Goal: Information Seeking & Learning: Learn about a topic

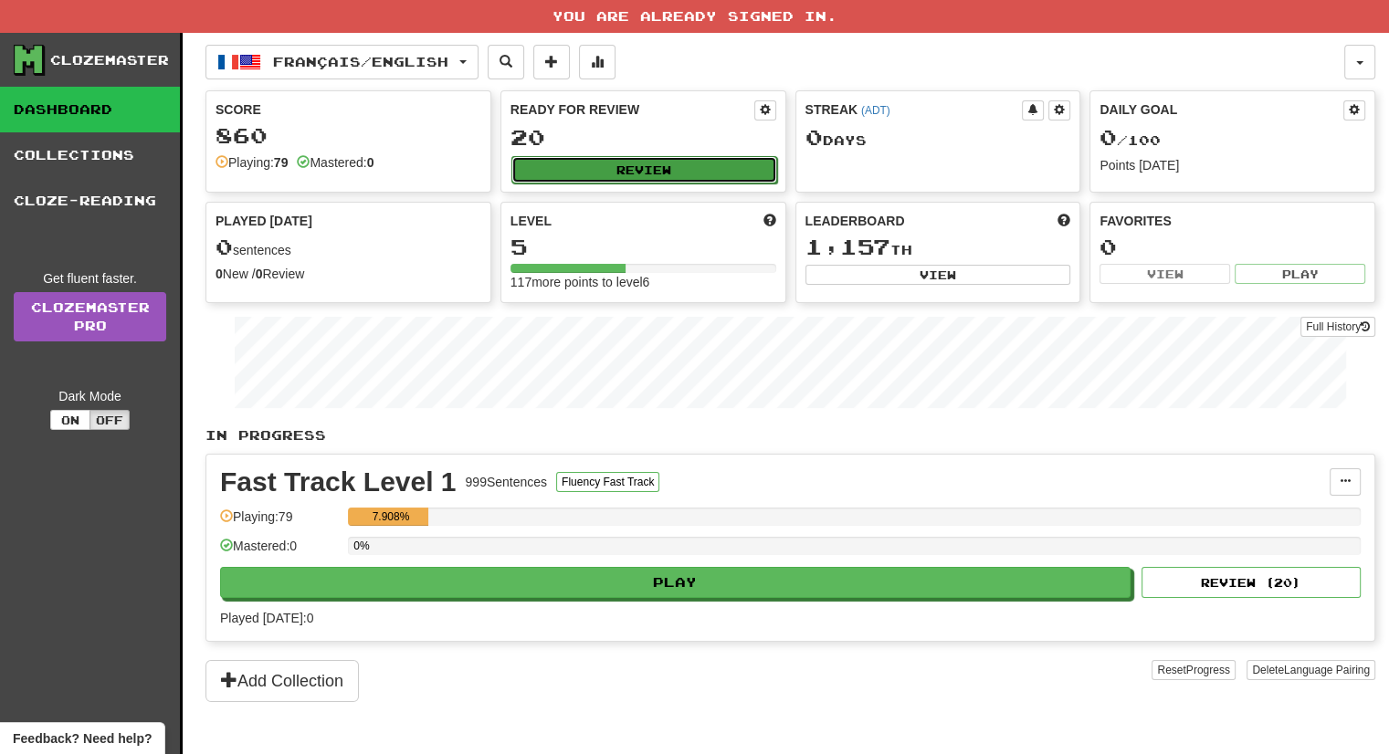
click at [668, 173] on button "Review" at bounding box center [644, 169] width 266 height 27
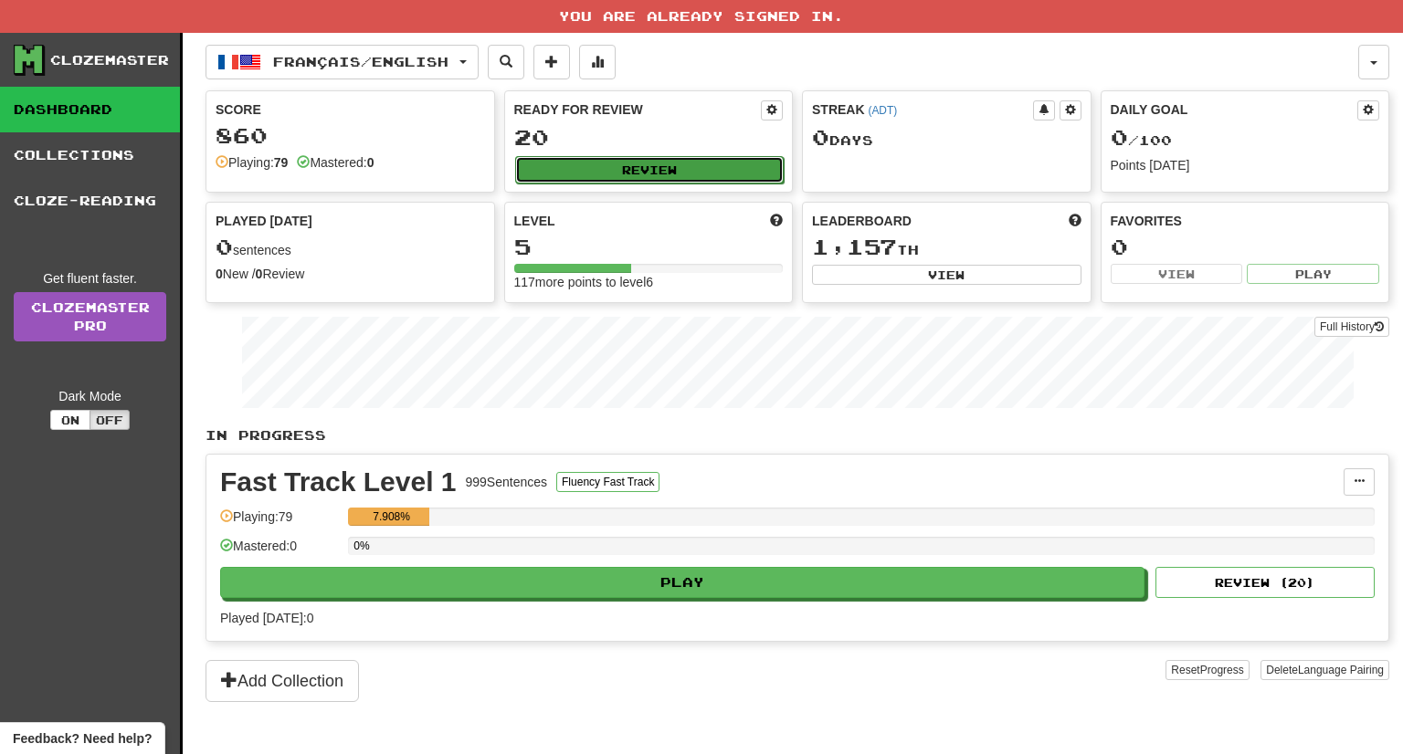
select select "**"
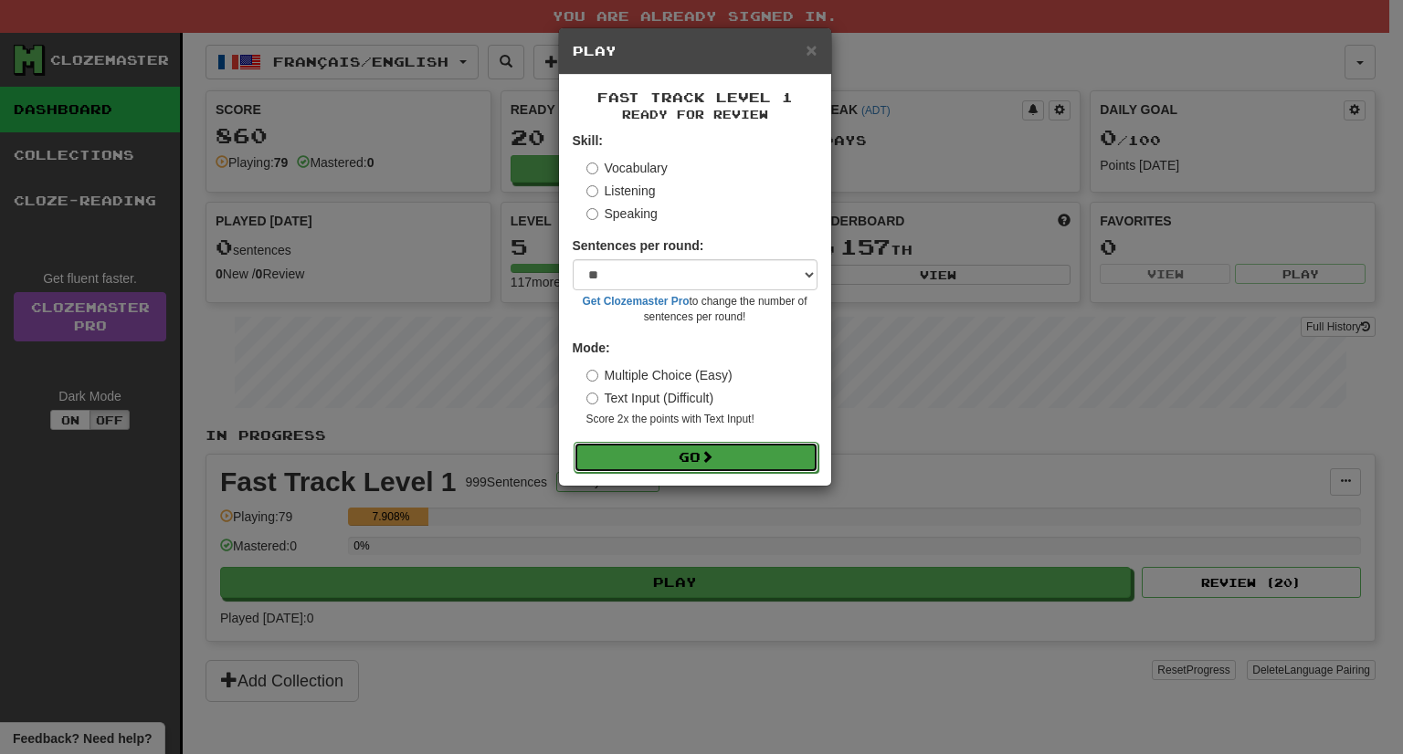
click at [662, 451] on button "Go" at bounding box center [696, 457] width 245 height 31
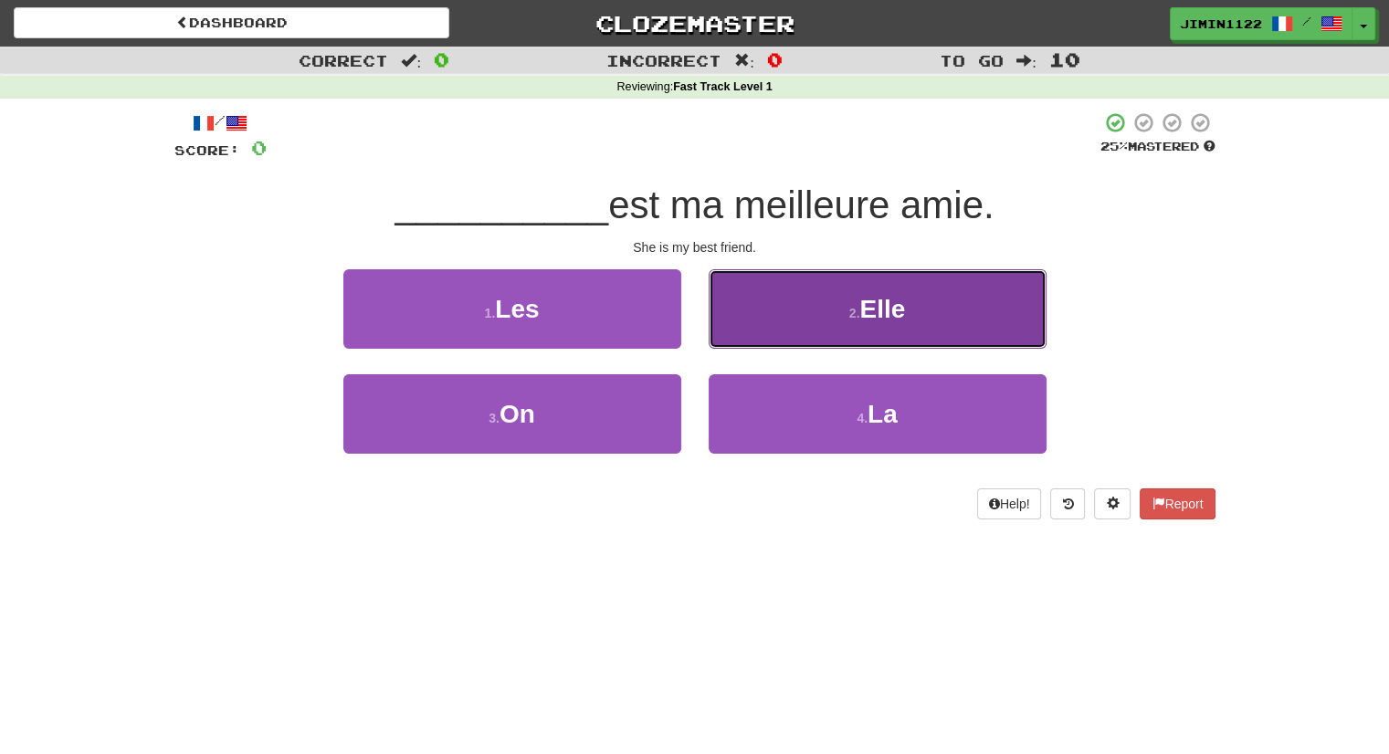
click at [825, 333] on button "2 . Elle" at bounding box center [878, 308] width 338 height 79
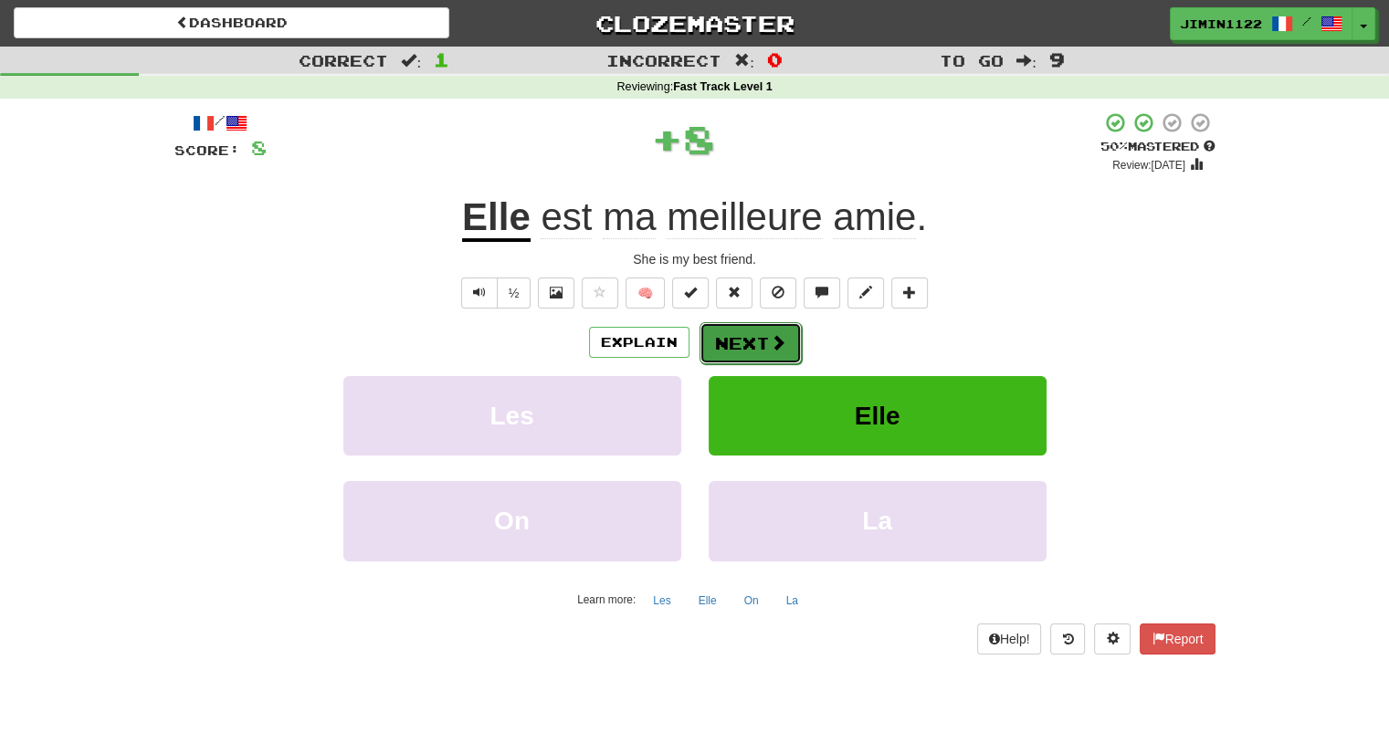
click at [736, 341] on button "Next" at bounding box center [751, 343] width 102 height 42
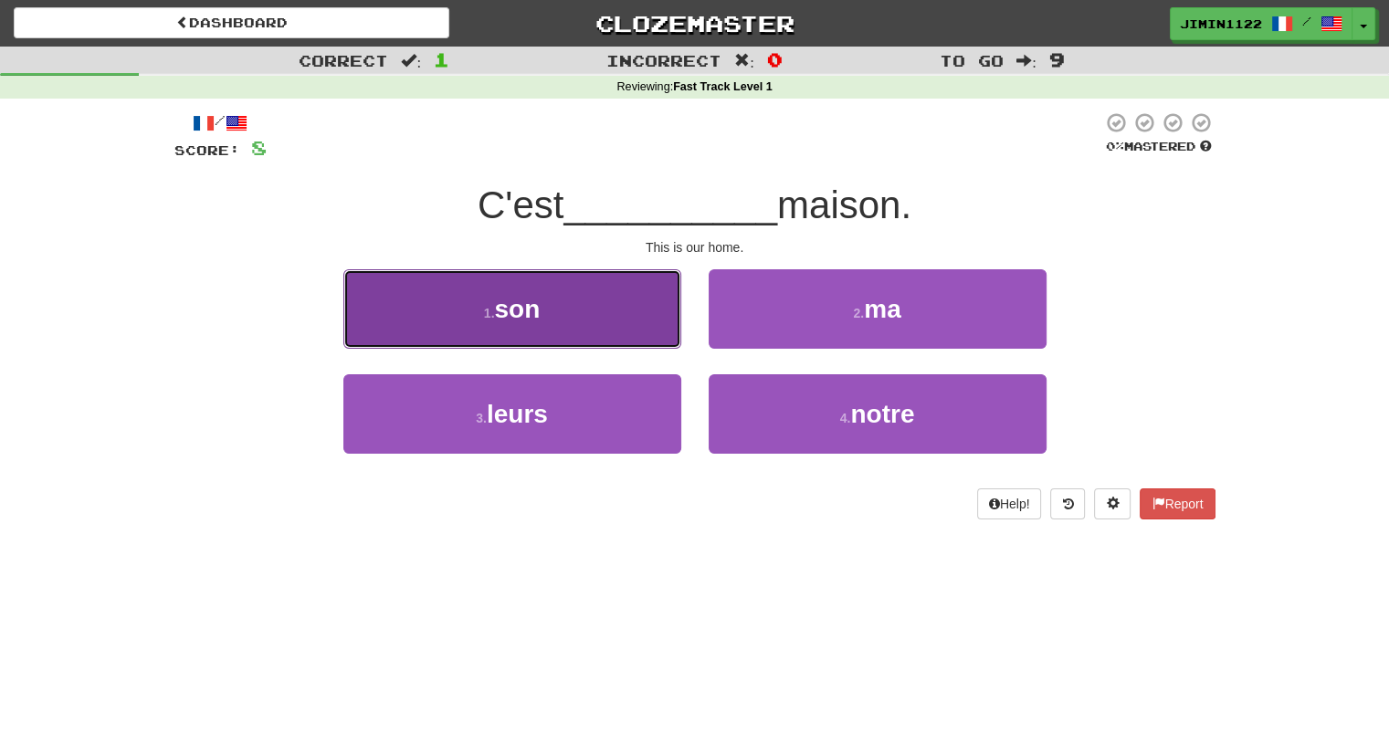
click at [658, 320] on button "1 . son" at bounding box center [512, 308] width 338 height 79
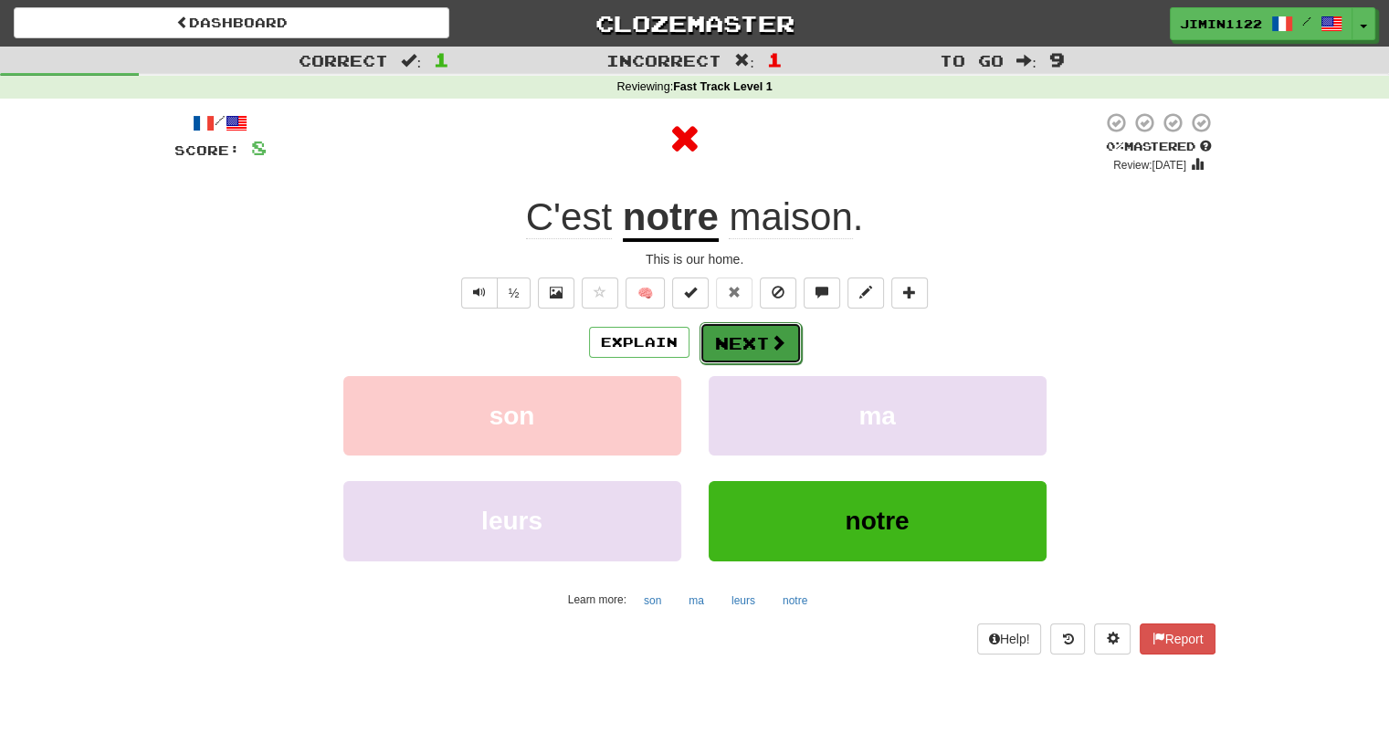
click at [734, 351] on button "Next" at bounding box center [751, 343] width 102 height 42
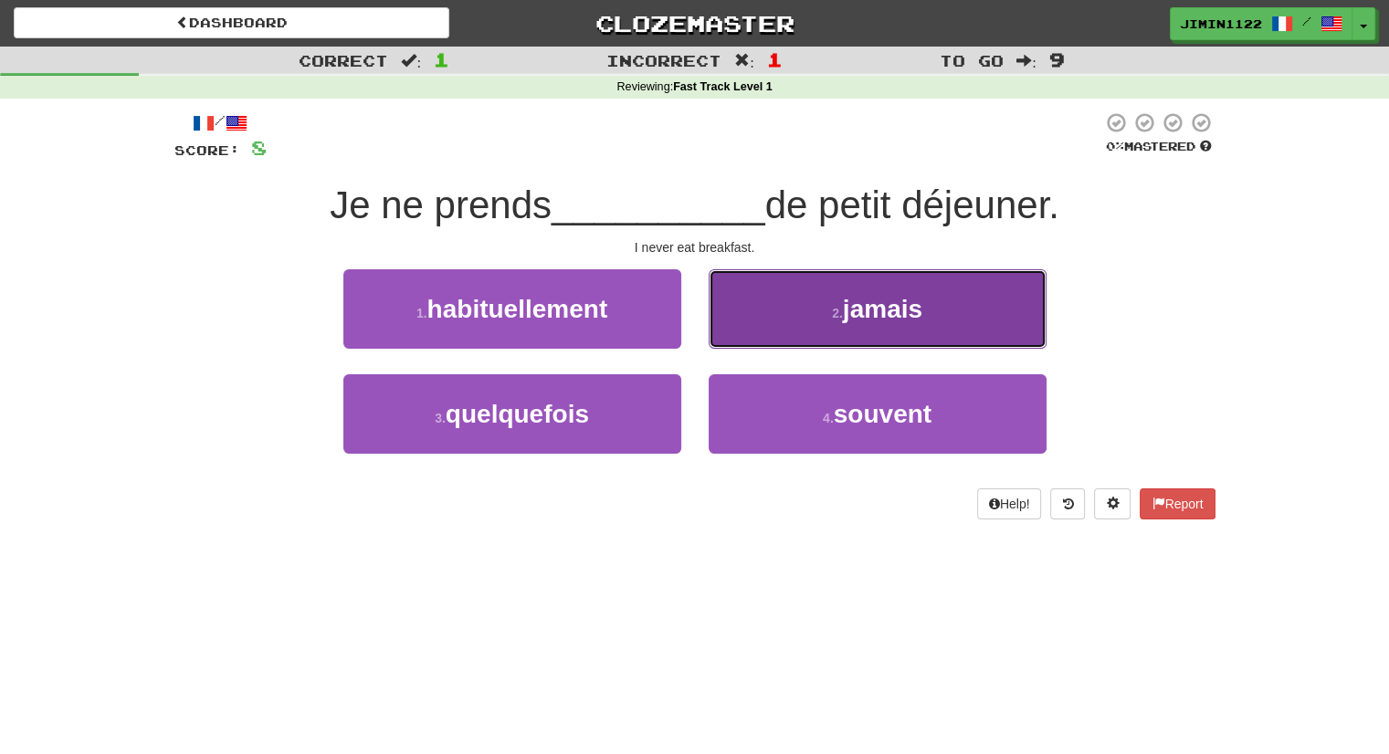
click at [756, 330] on button "2 . jamais" at bounding box center [878, 308] width 338 height 79
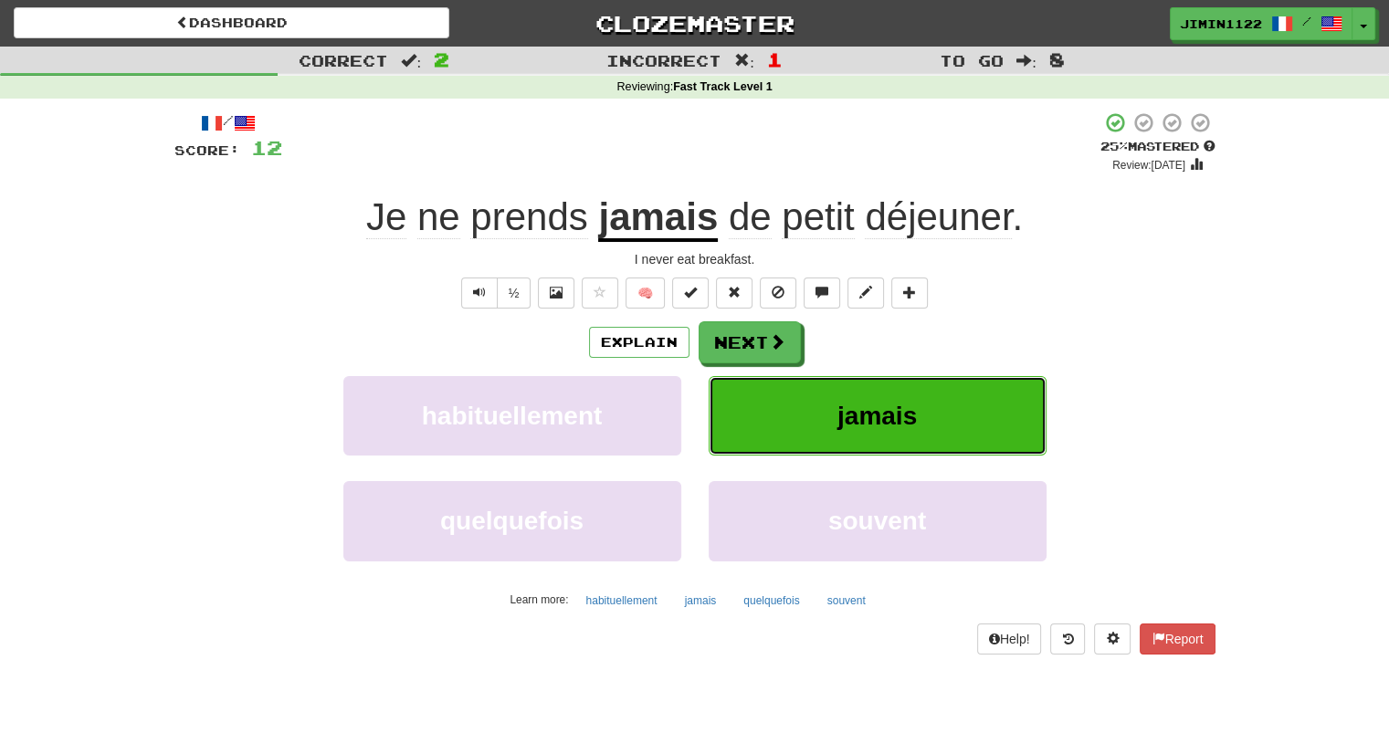
click at [945, 451] on button "jamais" at bounding box center [878, 415] width 338 height 79
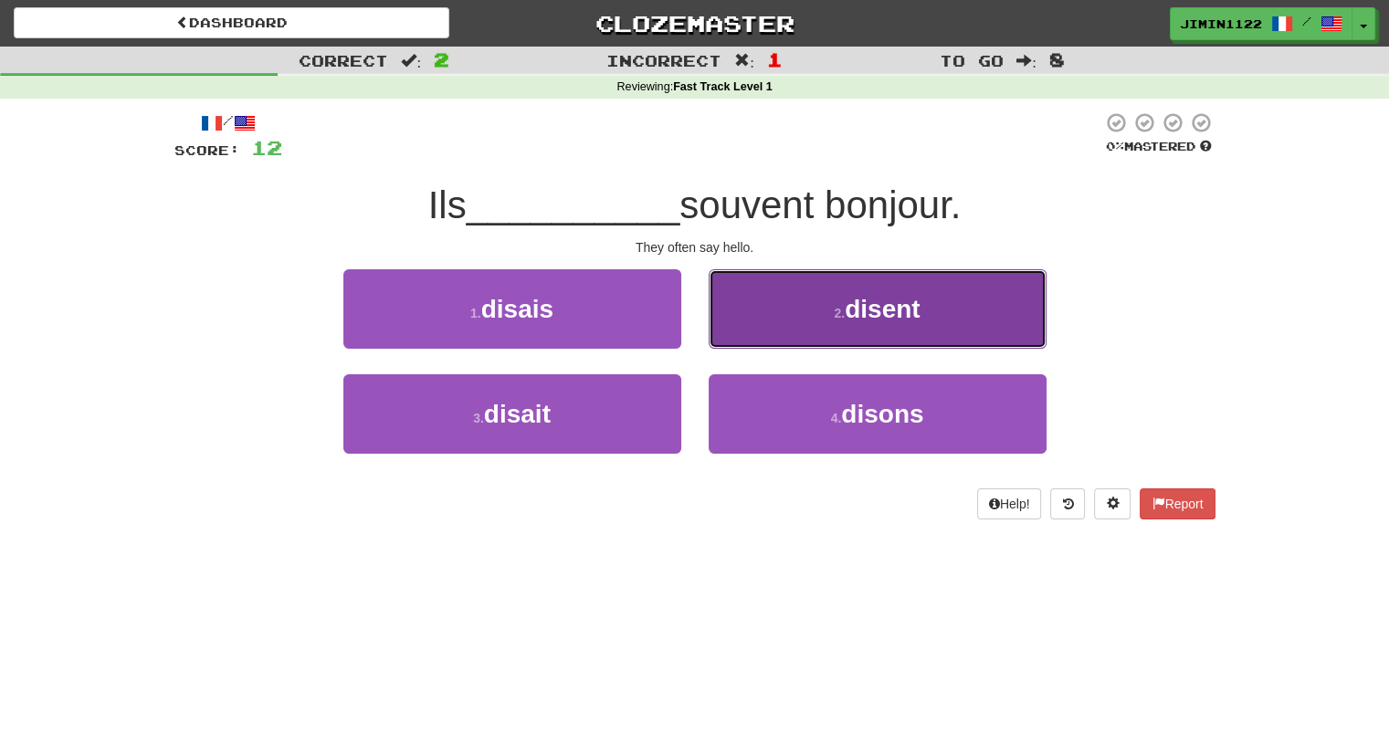
click at [891, 304] on span "disent" at bounding box center [882, 309] width 75 height 28
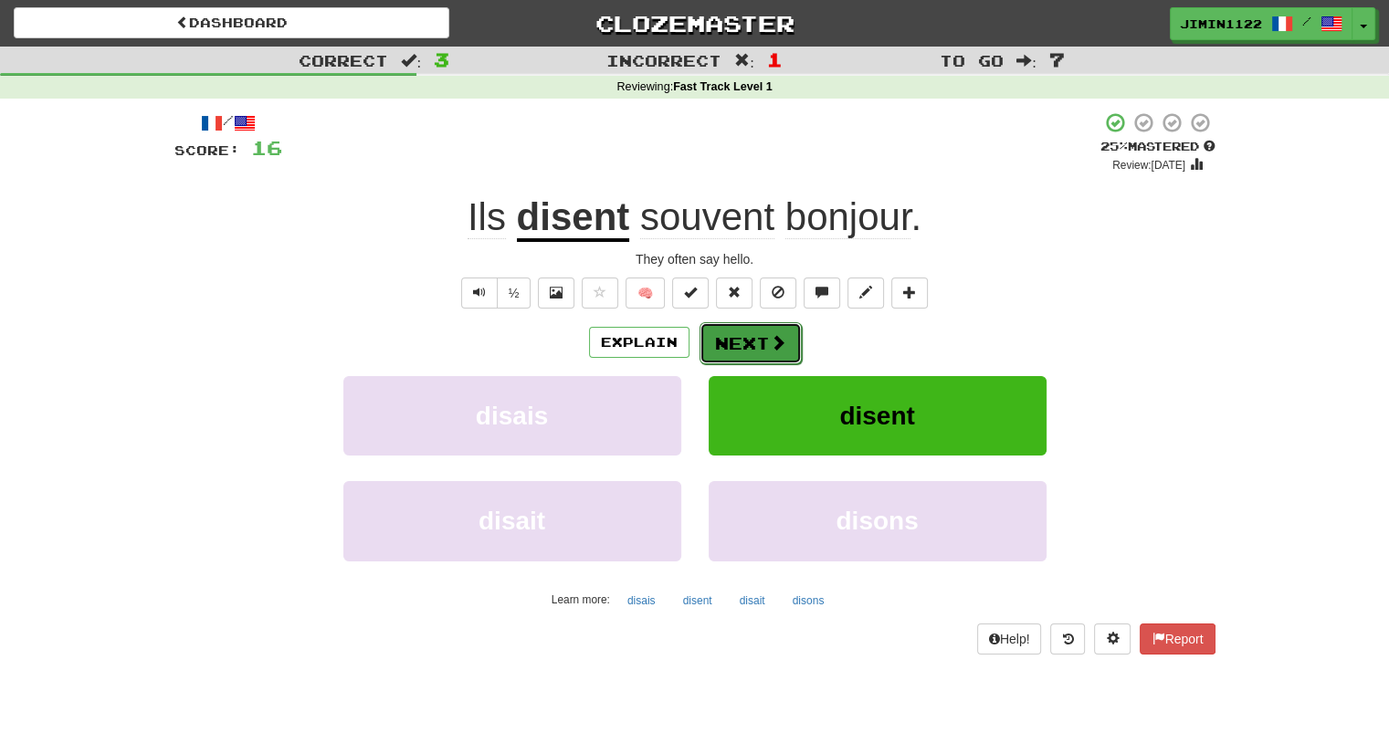
click at [771, 352] on button "Next" at bounding box center [751, 343] width 102 height 42
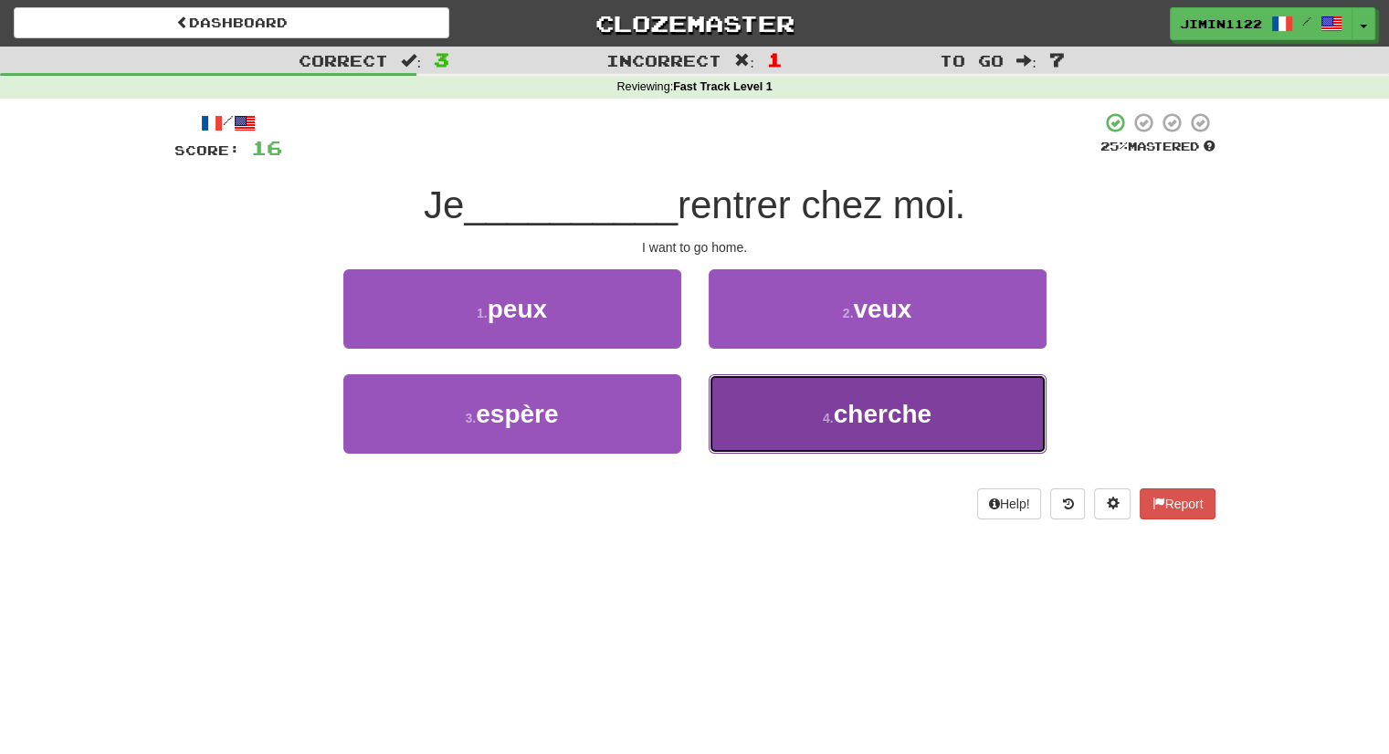
click at [855, 401] on span "cherche" at bounding box center [883, 414] width 98 height 28
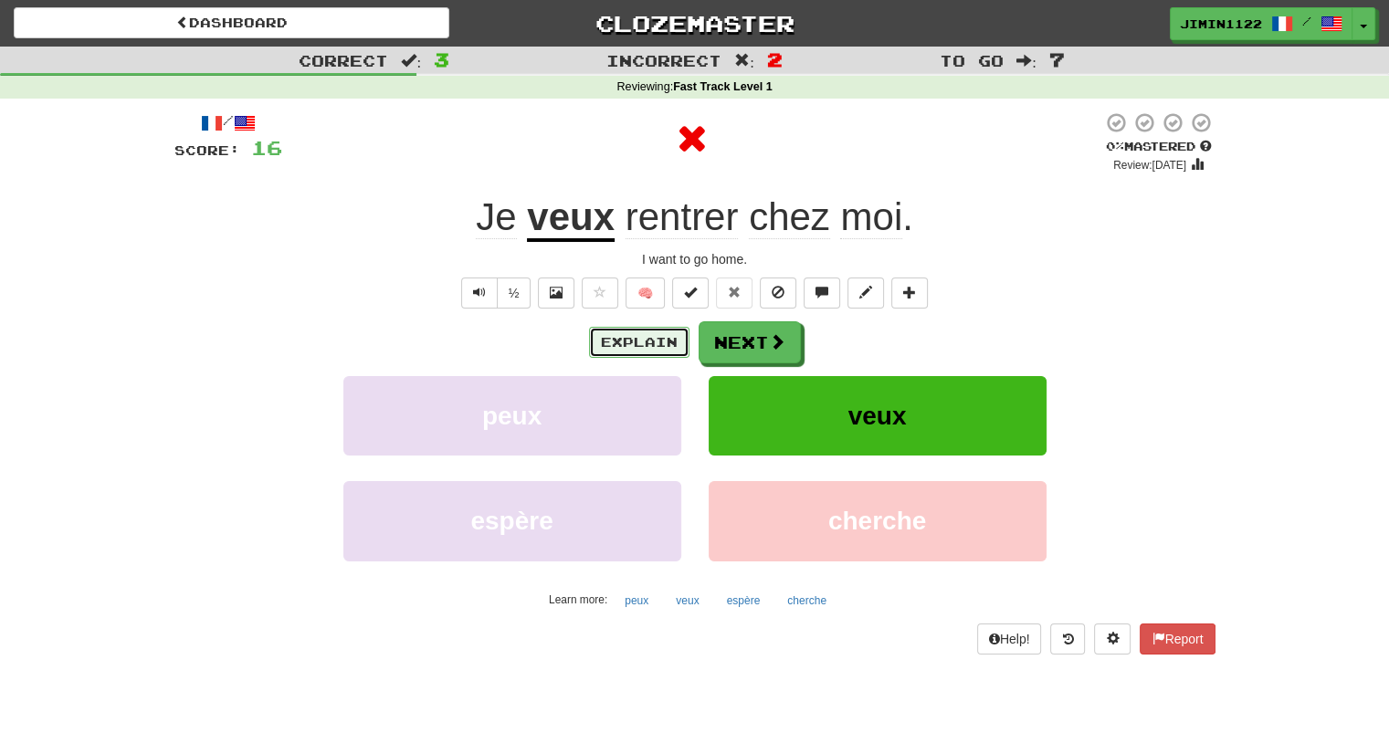
click at [658, 342] on button "Explain" at bounding box center [639, 342] width 100 height 31
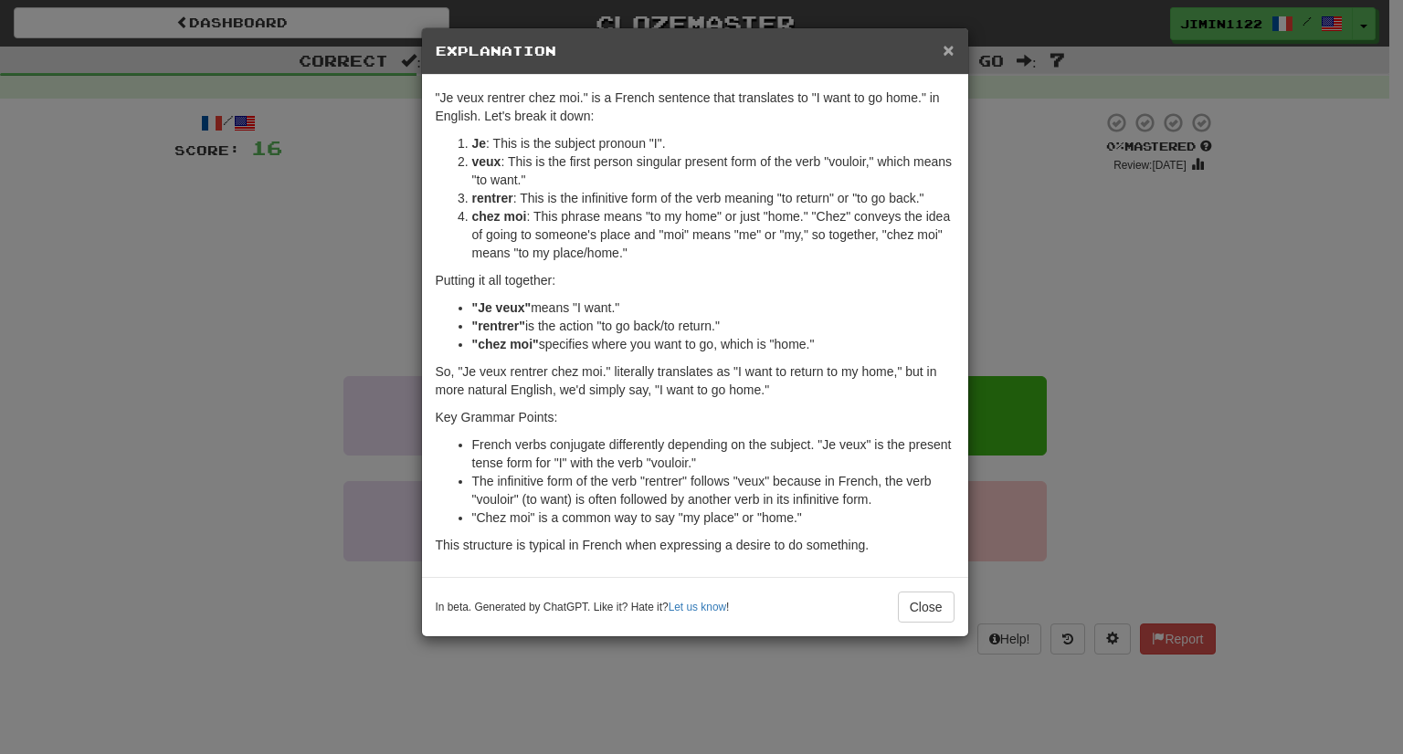
click at [949, 42] on span "×" at bounding box center [947, 49] width 11 height 21
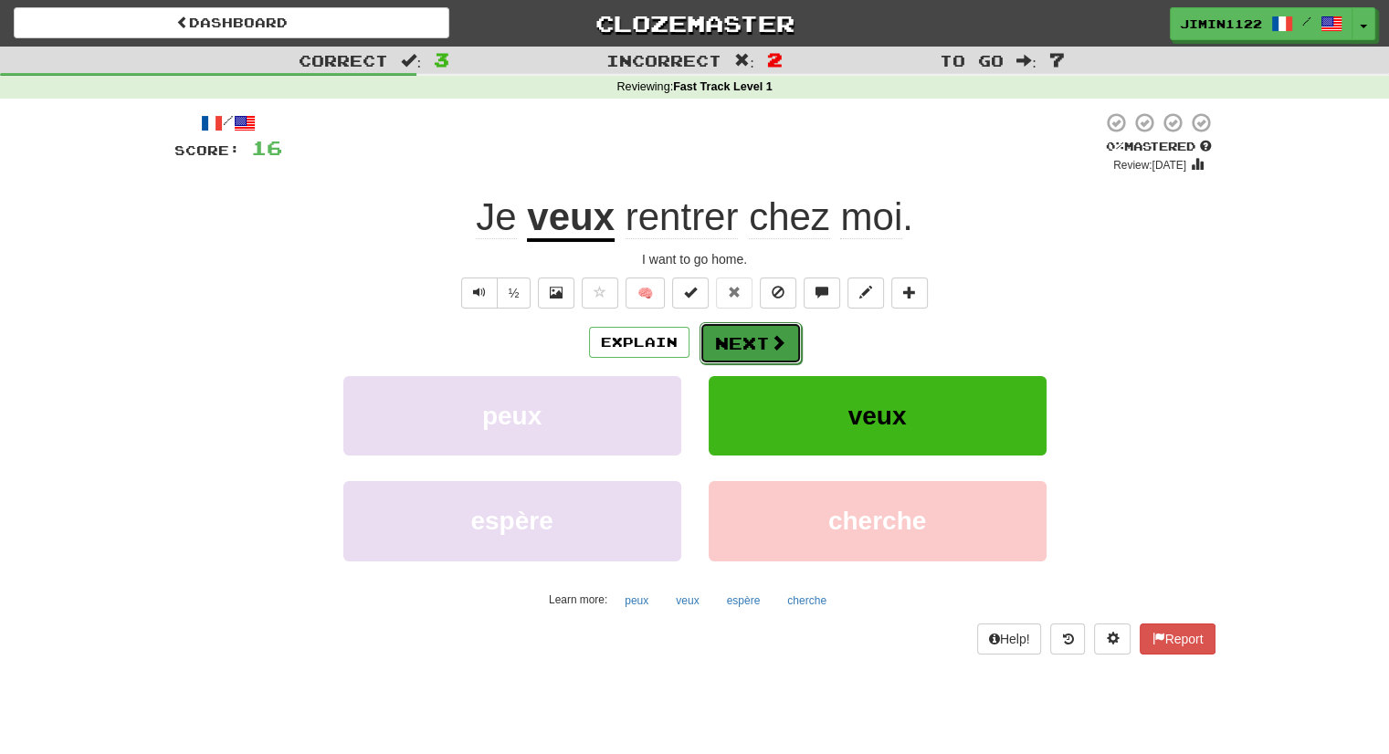
click at [792, 342] on button "Next" at bounding box center [751, 343] width 102 height 42
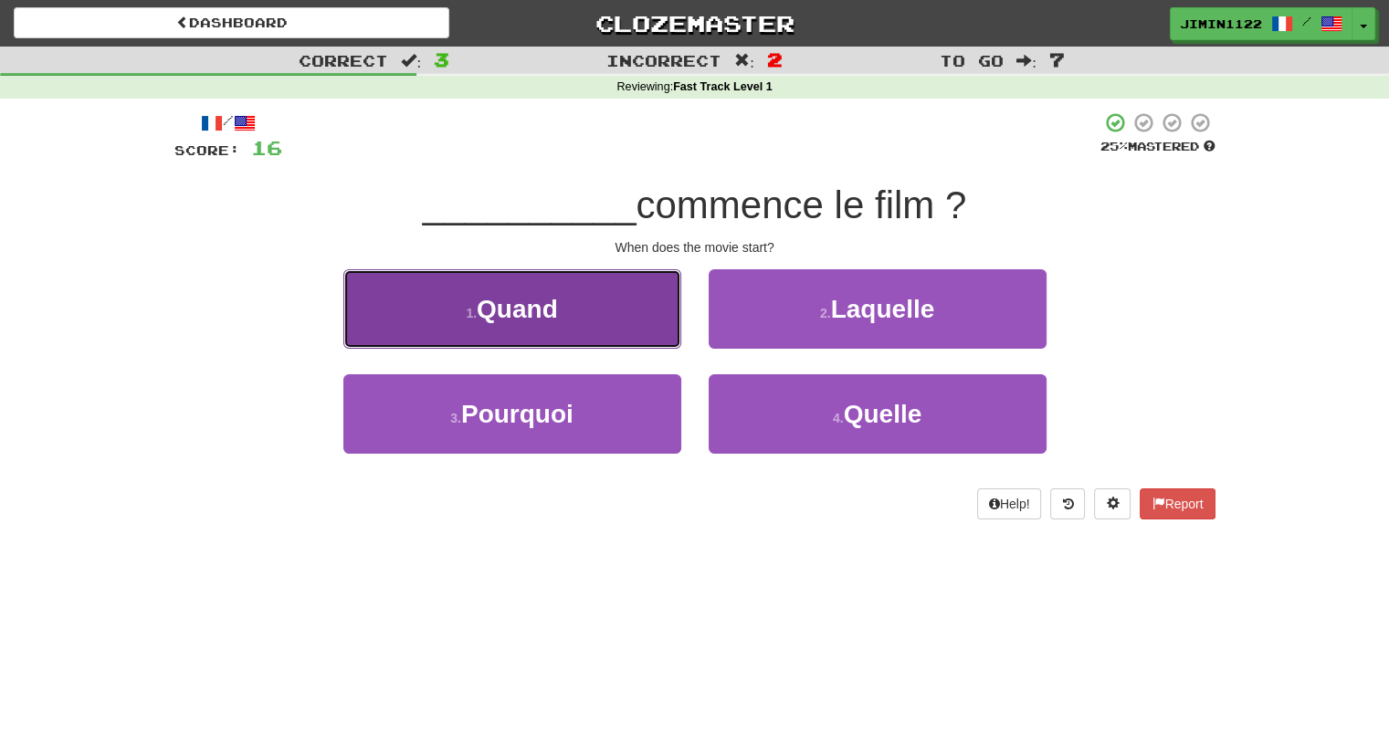
click at [650, 305] on button "1 . Quand" at bounding box center [512, 308] width 338 height 79
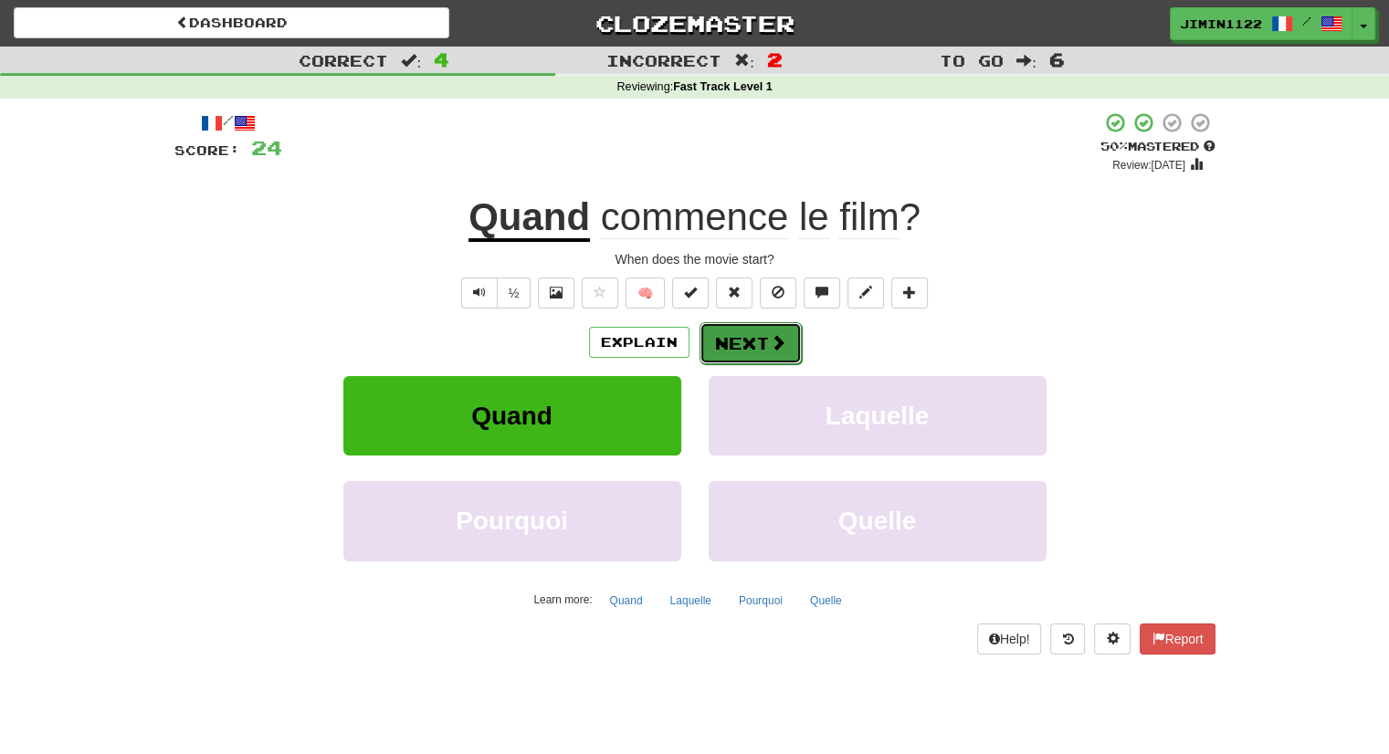
click at [762, 343] on button "Next" at bounding box center [751, 343] width 102 height 42
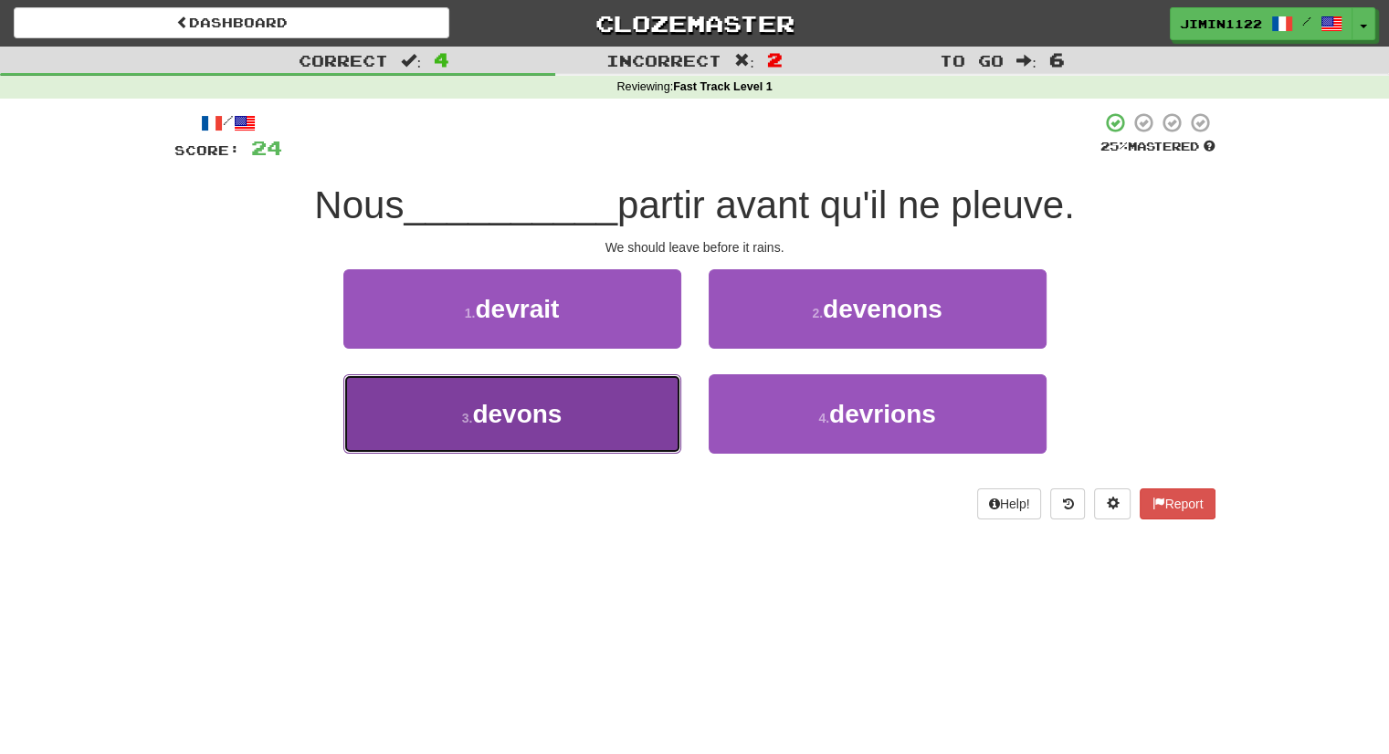
click at [659, 421] on button "3 . devons" at bounding box center [512, 413] width 338 height 79
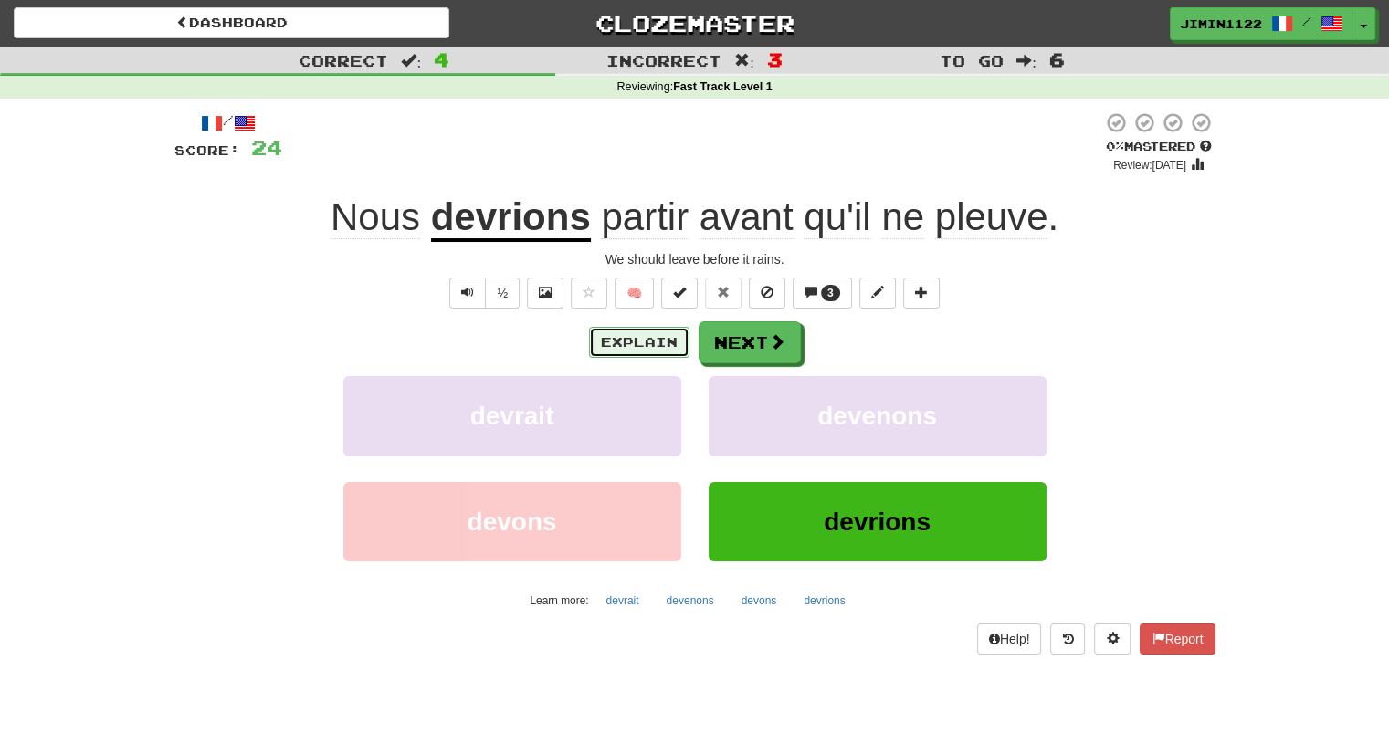
click at [682, 336] on button "Explain" at bounding box center [639, 342] width 100 height 31
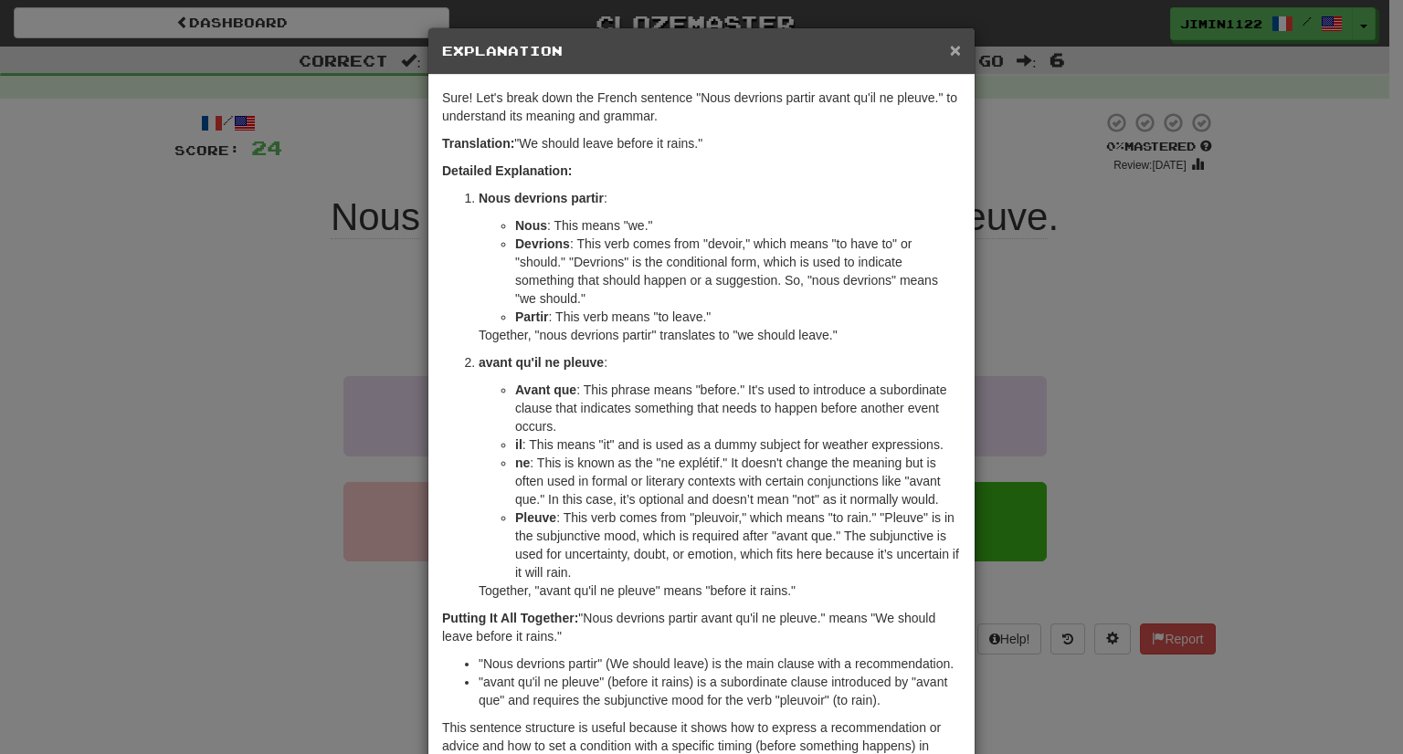
click at [950, 52] on span "×" at bounding box center [955, 49] width 11 height 21
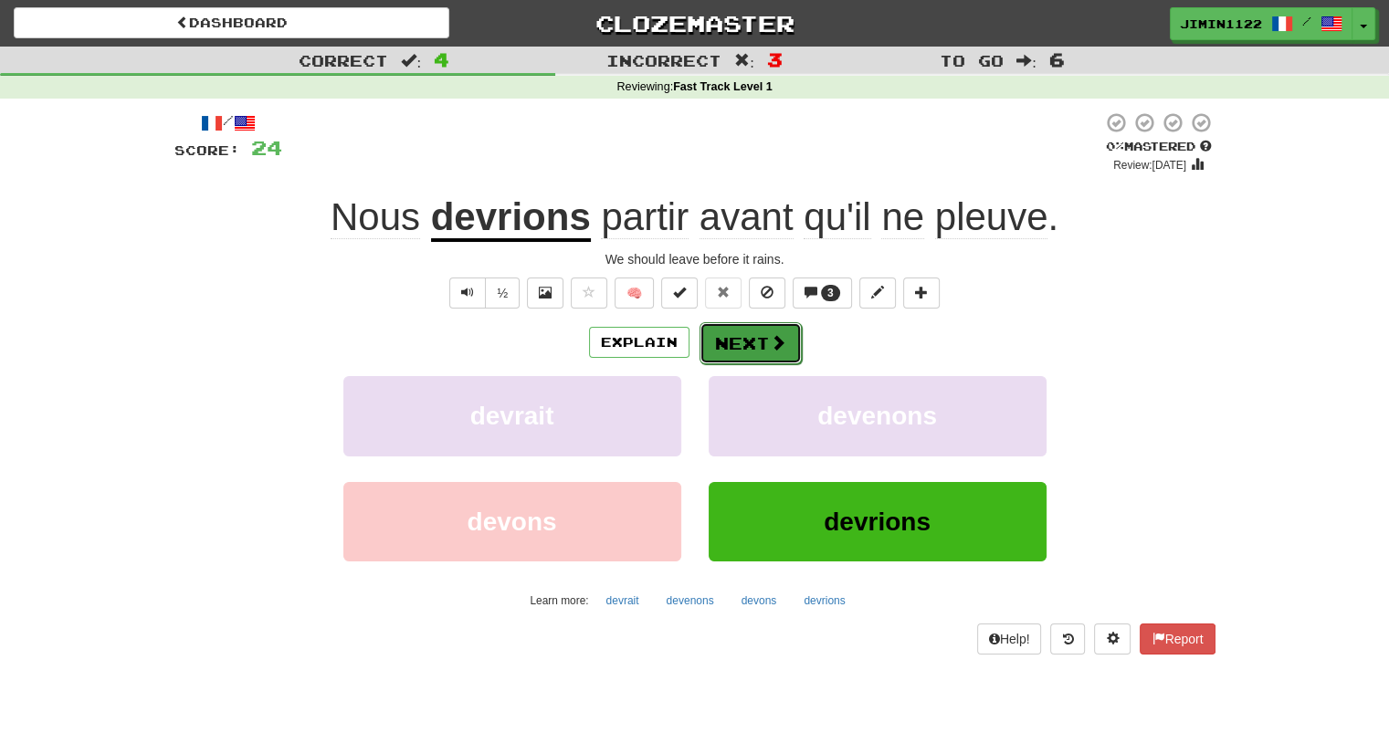
click at [771, 336] on span at bounding box center [778, 342] width 16 height 16
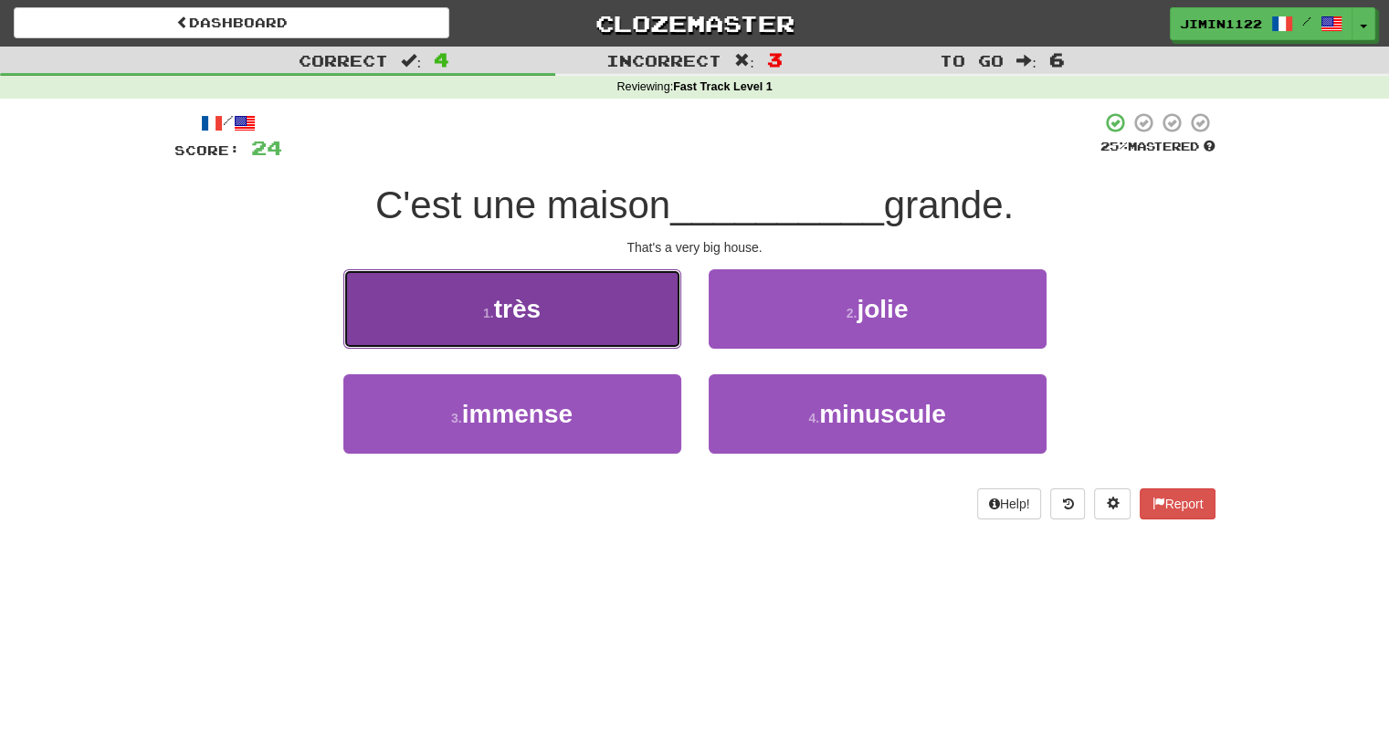
click at [652, 341] on button "1 . très" at bounding box center [512, 308] width 338 height 79
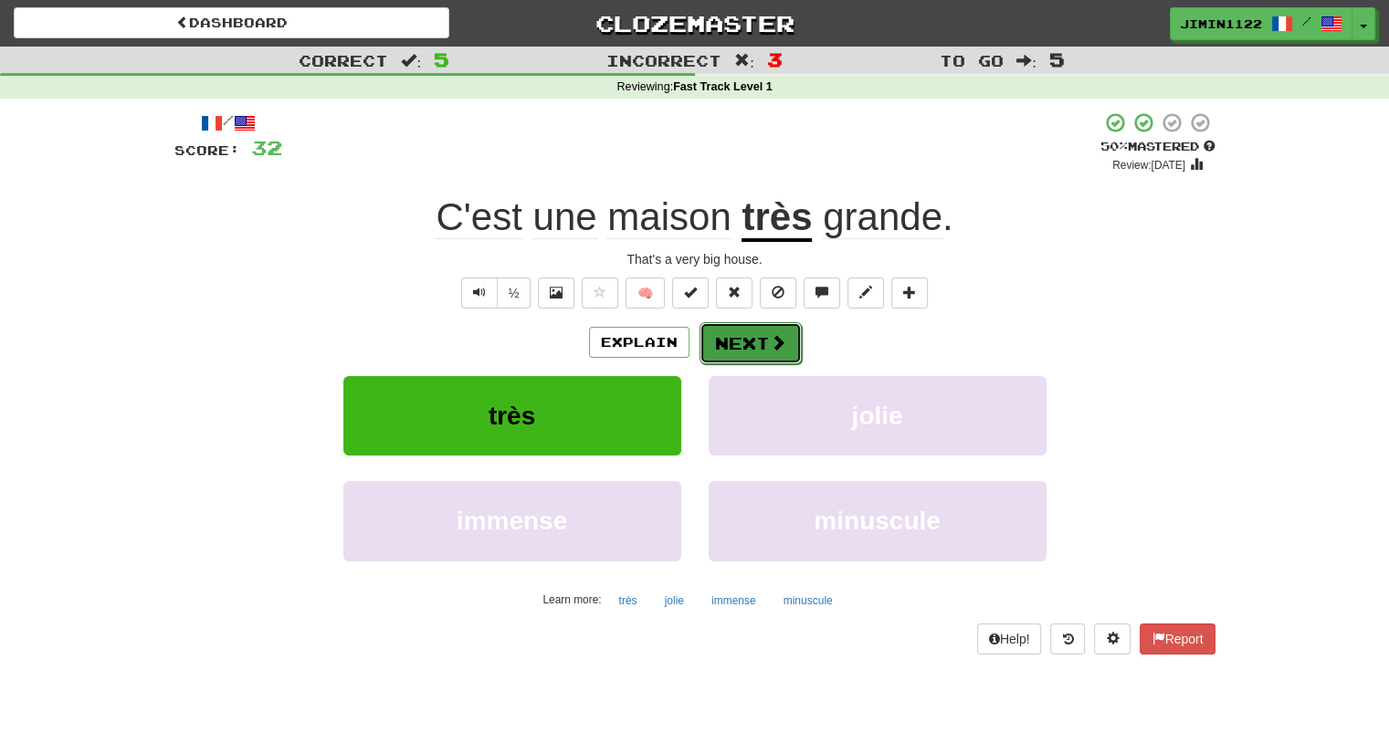
click at [734, 348] on button "Next" at bounding box center [751, 343] width 102 height 42
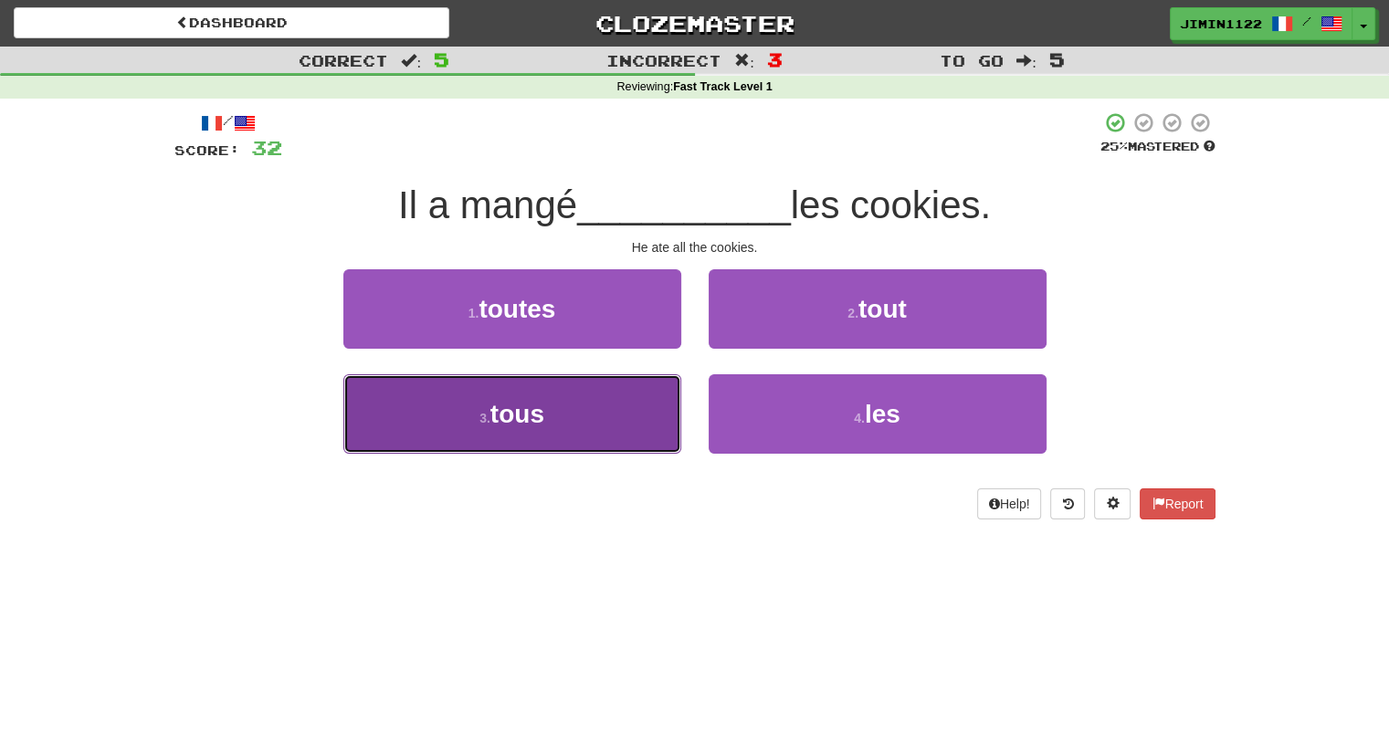
click at [639, 405] on button "3 . tous" at bounding box center [512, 413] width 338 height 79
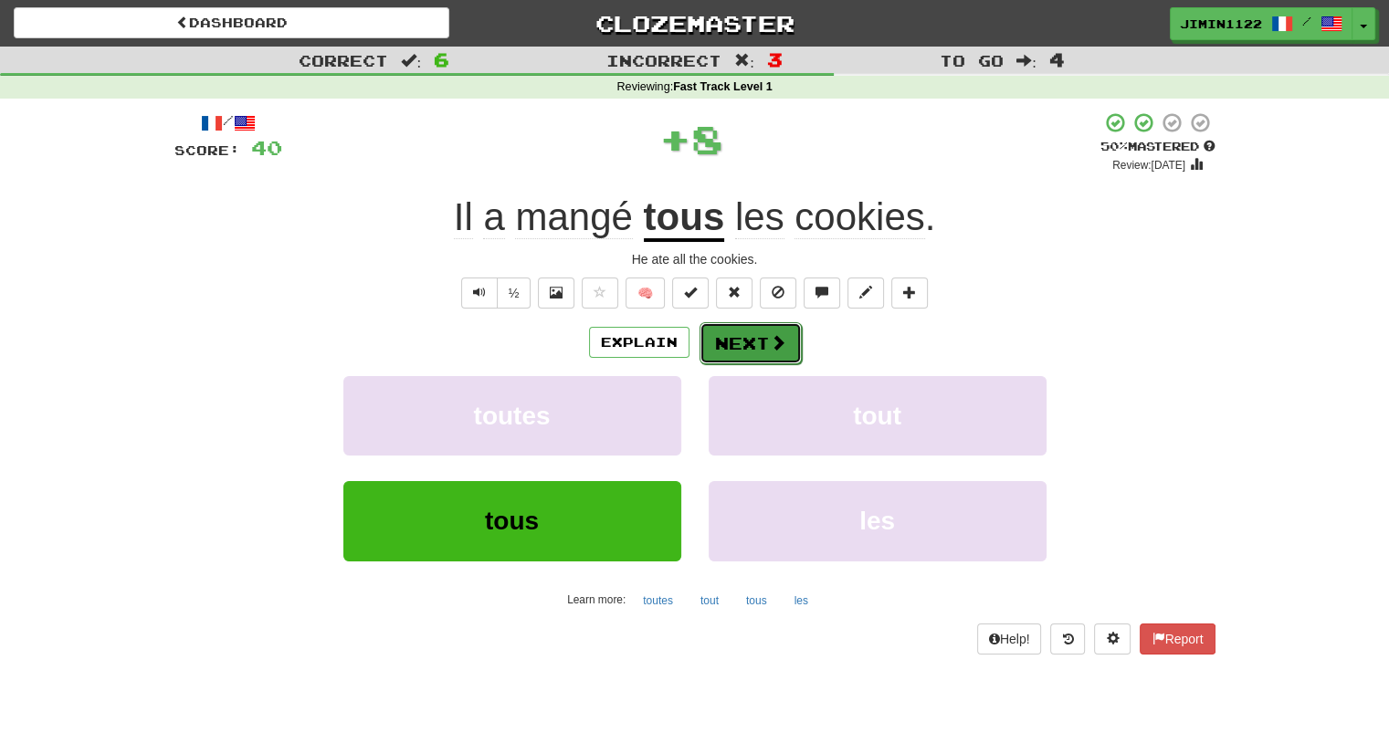
click at [774, 332] on button "Next" at bounding box center [751, 343] width 102 height 42
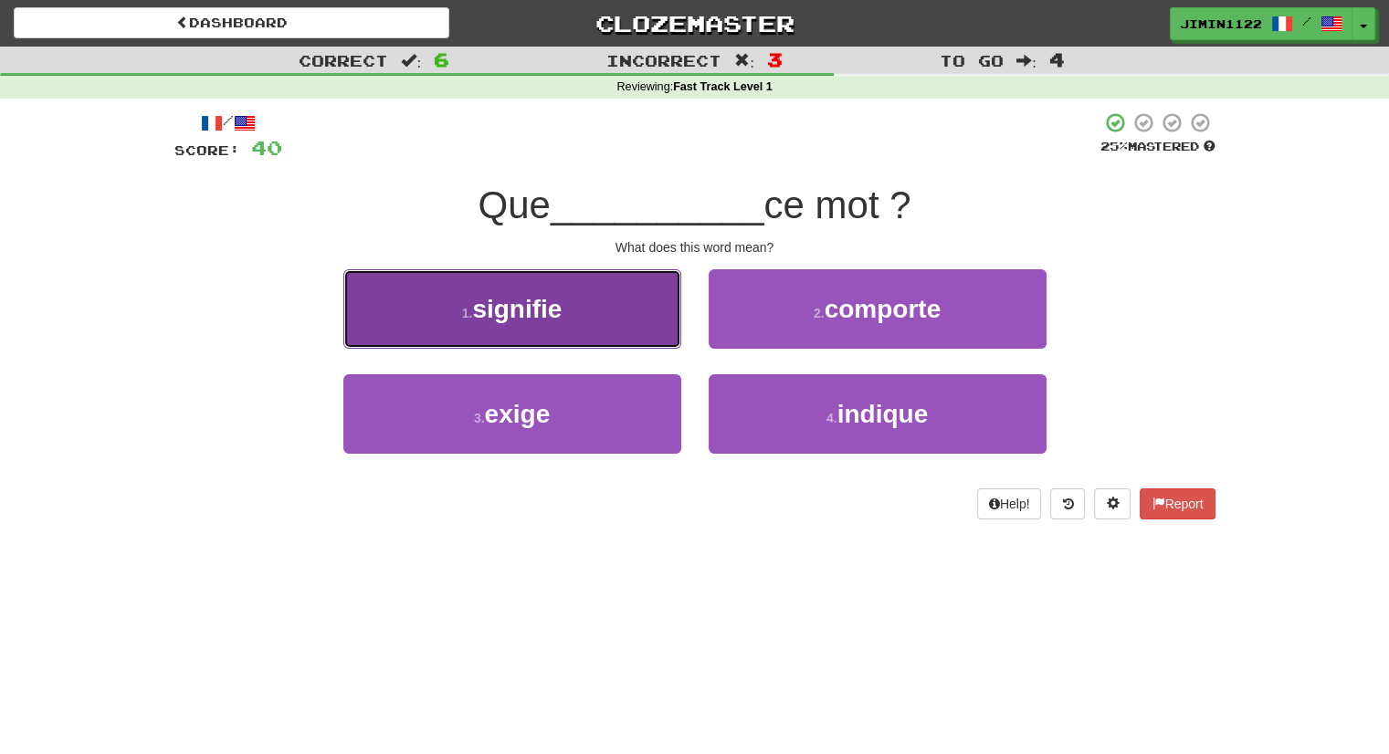
click at [671, 315] on button "1 . signifie" at bounding box center [512, 308] width 338 height 79
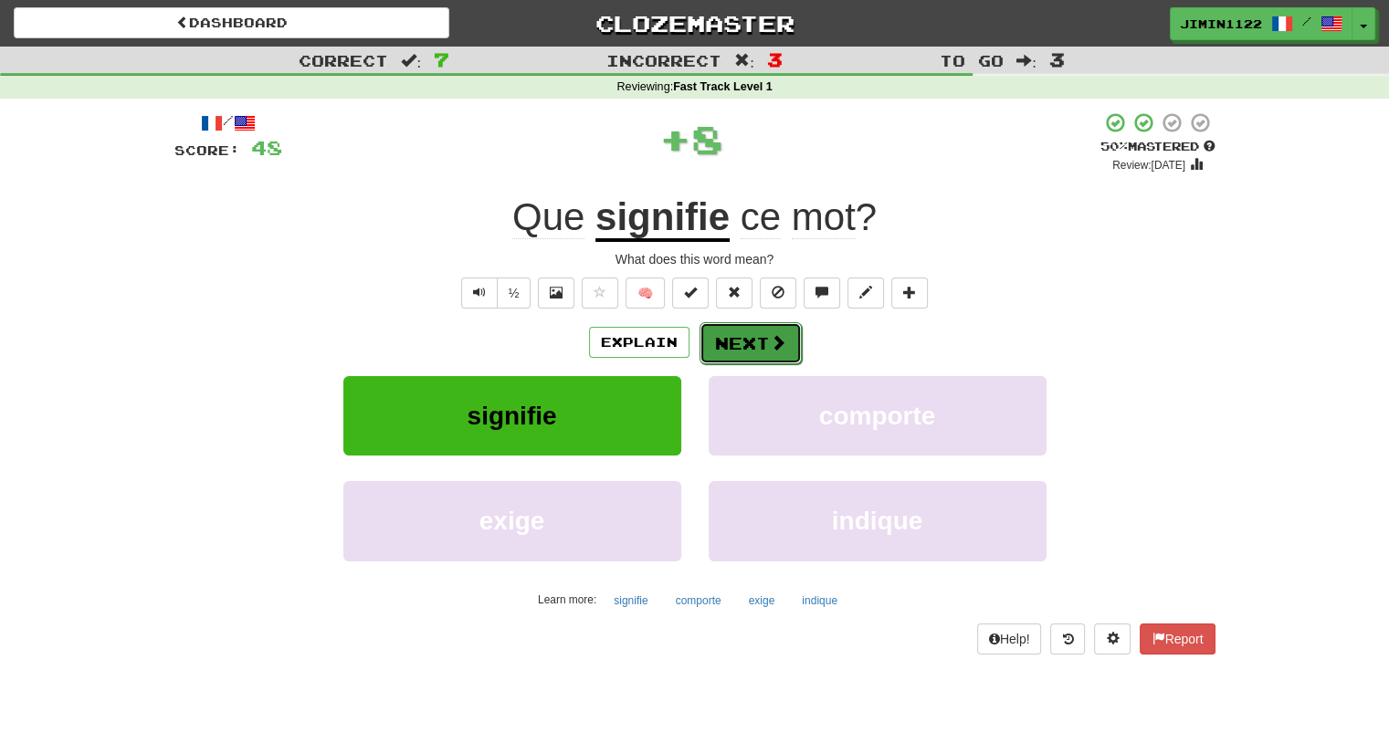
click at [760, 348] on button "Next" at bounding box center [751, 343] width 102 height 42
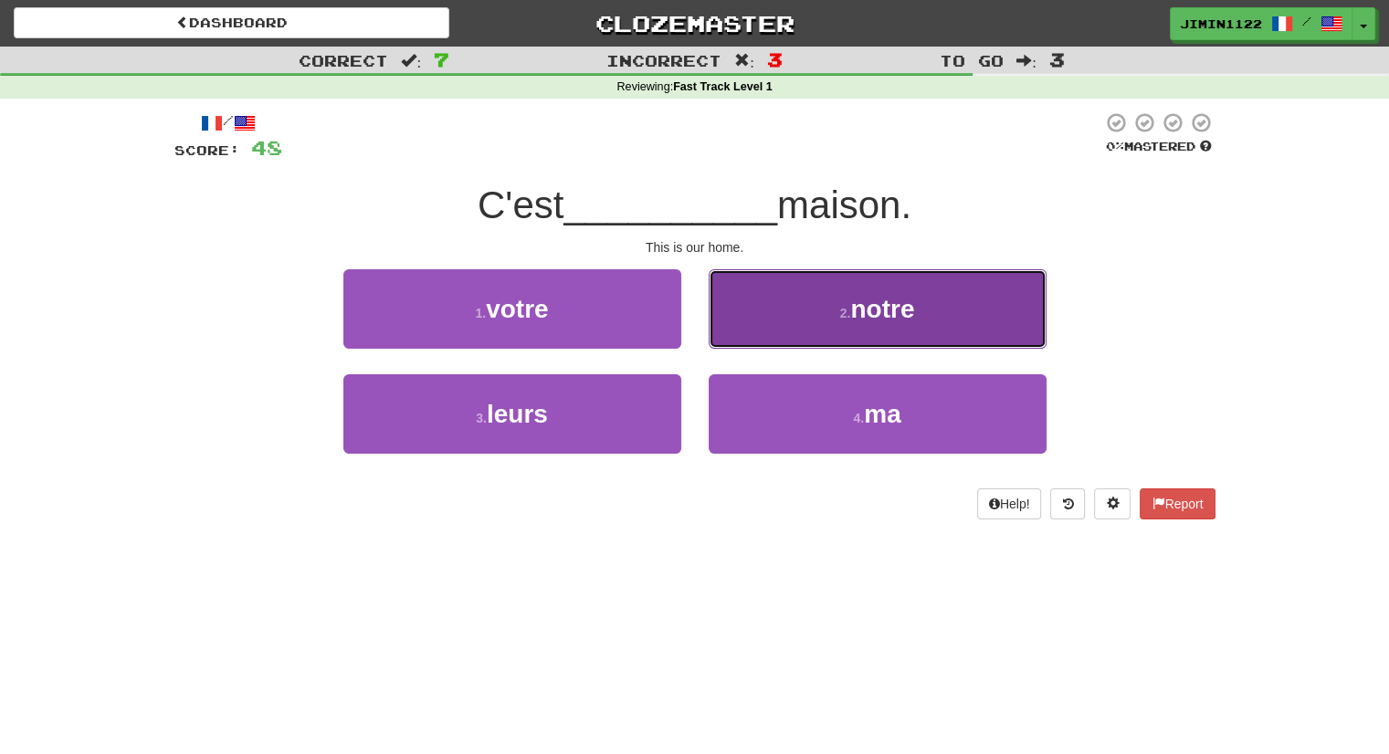
click at [829, 294] on button "2 . notre" at bounding box center [878, 308] width 338 height 79
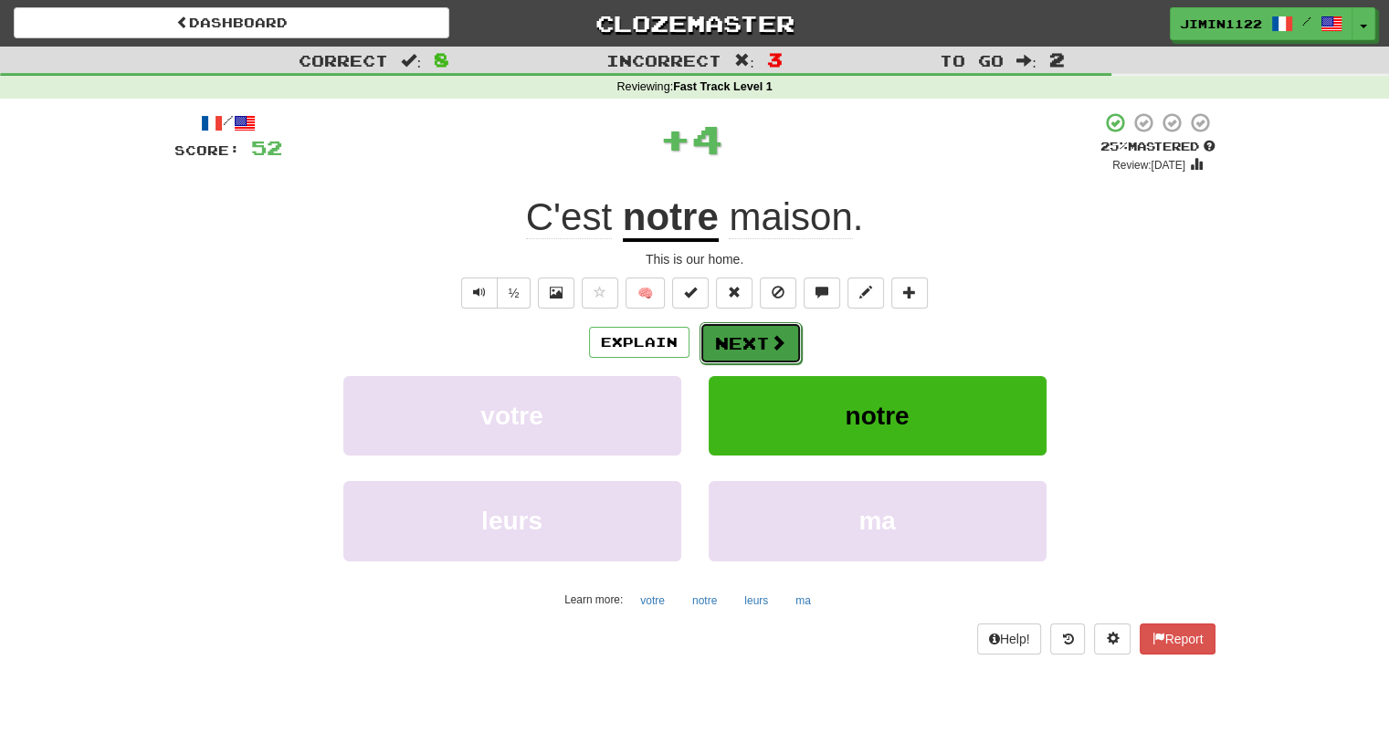
click at [765, 326] on button "Next" at bounding box center [751, 343] width 102 height 42
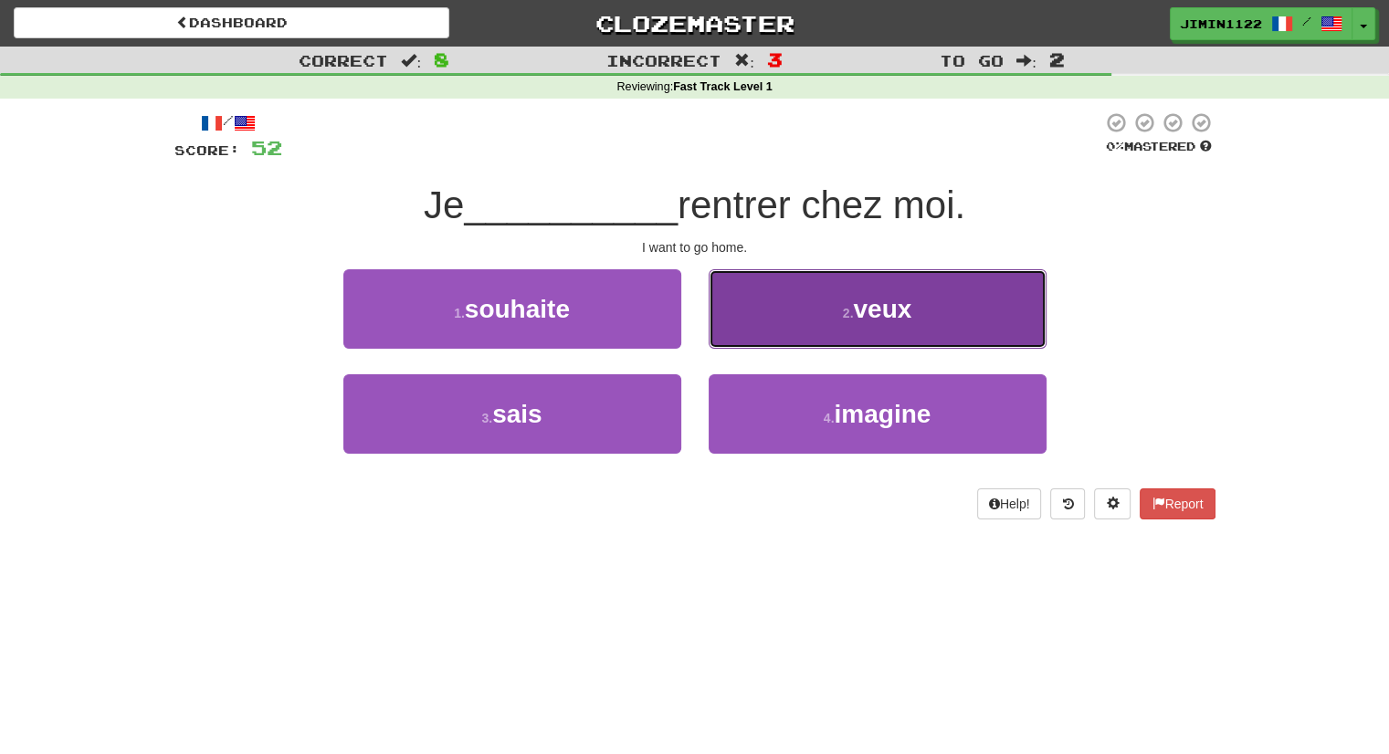
click at [847, 335] on button "2 . veux" at bounding box center [878, 308] width 338 height 79
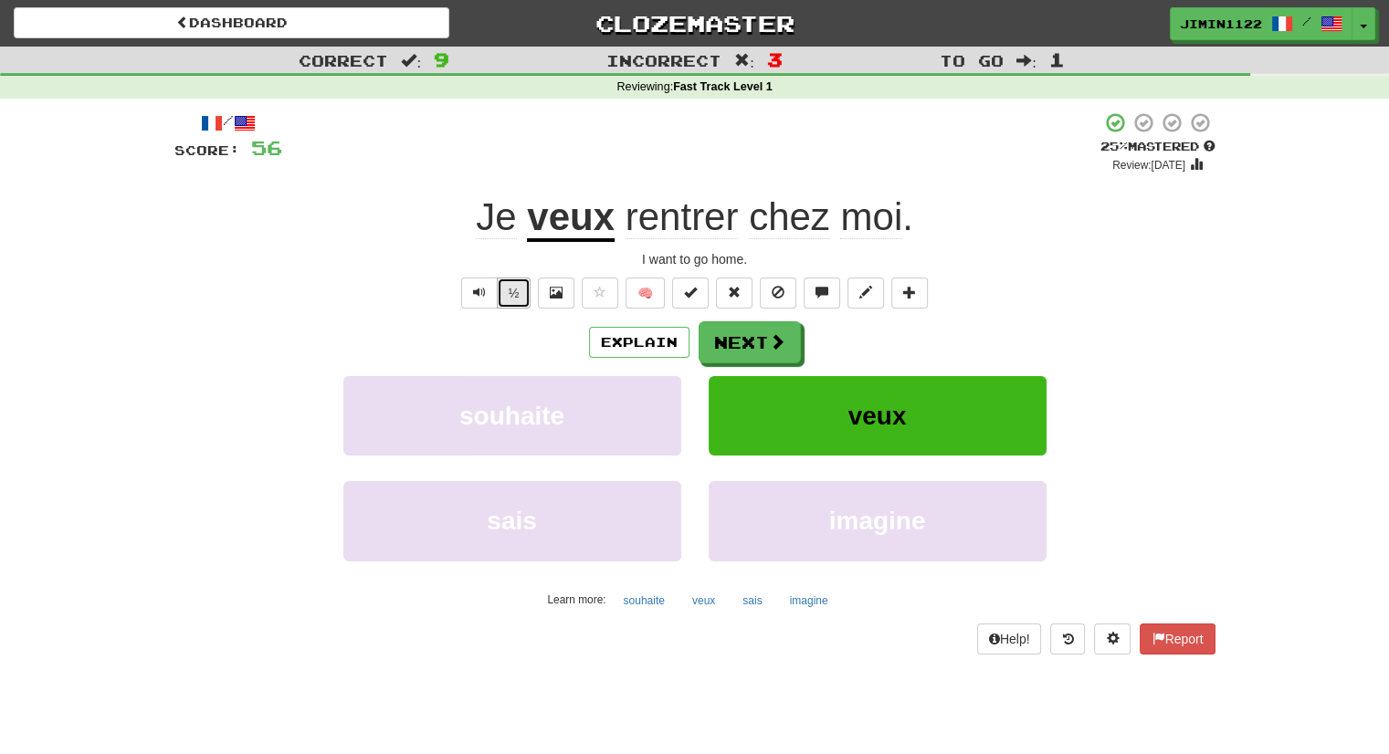
click at [529, 304] on button "½" at bounding box center [514, 293] width 35 height 31
click at [757, 345] on button "Next" at bounding box center [751, 343] width 102 height 42
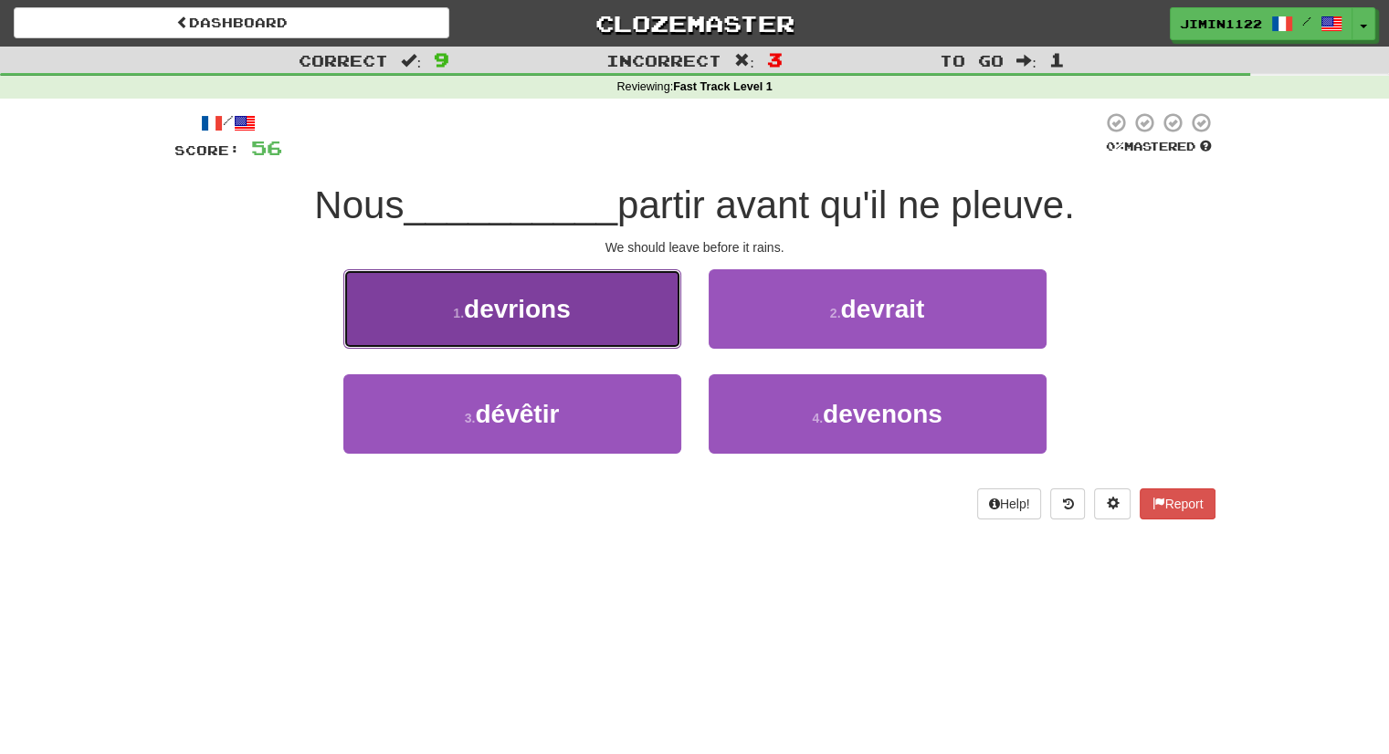
click at [661, 321] on button "1 . devrions" at bounding box center [512, 308] width 338 height 79
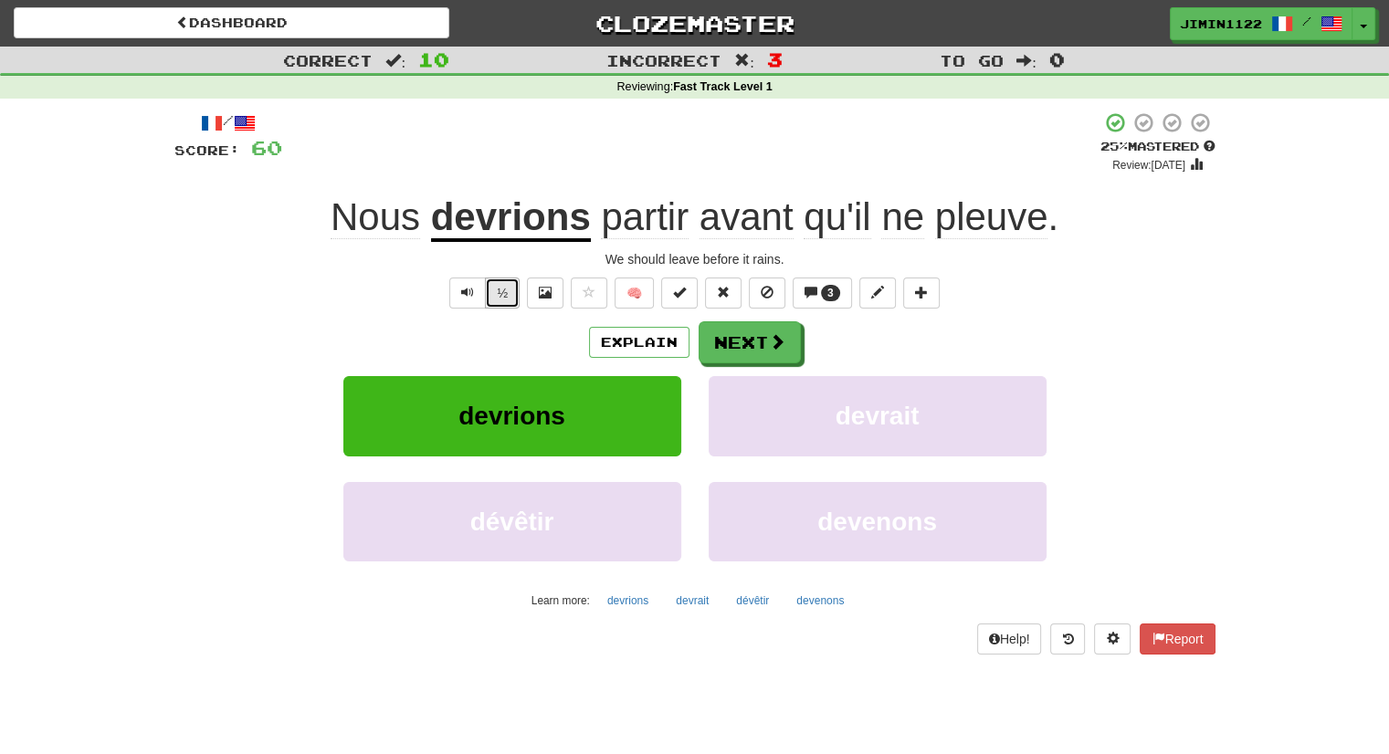
click at [510, 290] on button "½" at bounding box center [502, 293] width 35 height 31
click at [746, 351] on button "Next" at bounding box center [751, 343] width 102 height 42
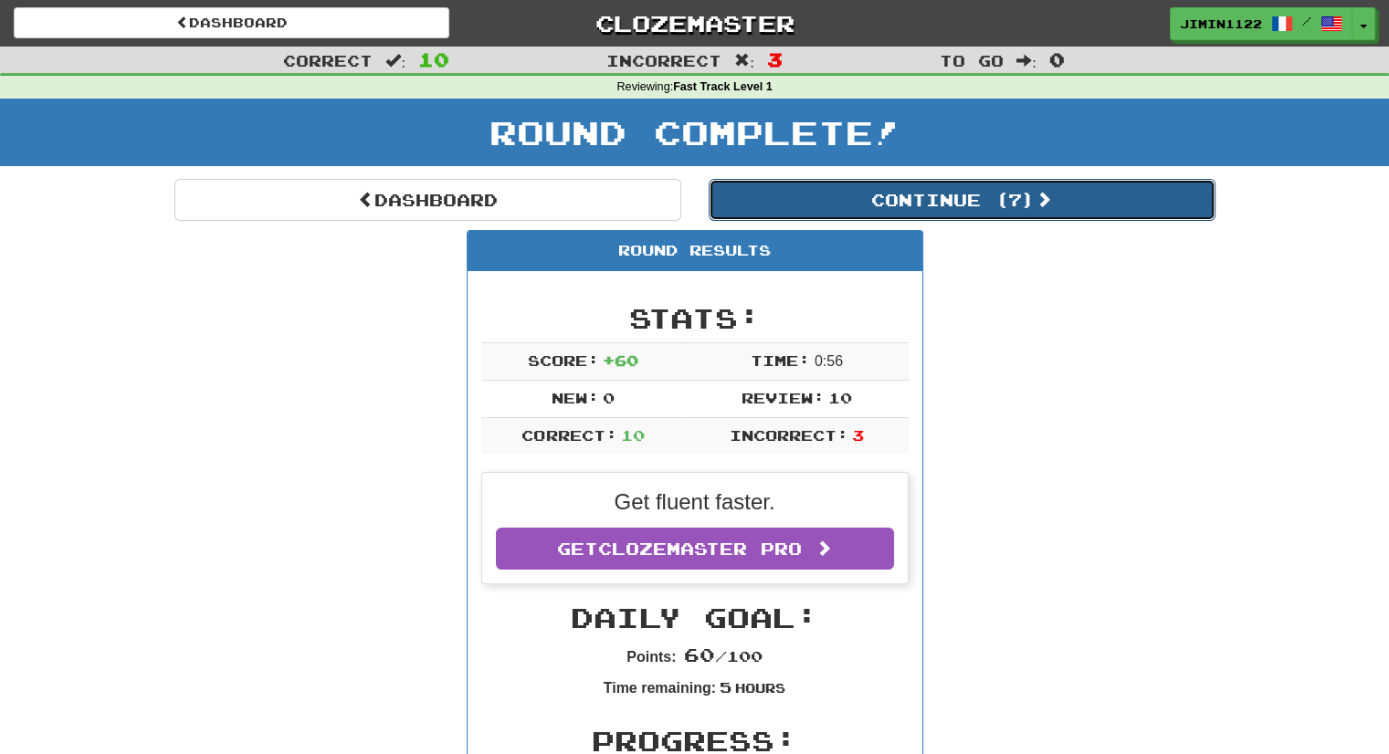
click at [850, 187] on button "Continue ( 7 )" at bounding box center [962, 200] width 507 height 42
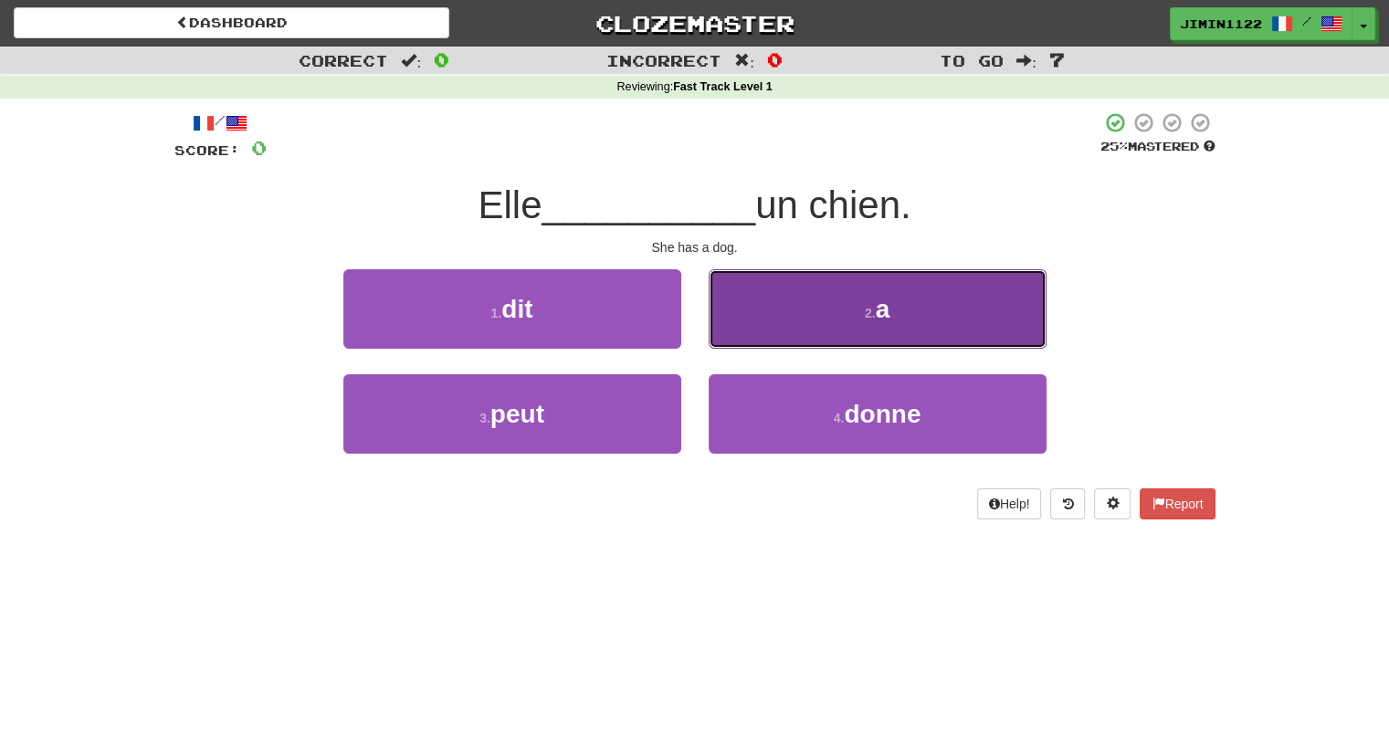
click at [729, 321] on button "2 . a" at bounding box center [878, 308] width 338 height 79
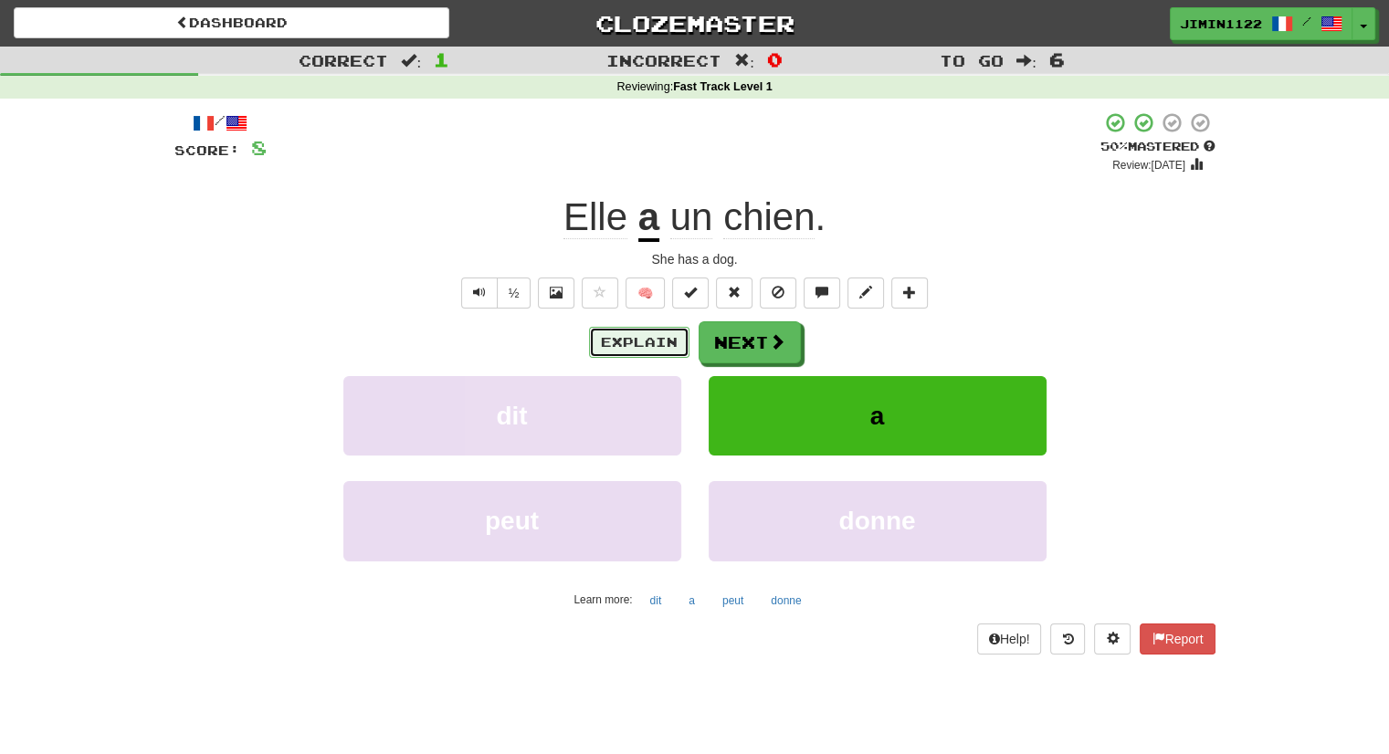
click at [668, 330] on button "Explain" at bounding box center [639, 342] width 100 height 31
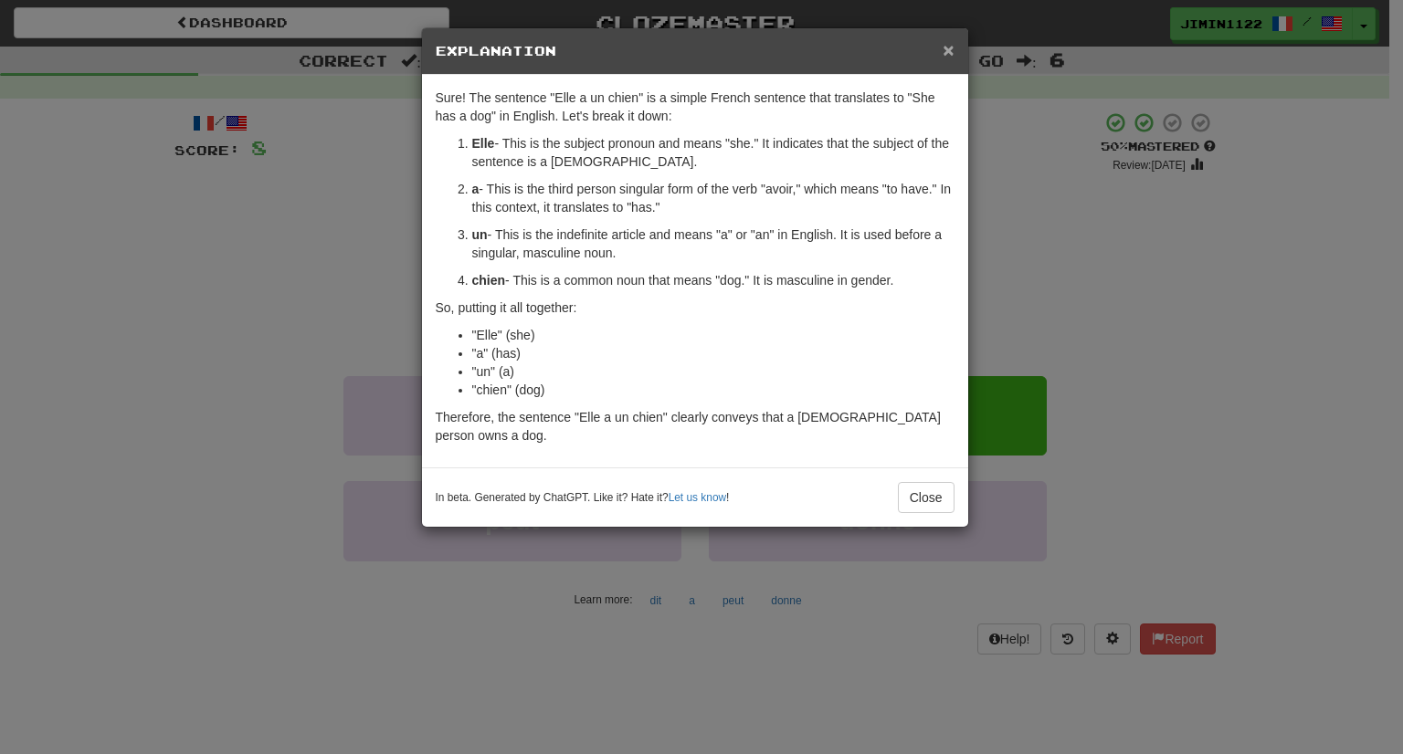
drag, startPoint x: 949, startPoint y: 45, endPoint x: 949, endPoint y: 58, distance: 13.7
click at [949, 45] on span "×" at bounding box center [947, 49] width 11 height 21
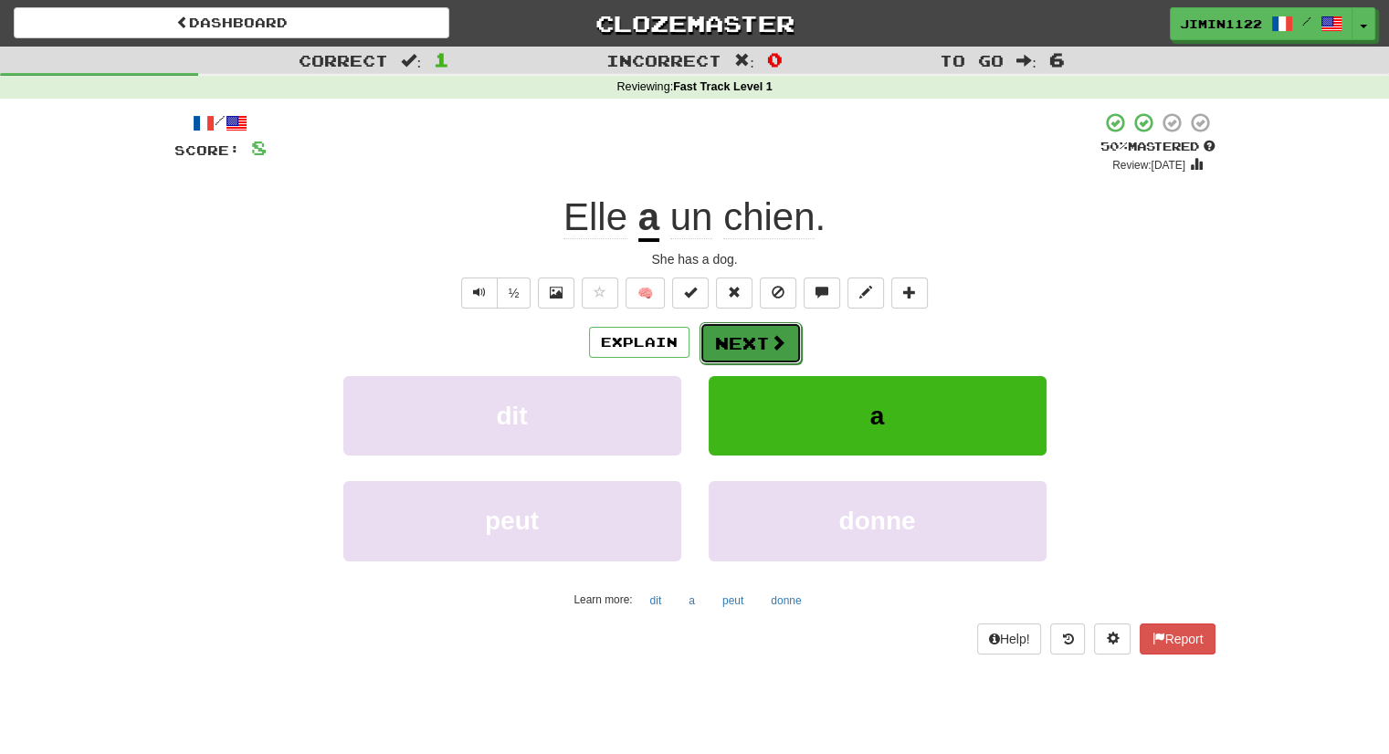
click at [780, 330] on button "Next" at bounding box center [751, 343] width 102 height 42
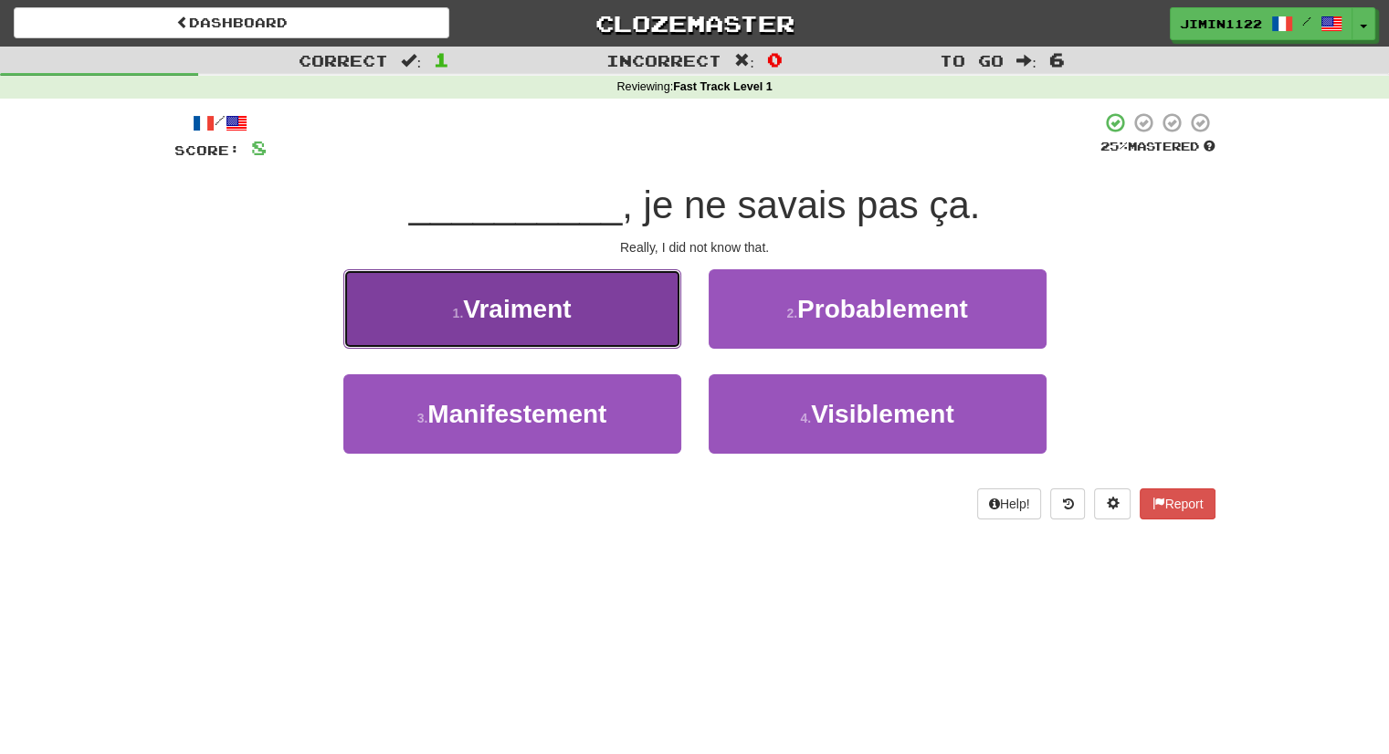
click at [676, 333] on button "1 . Vraiment" at bounding box center [512, 308] width 338 height 79
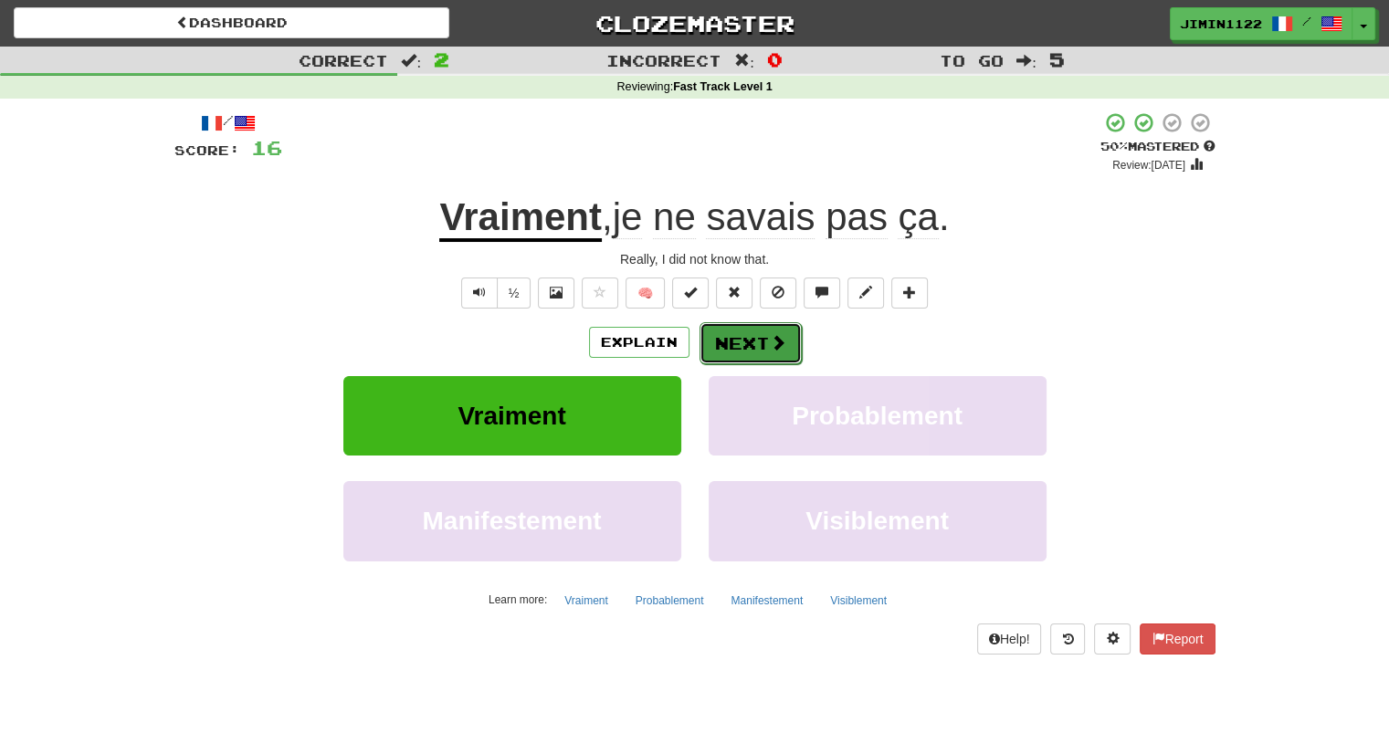
click at [749, 354] on button "Next" at bounding box center [751, 343] width 102 height 42
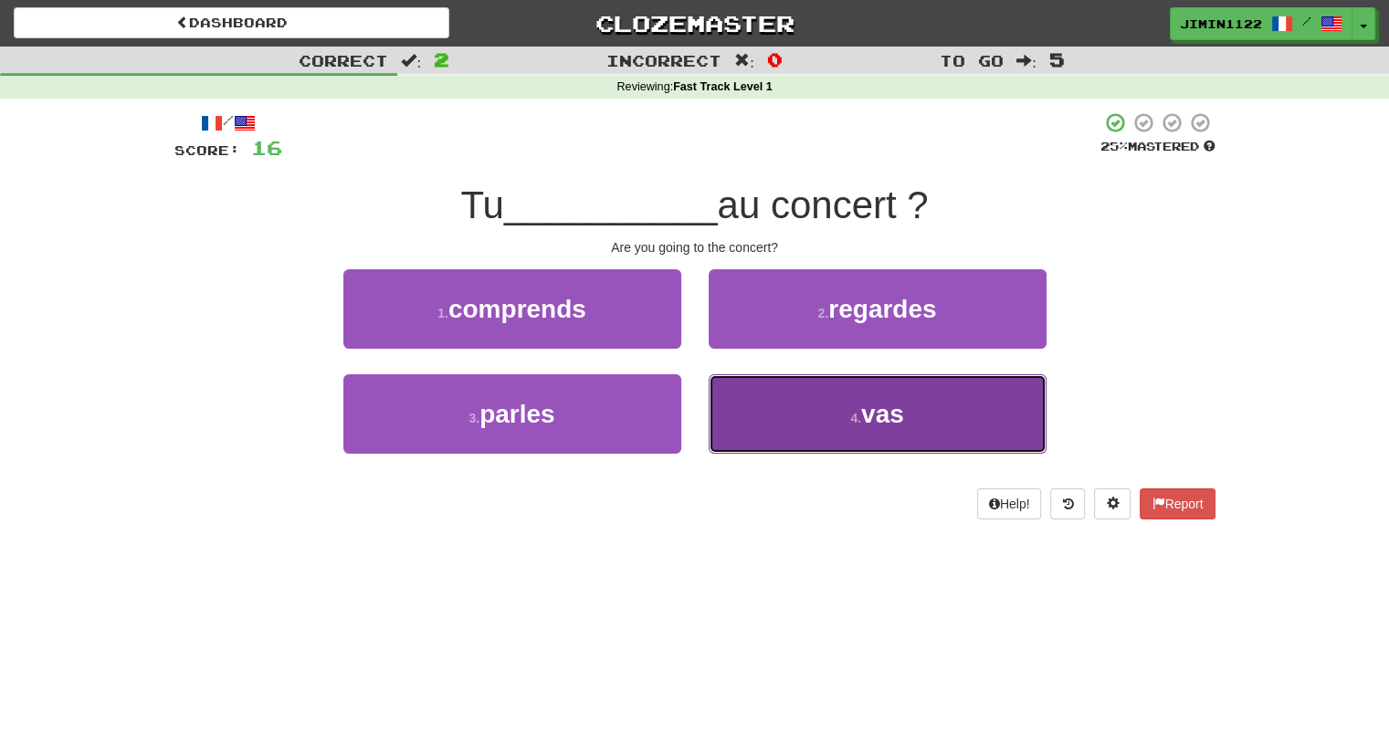
click at [771, 397] on button "4 . vas" at bounding box center [878, 413] width 338 height 79
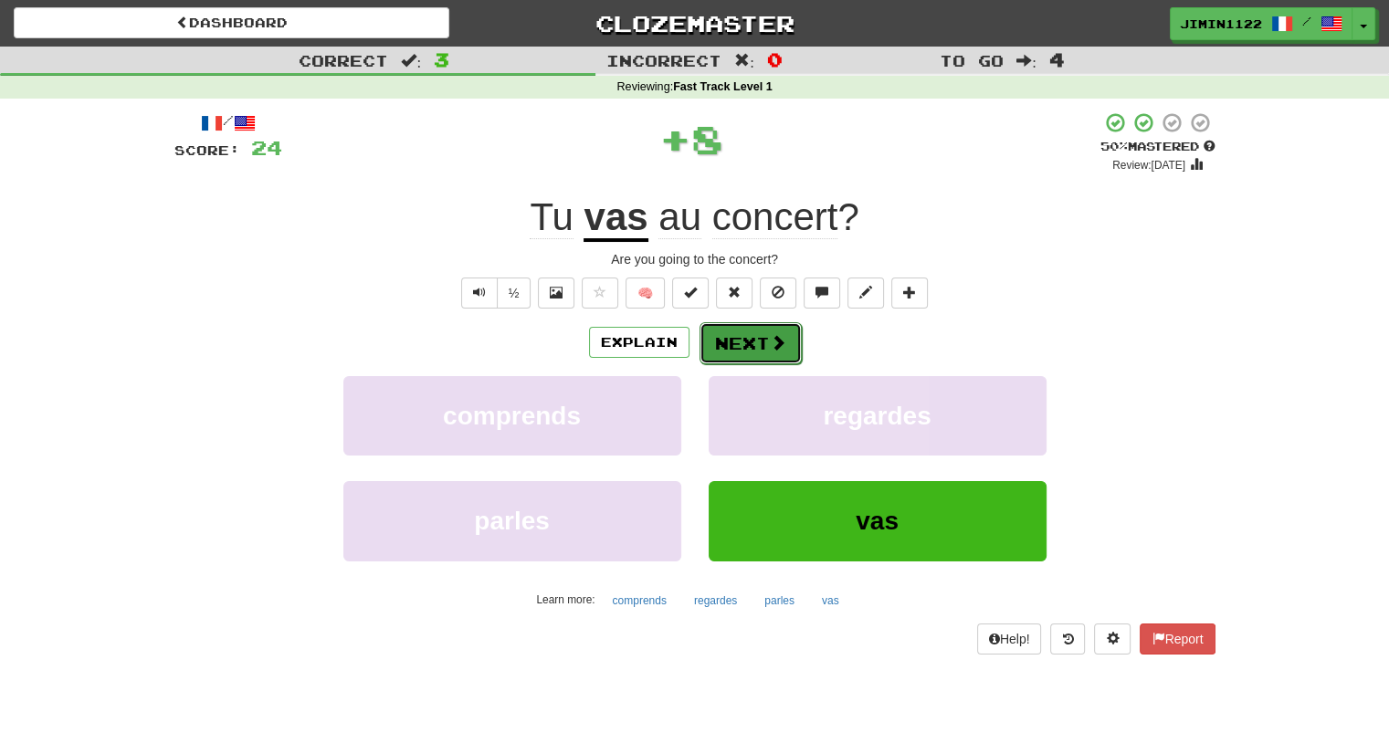
click at [760, 341] on button "Next" at bounding box center [751, 343] width 102 height 42
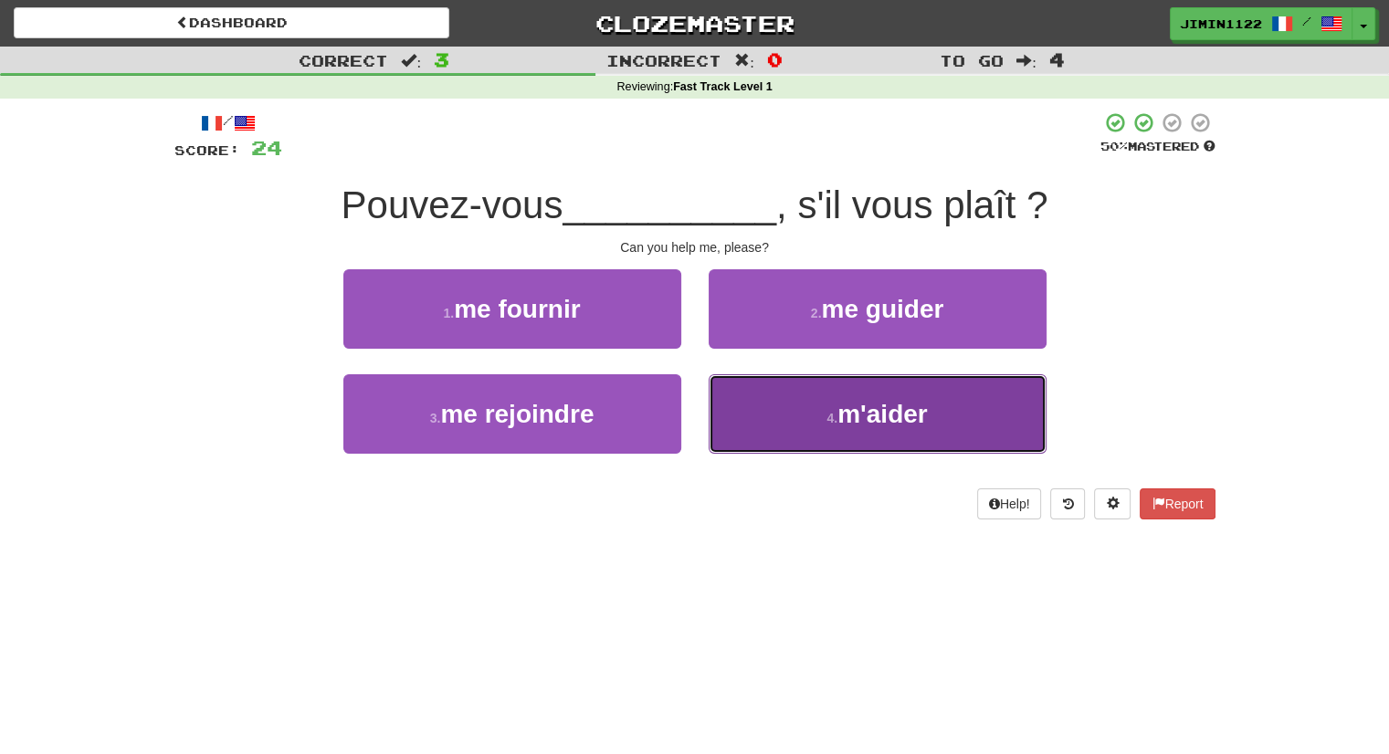
click at [774, 415] on button "4 . m'aider" at bounding box center [878, 413] width 338 height 79
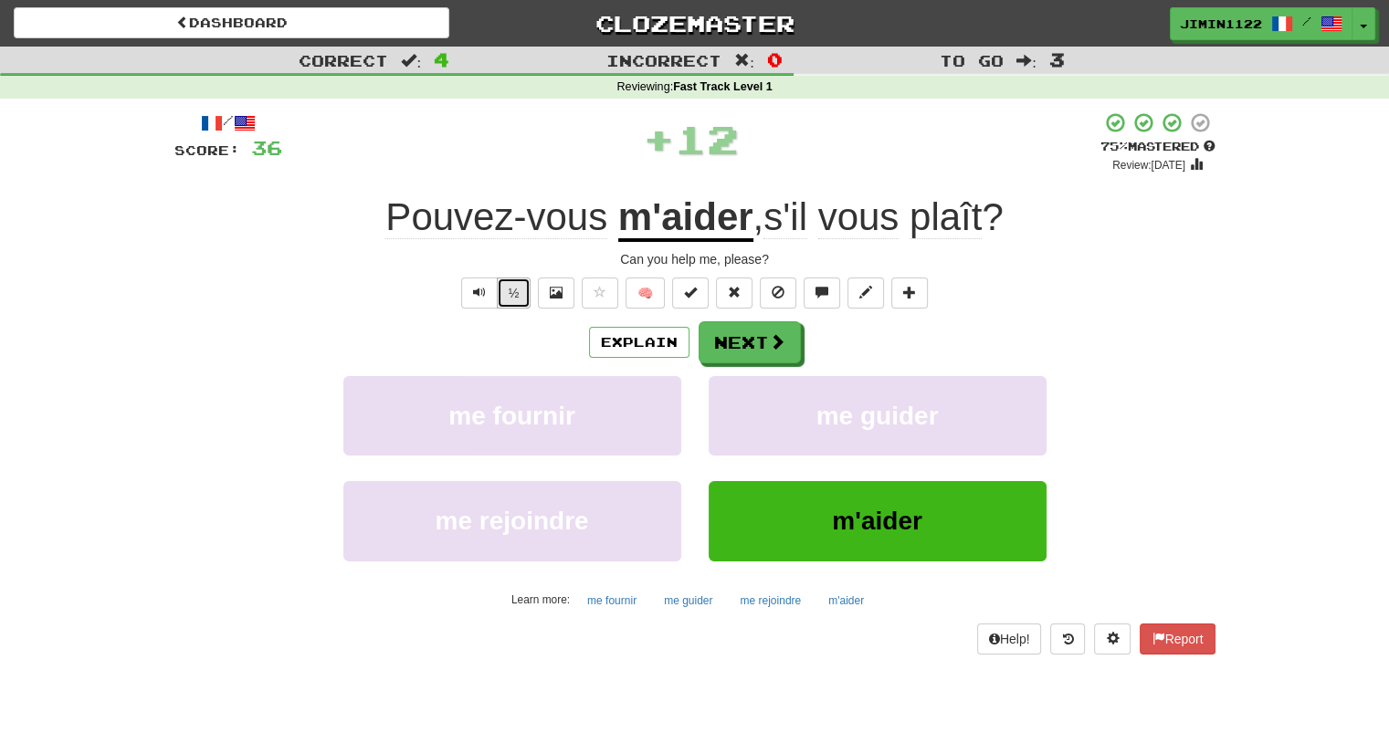
click at [521, 299] on button "½" at bounding box center [514, 293] width 35 height 31
click at [774, 353] on button "Next" at bounding box center [751, 343] width 102 height 42
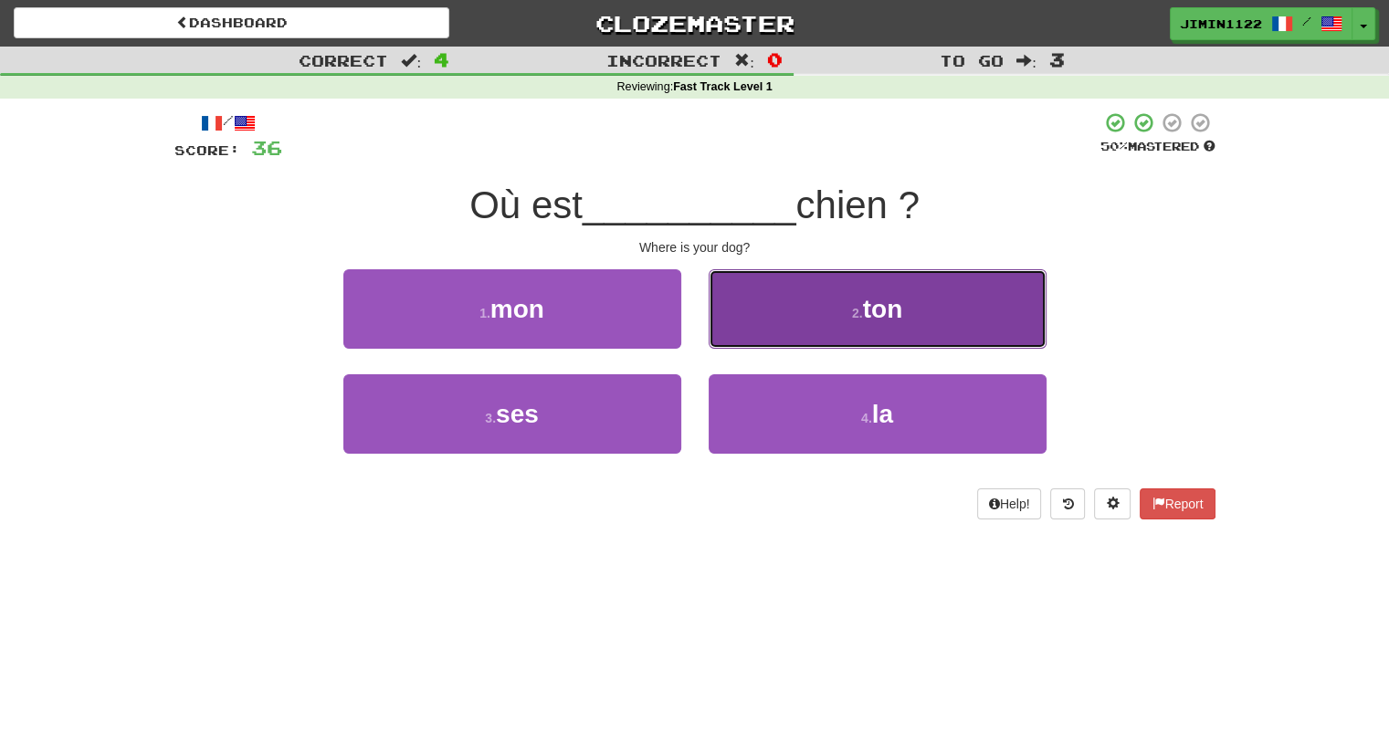
click at [774, 342] on button "2 . ton" at bounding box center [878, 308] width 338 height 79
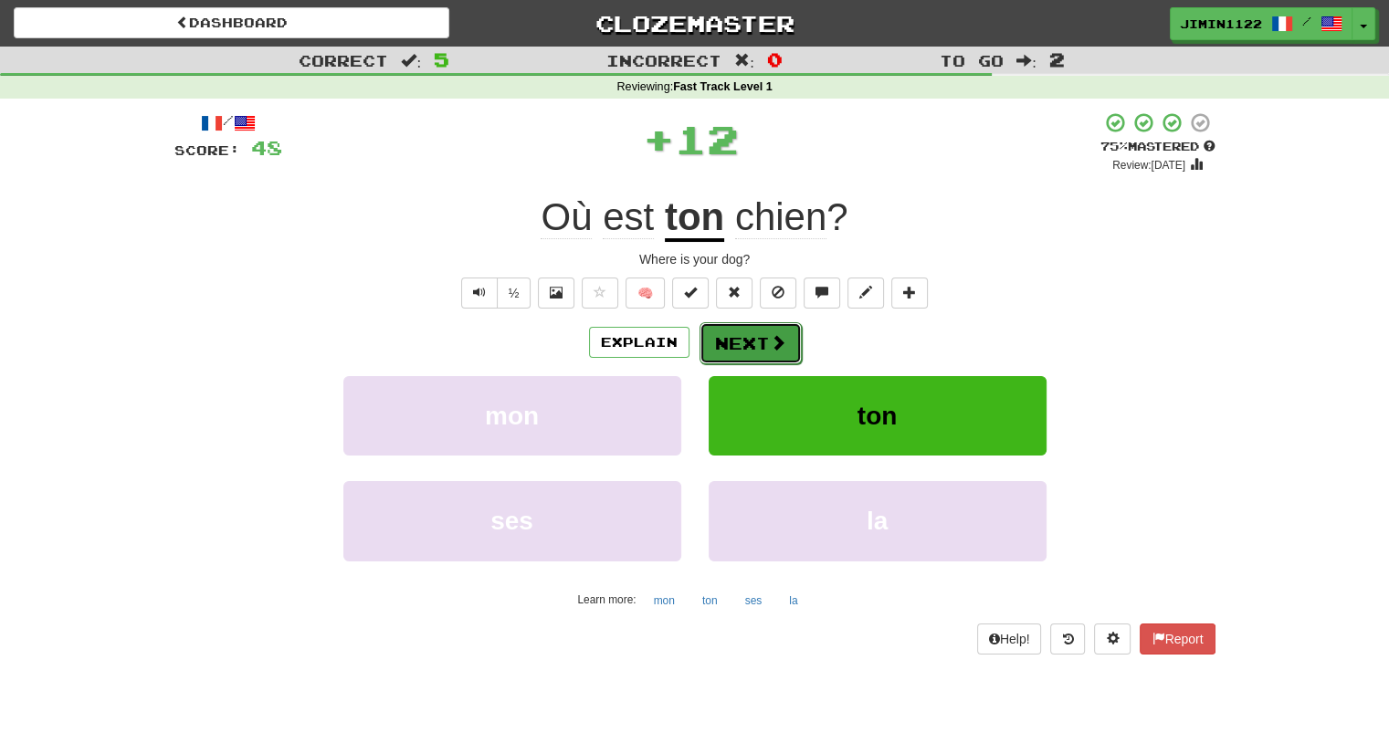
click at [760, 341] on button "Next" at bounding box center [751, 343] width 102 height 42
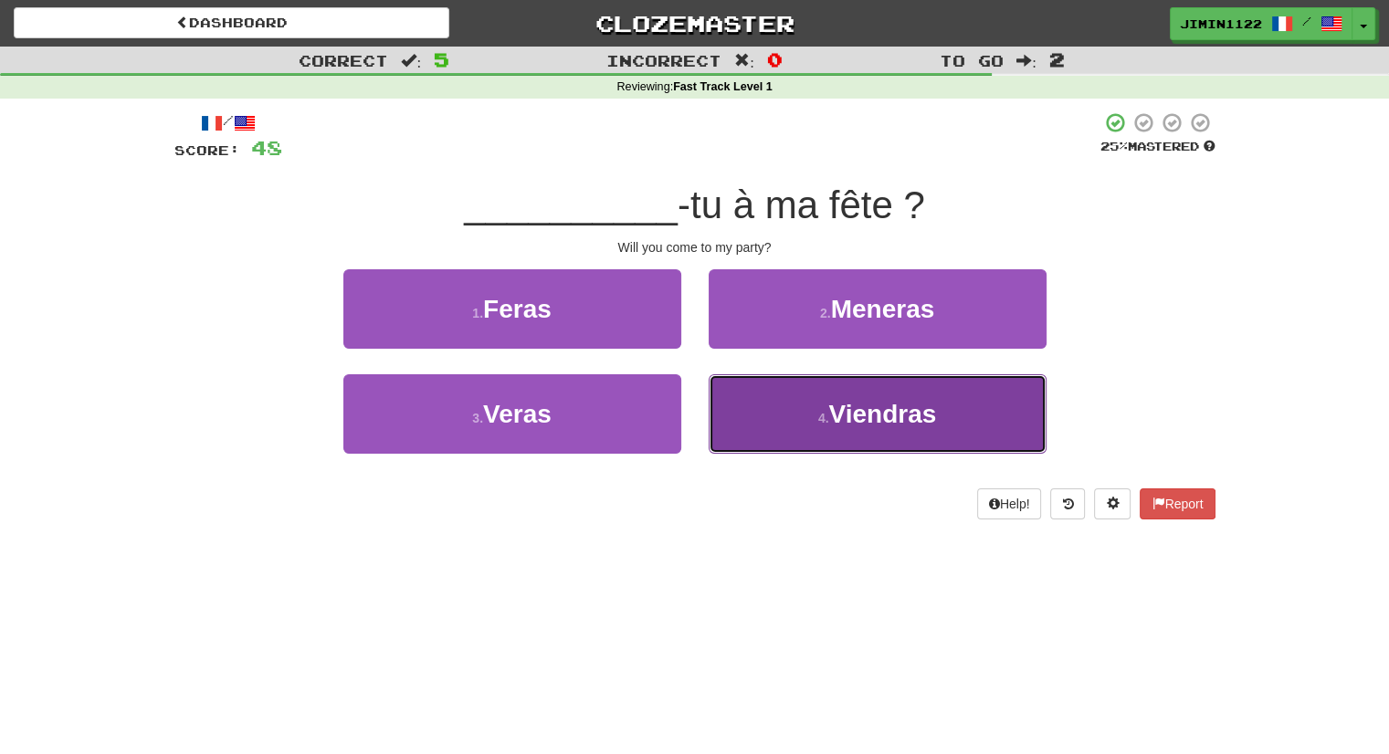
click at [756, 401] on button "4 . Viendras" at bounding box center [878, 413] width 338 height 79
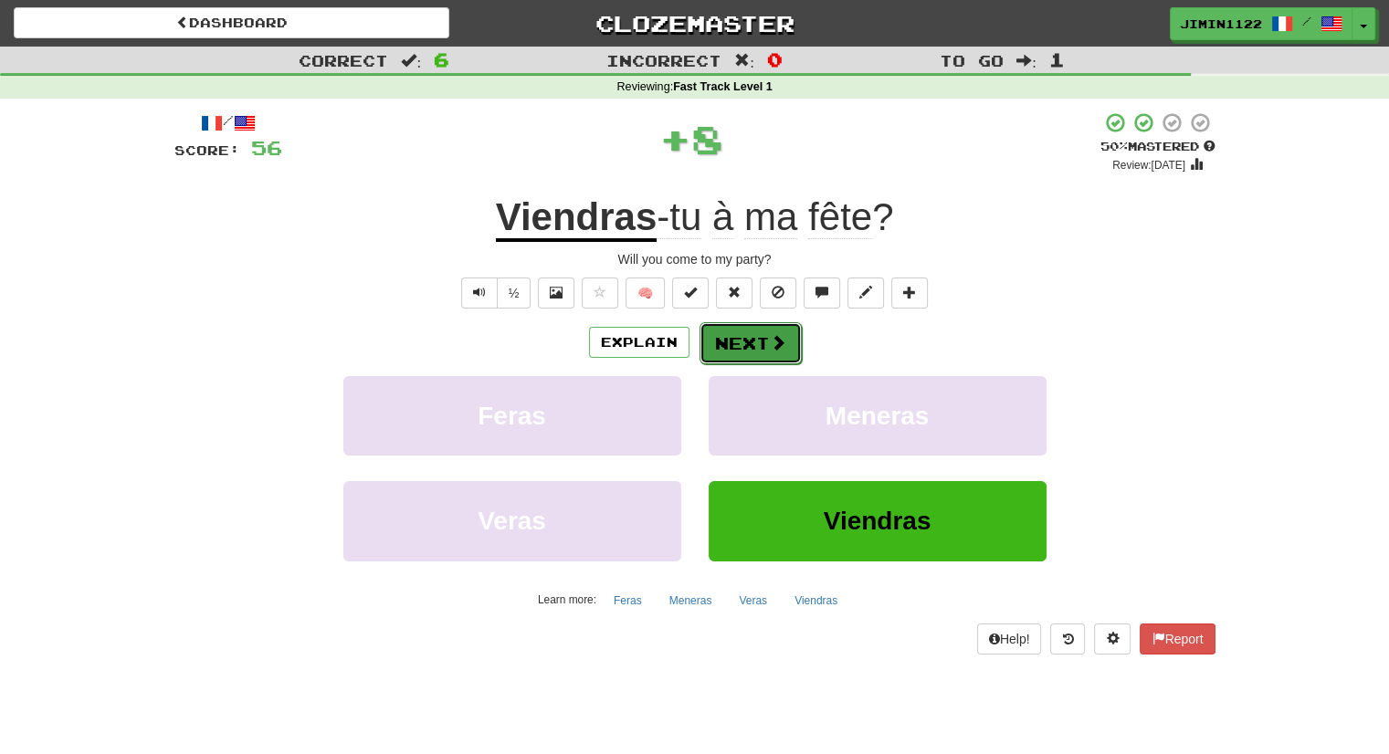
click at [747, 342] on button "Next" at bounding box center [751, 343] width 102 height 42
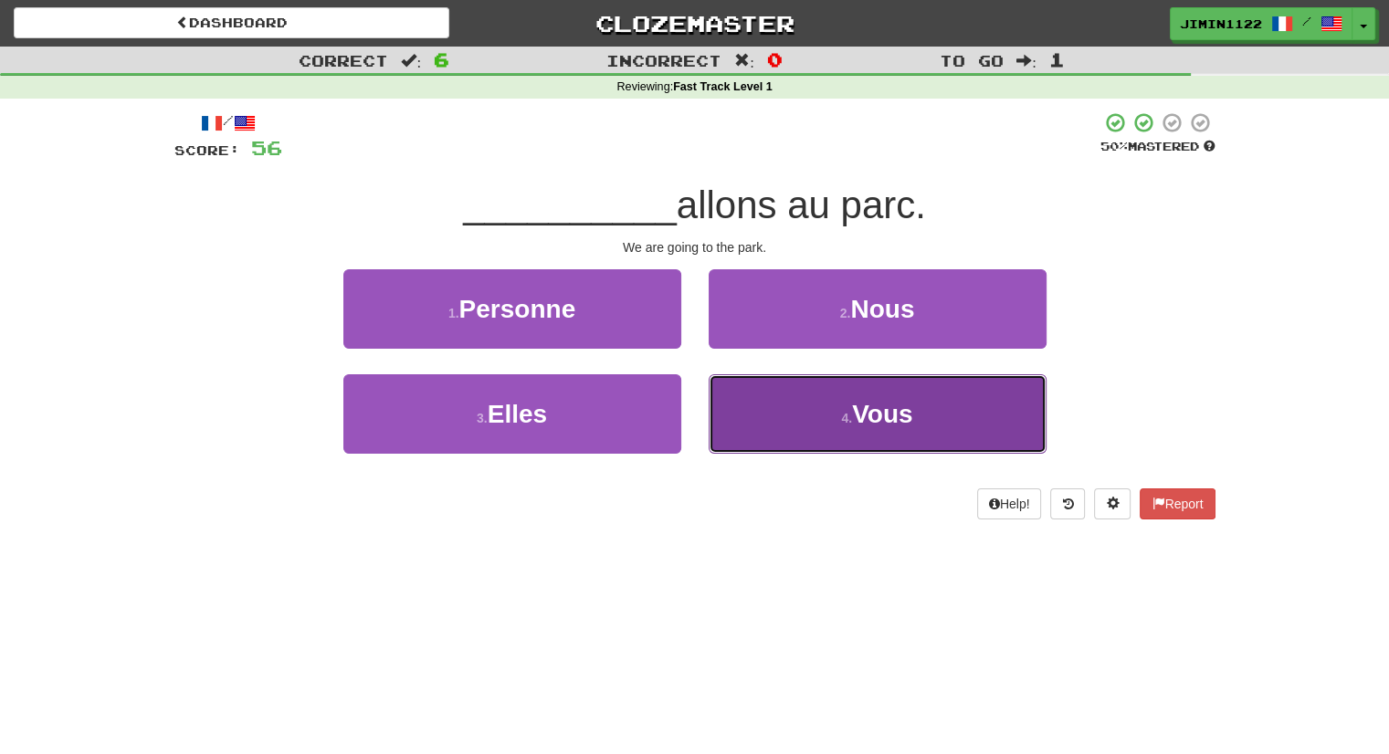
click at [771, 389] on button "4 . Vous" at bounding box center [878, 413] width 338 height 79
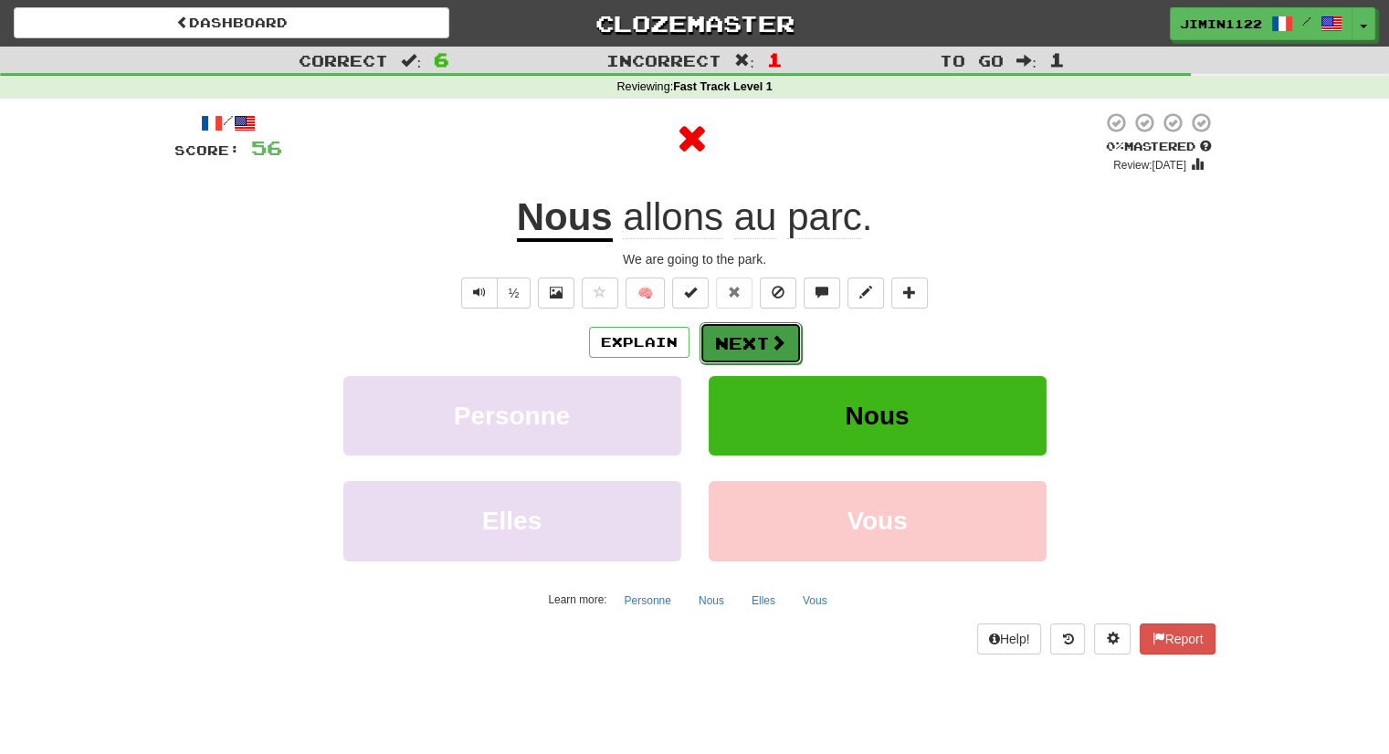
click at [754, 348] on button "Next" at bounding box center [751, 343] width 102 height 42
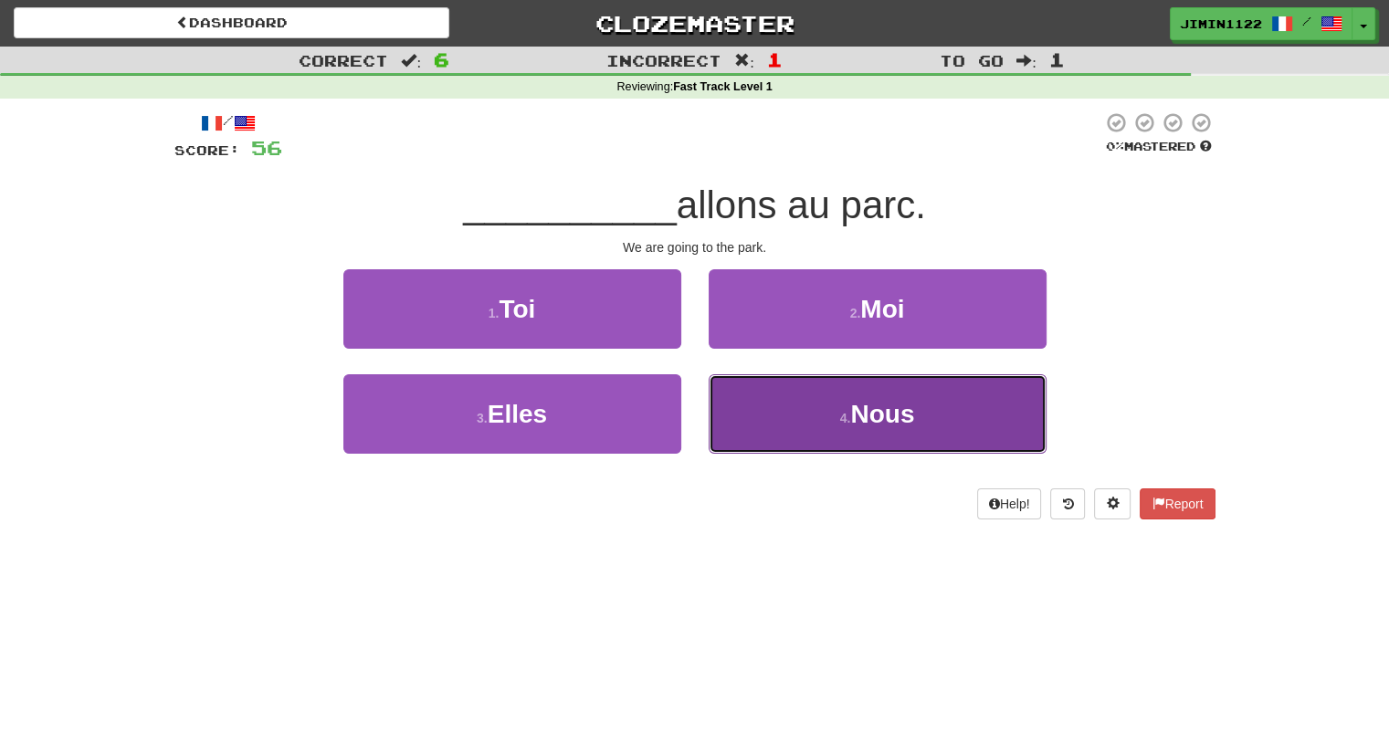
click at [801, 405] on button "4 . Nous" at bounding box center [878, 413] width 338 height 79
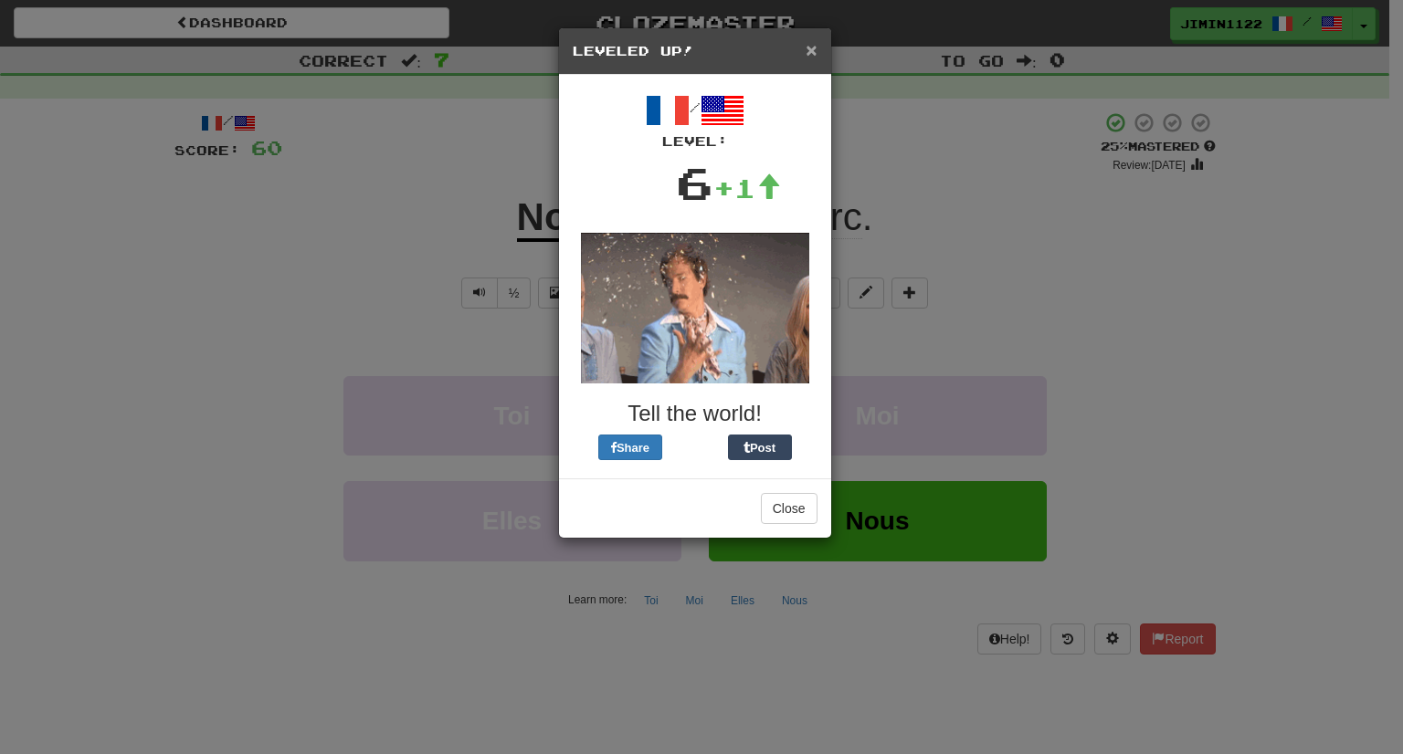
click at [808, 54] on span "×" at bounding box center [810, 49] width 11 height 21
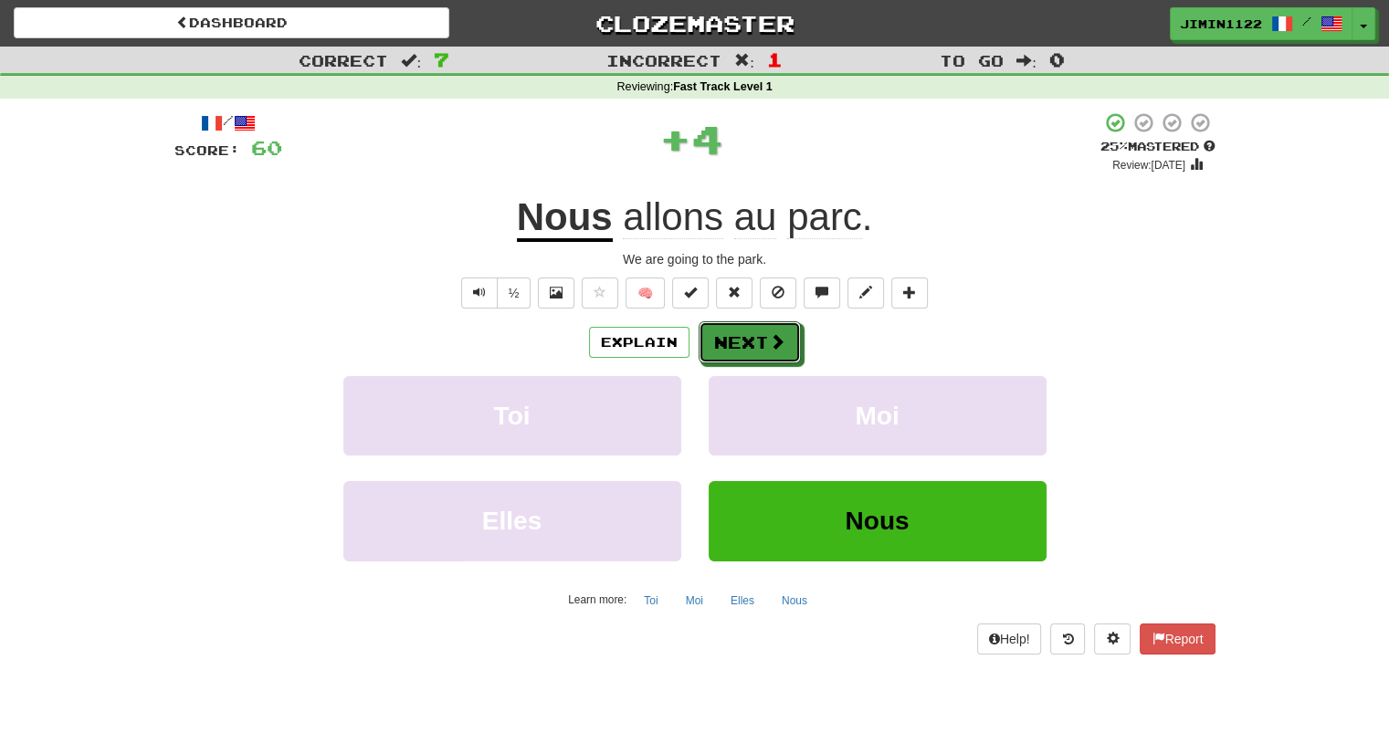
click at [747, 342] on button "Next" at bounding box center [750, 342] width 102 height 42
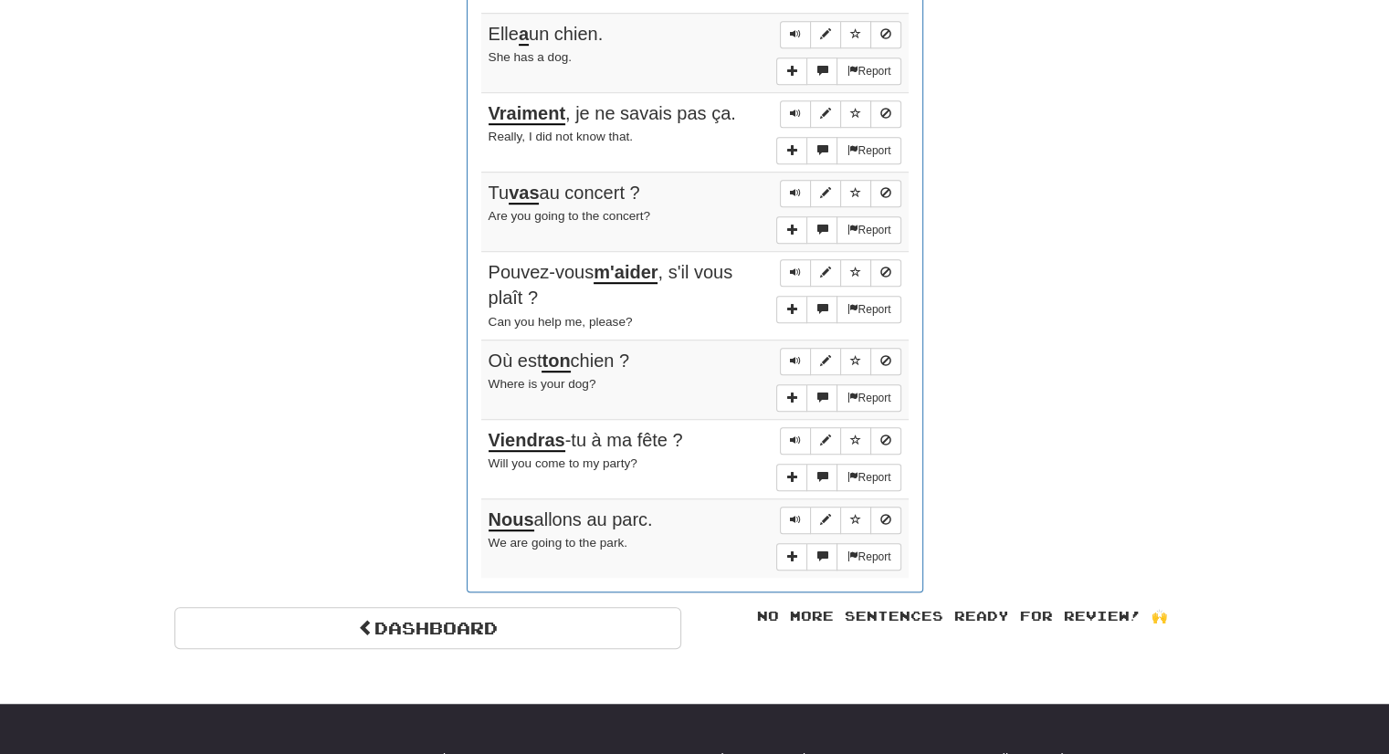
scroll to position [1195, 0]
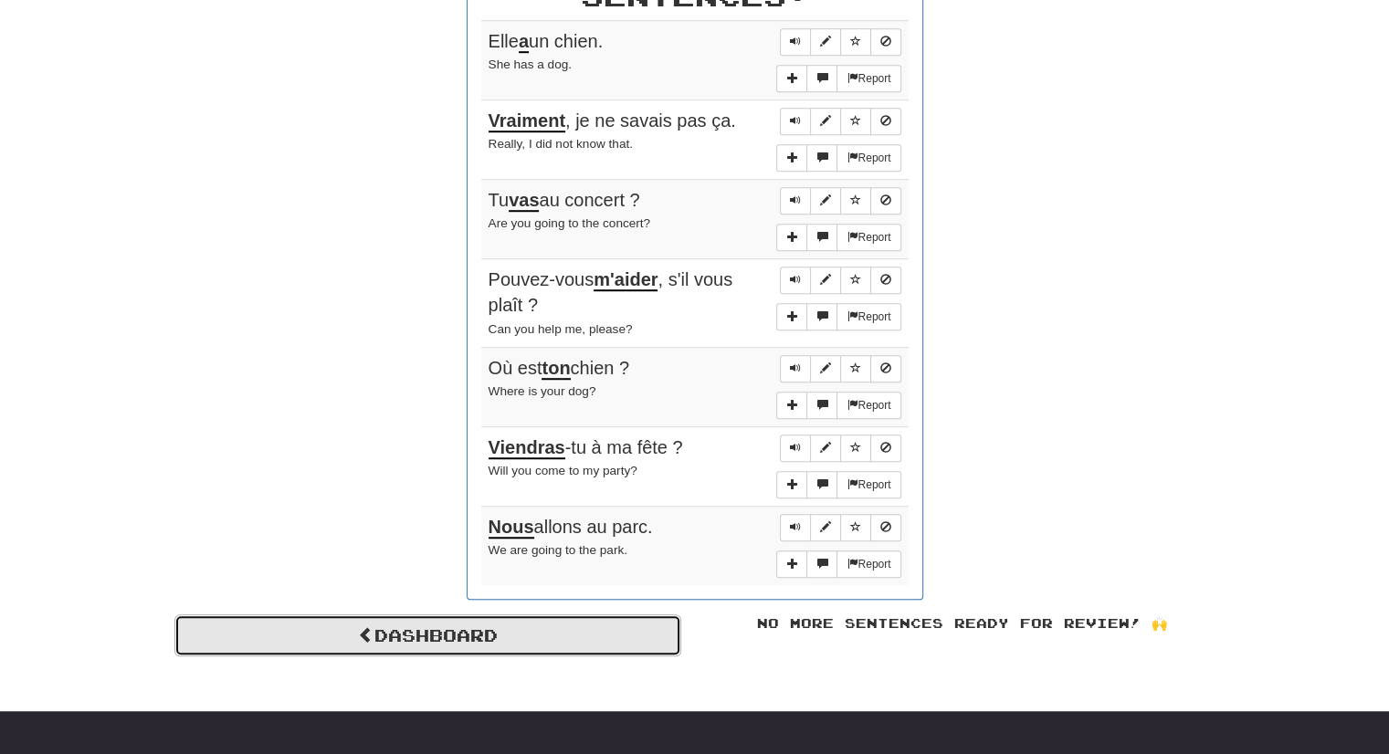
click at [614, 618] on link "Dashboard" at bounding box center [427, 636] width 507 height 42
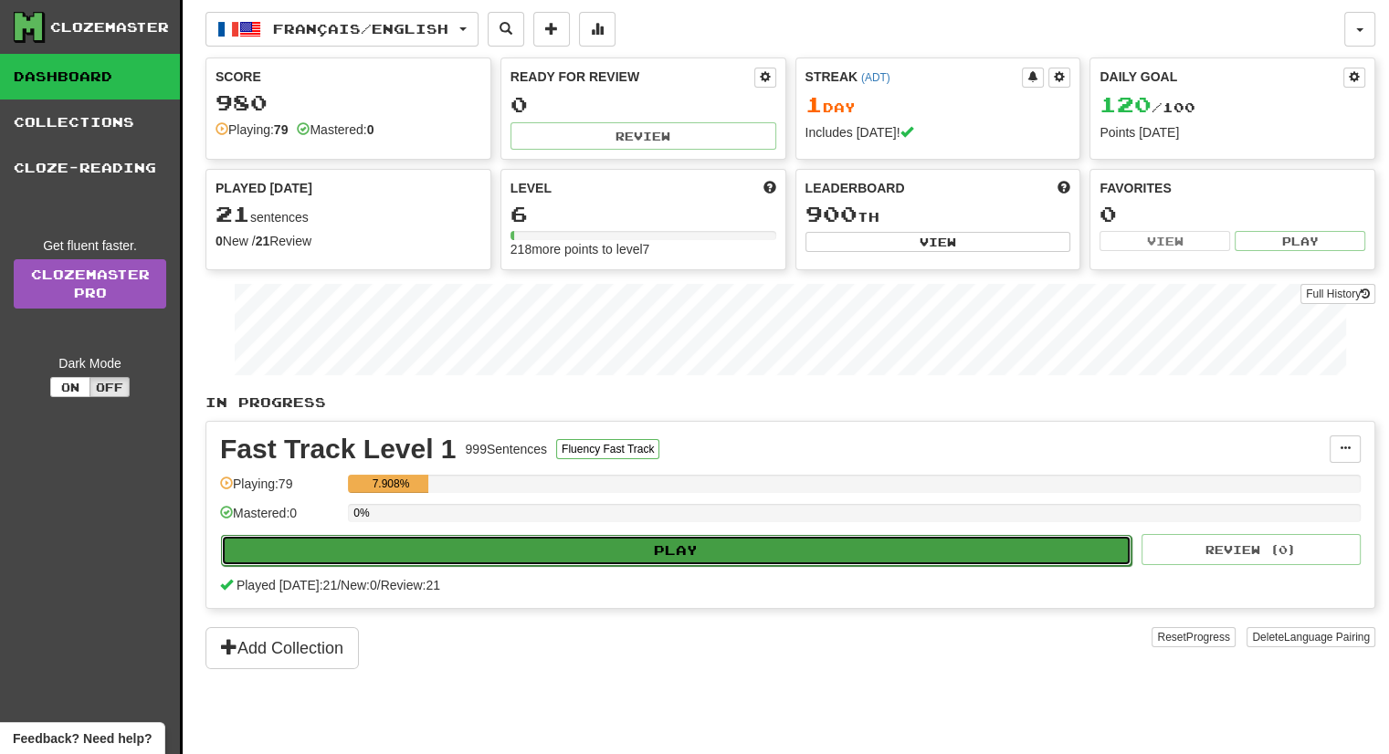
click at [722, 535] on button "Play" at bounding box center [676, 550] width 910 height 31
select select "**"
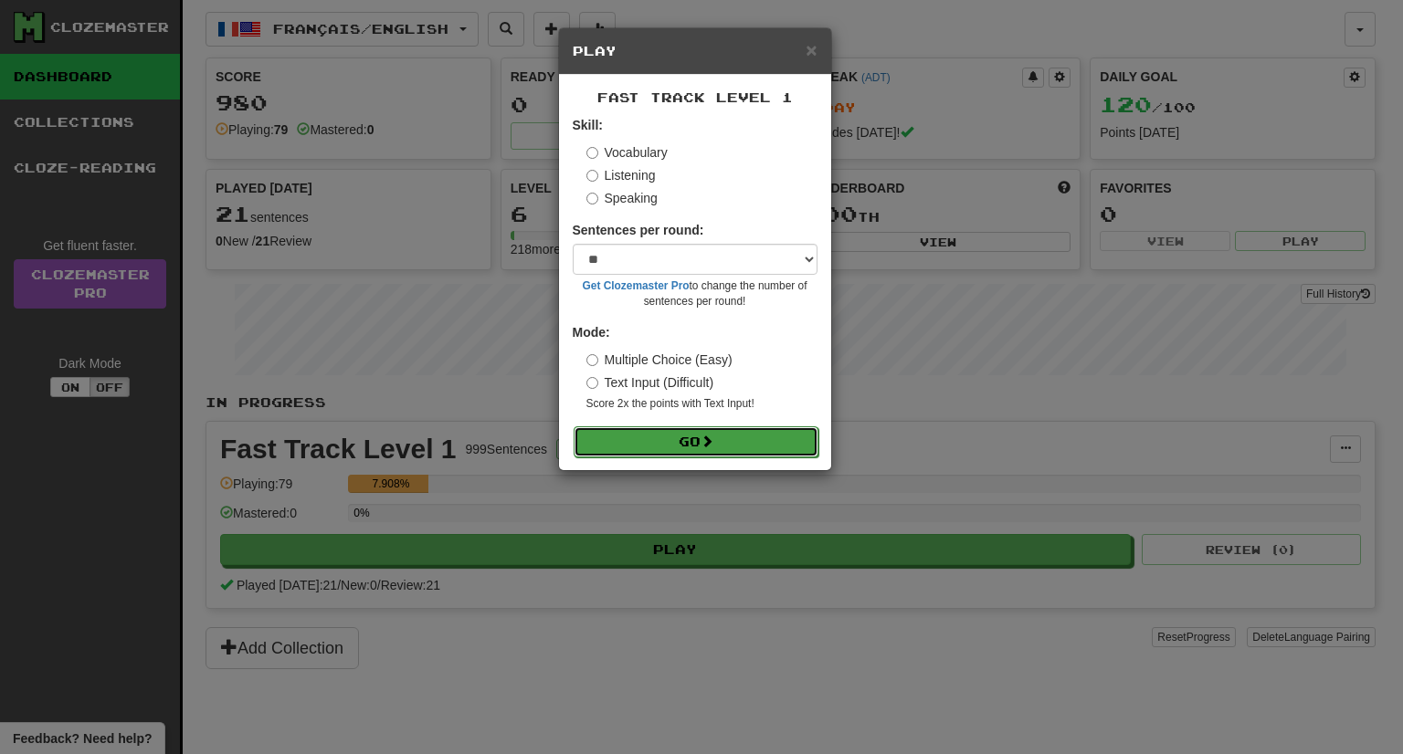
click at [742, 432] on button "Go" at bounding box center [696, 441] width 245 height 31
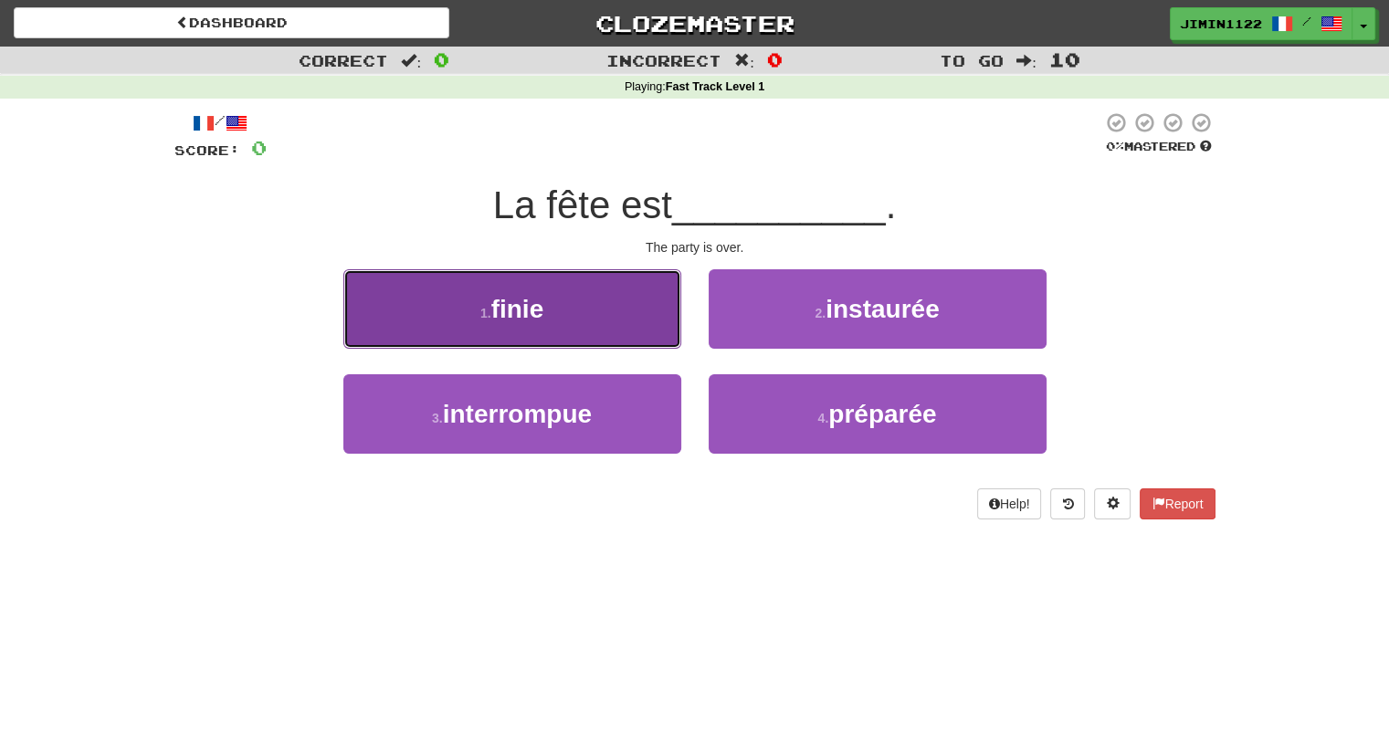
click at [621, 319] on button "1 . finie" at bounding box center [512, 308] width 338 height 79
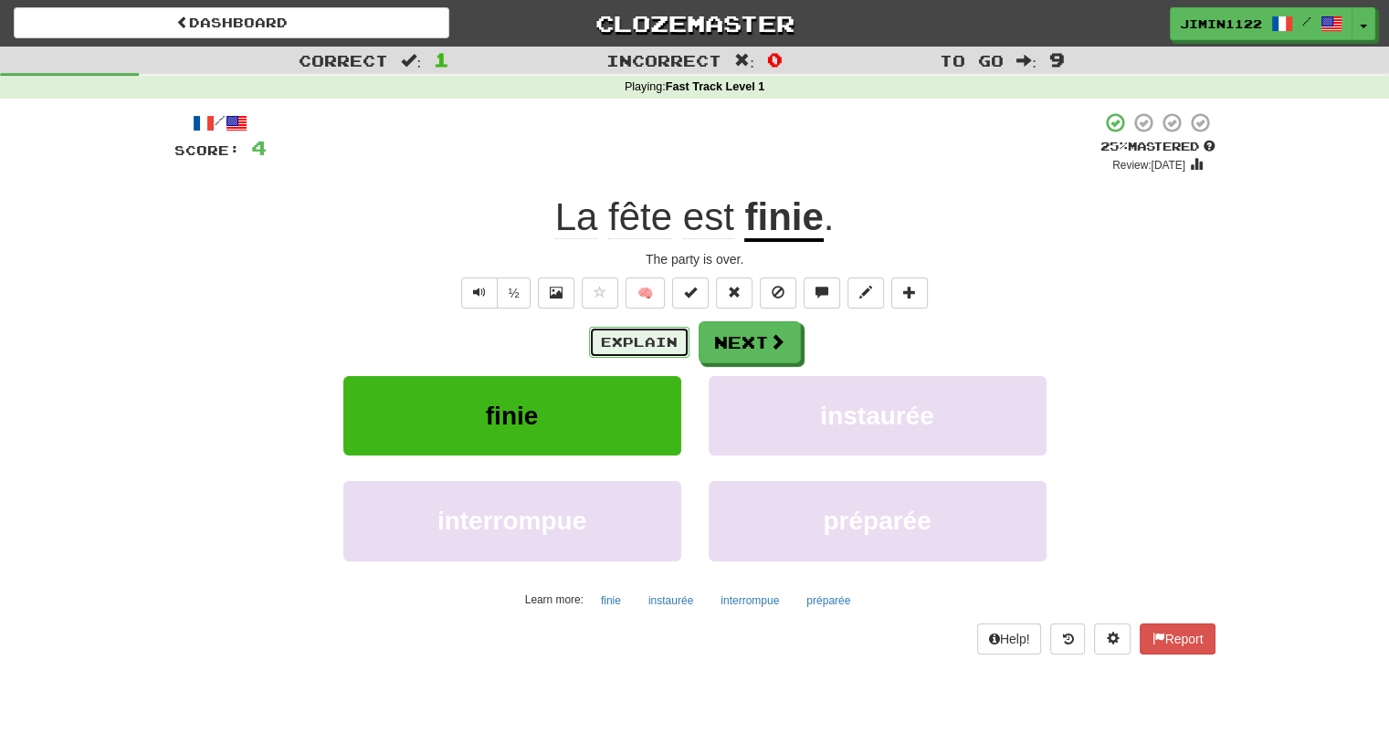
click at [654, 355] on button "Explain" at bounding box center [639, 342] width 100 height 31
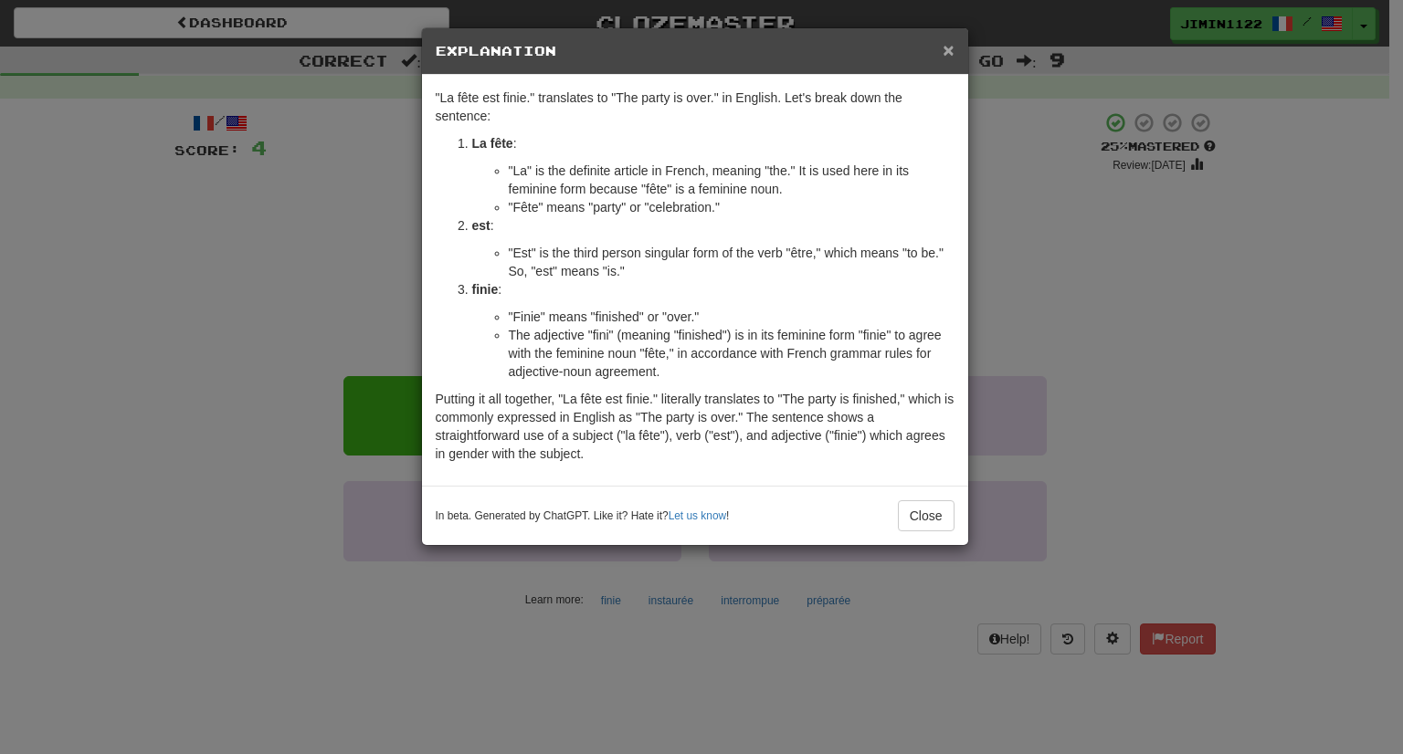
click at [948, 48] on span "×" at bounding box center [947, 49] width 11 height 21
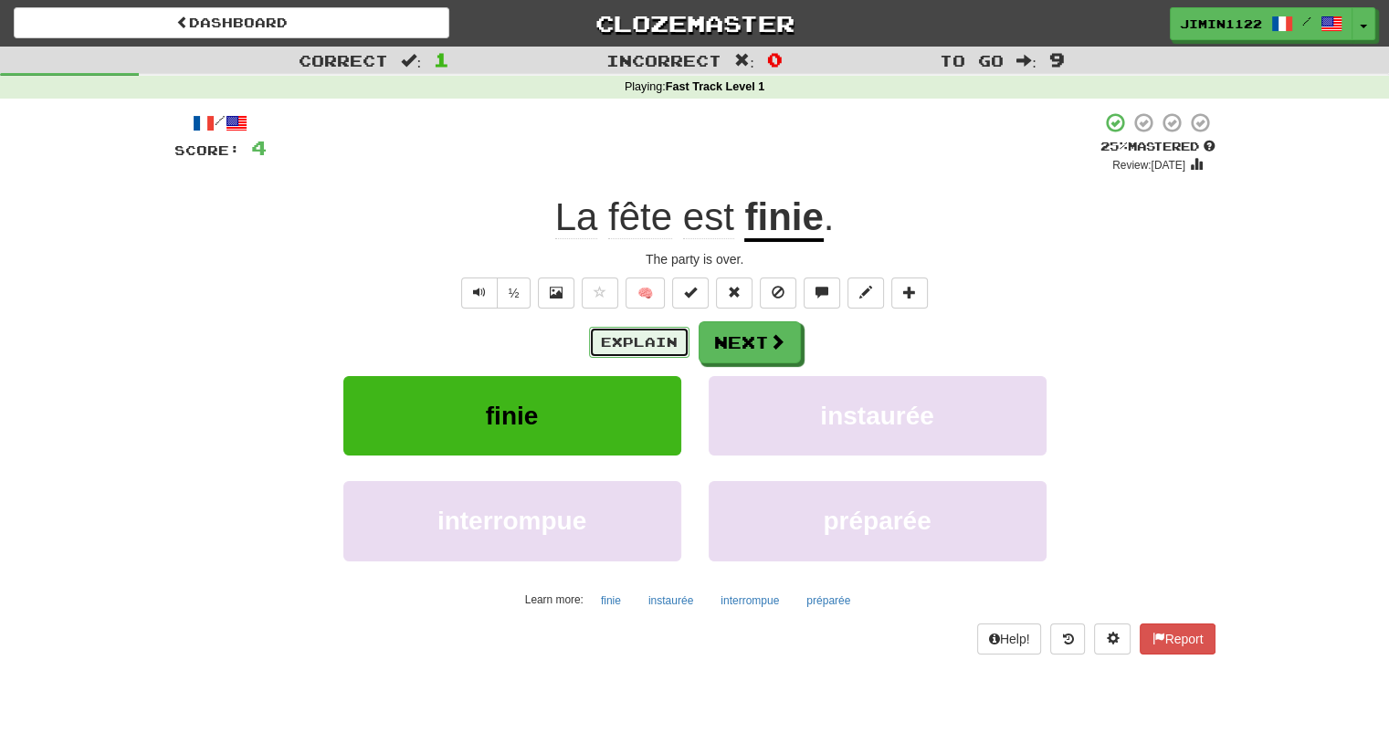
click at [665, 330] on button "Explain" at bounding box center [639, 342] width 100 height 31
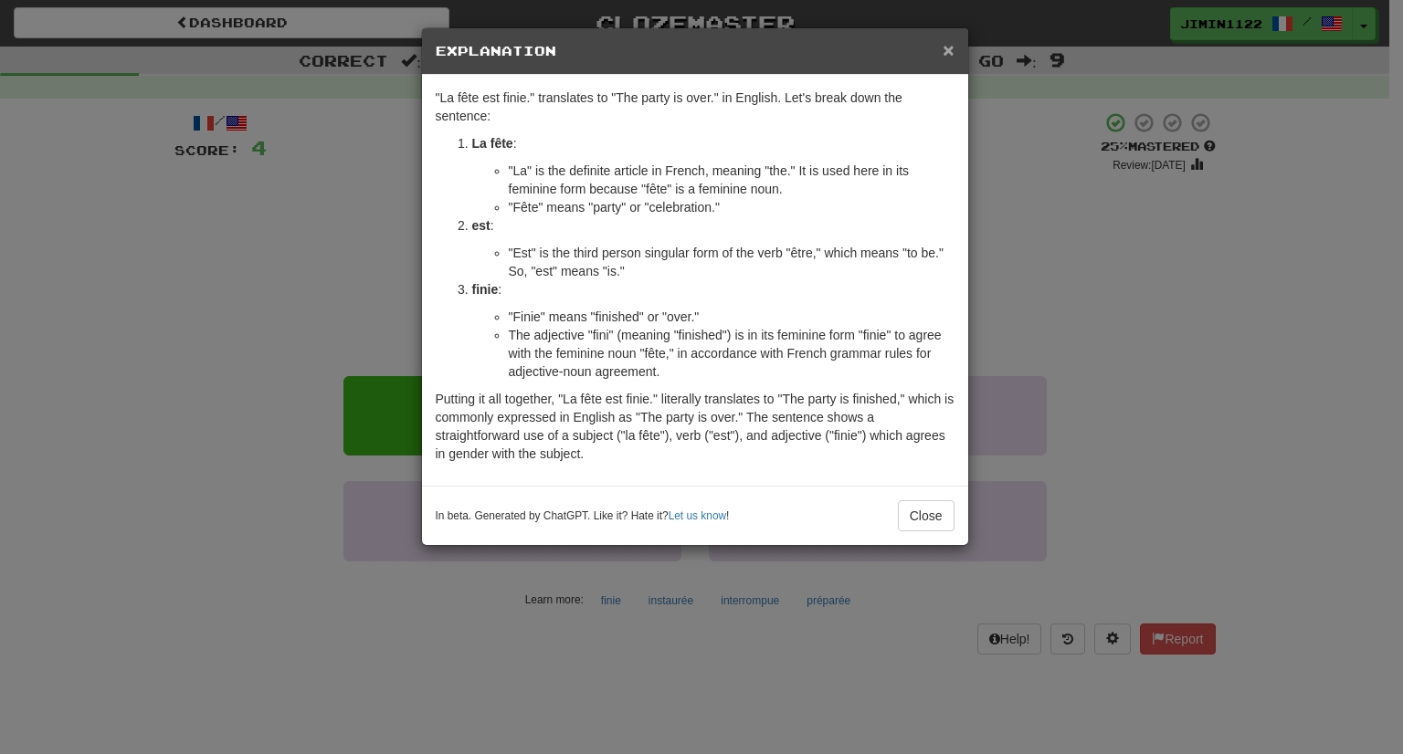
click at [949, 43] on span "×" at bounding box center [947, 49] width 11 height 21
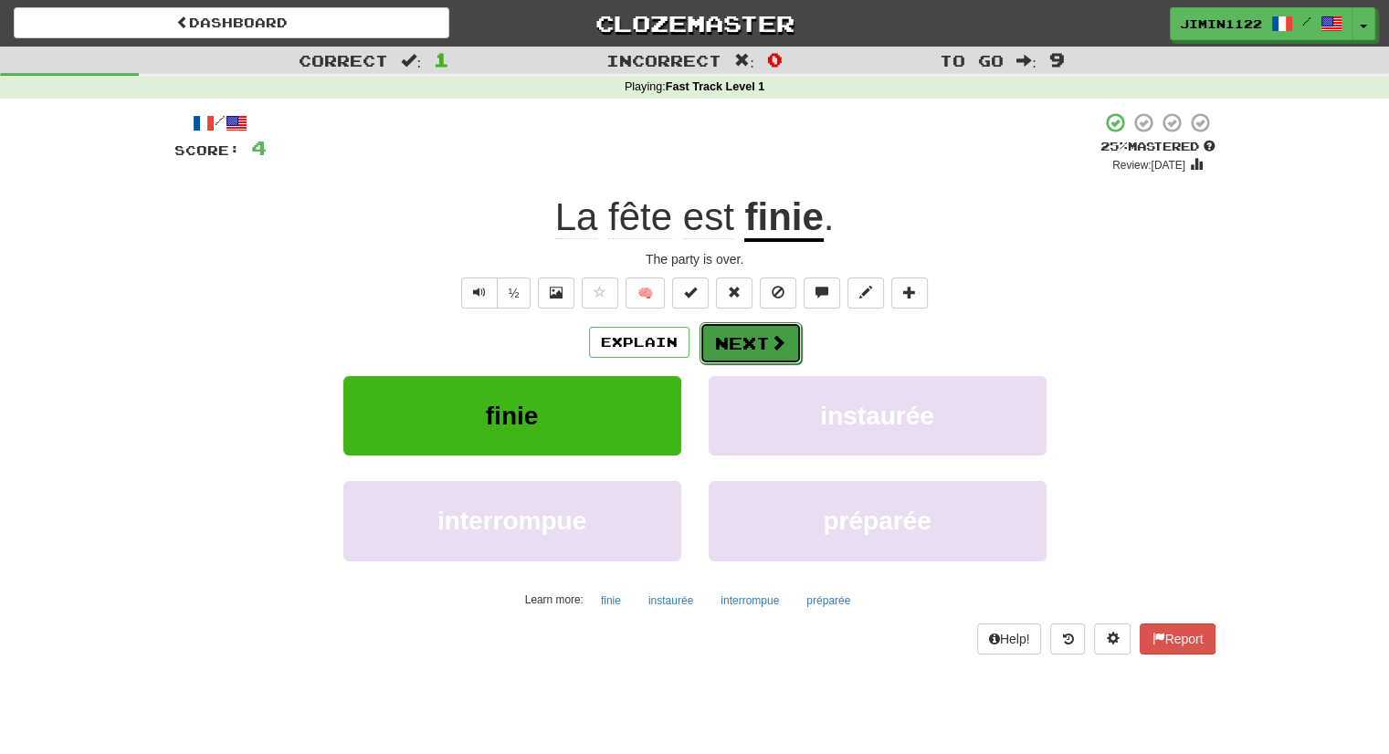
click at [764, 339] on button "Next" at bounding box center [751, 343] width 102 height 42
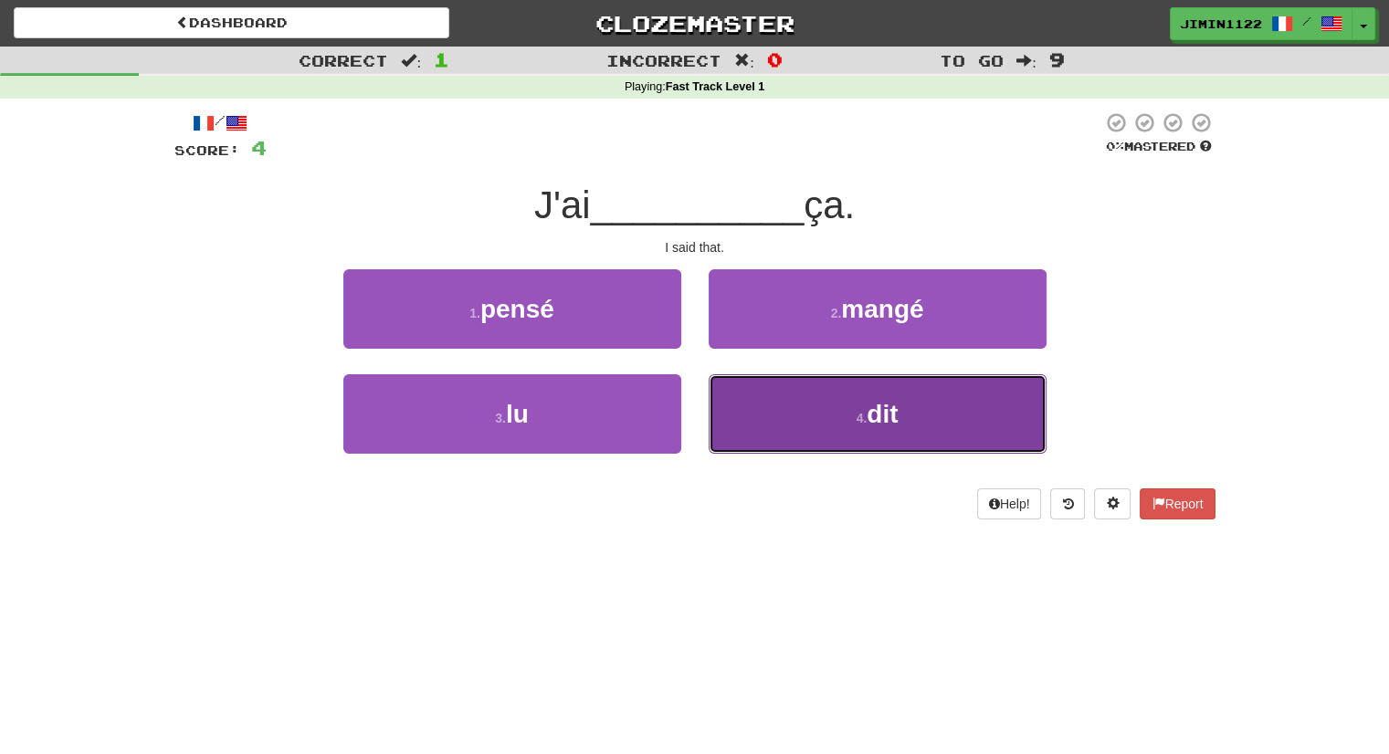
click at [763, 395] on button "4 . dit" at bounding box center [878, 413] width 338 height 79
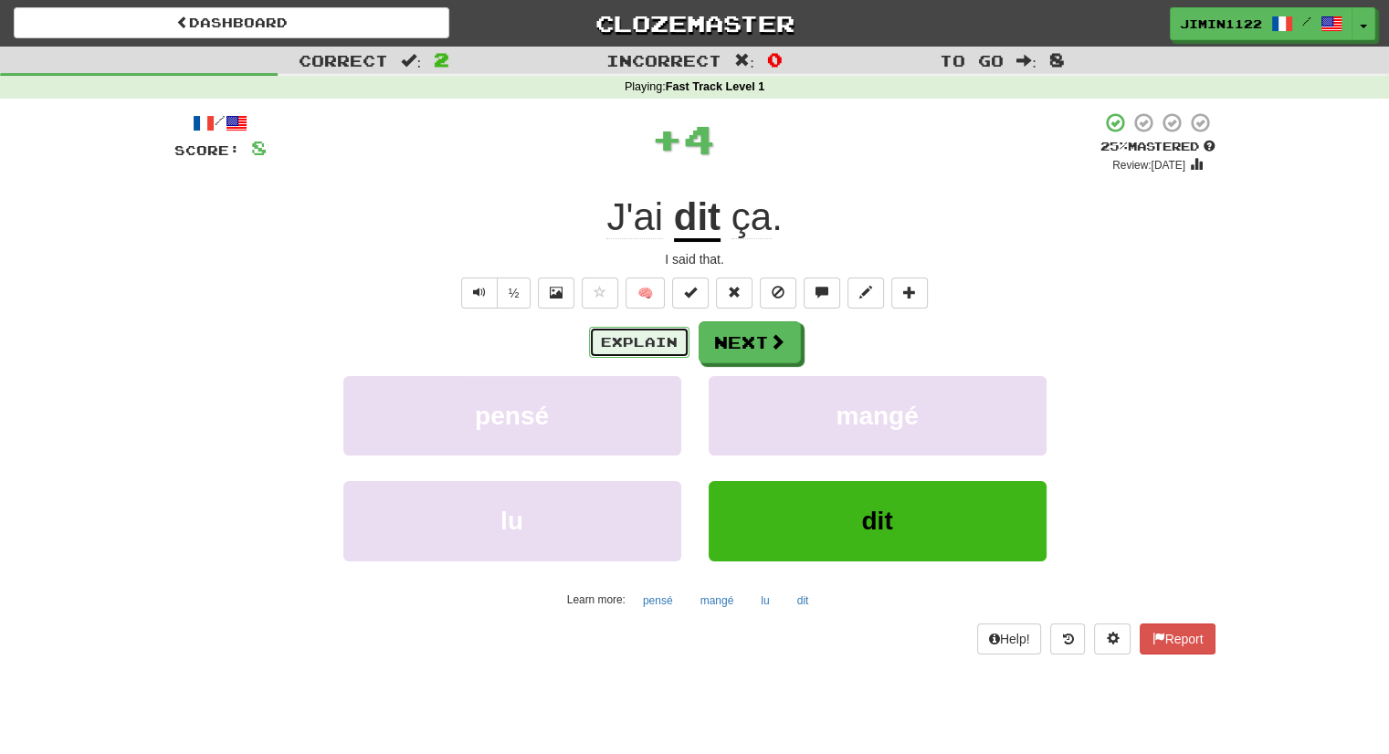
click at [657, 343] on button "Explain" at bounding box center [639, 342] width 100 height 31
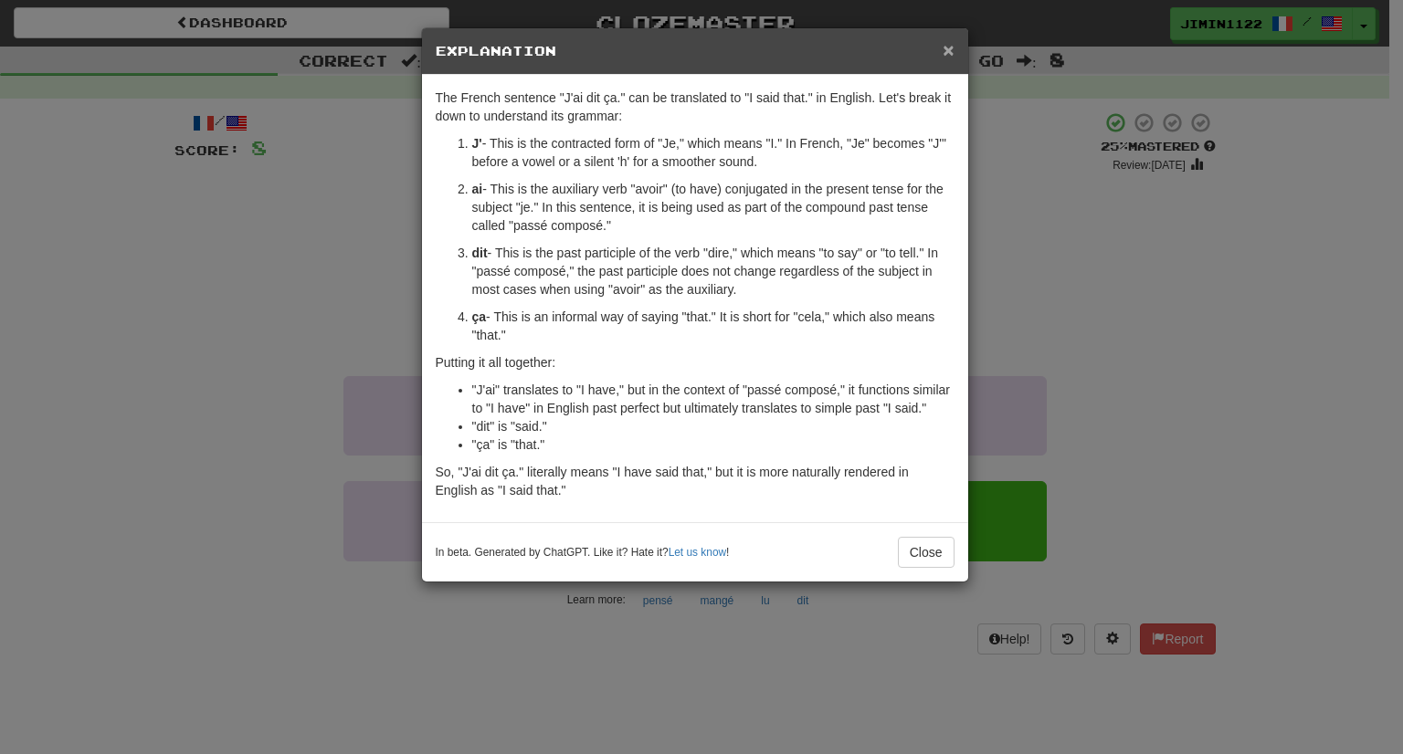
click at [948, 52] on span "×" at bounding box center [947, 49] width 11 height 21
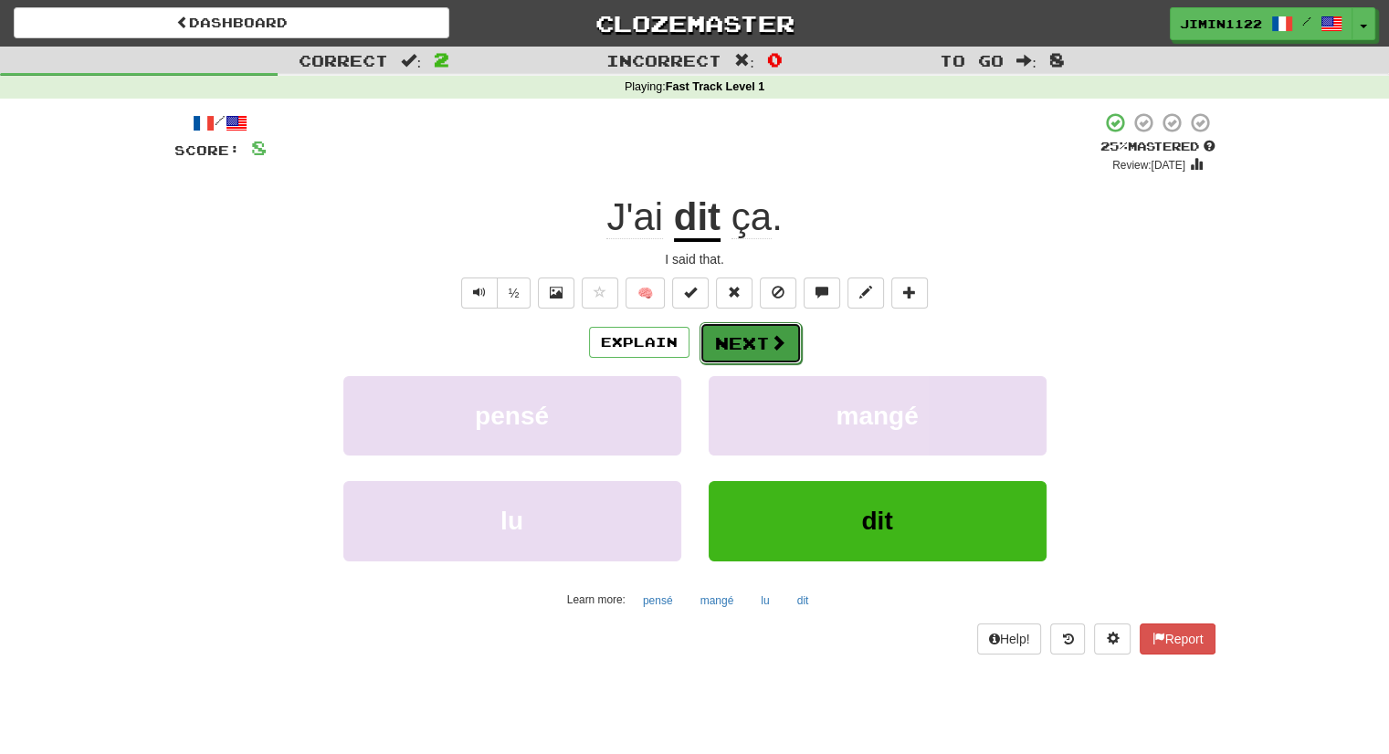
click at [751, 344] on button "Next" at bounding box center [751, 343] width 102 height 42
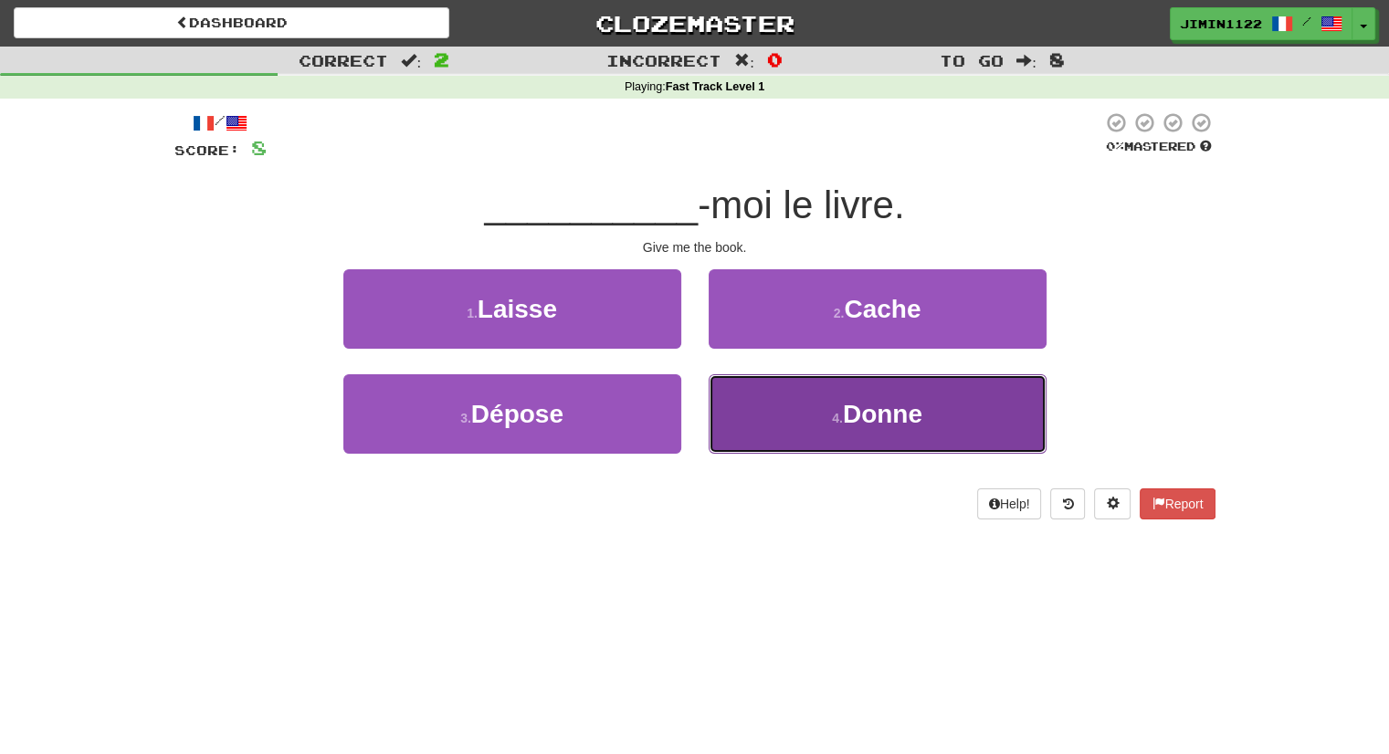
click at [749, 407] on button "4 . Donne" at bounding box center [878, 413] width 338 height 79
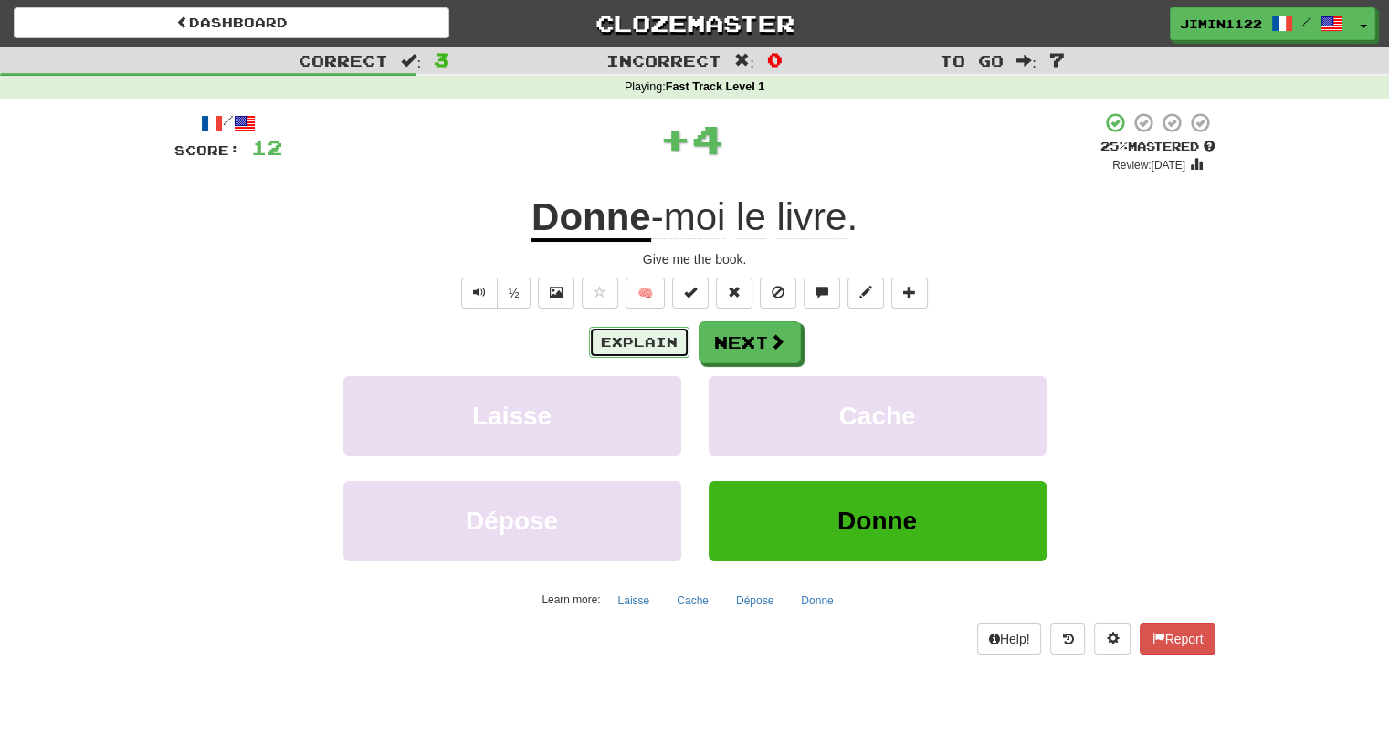
click at [671, 340] on button "Explain" at bounding box center [639, 342] width 100 height 31
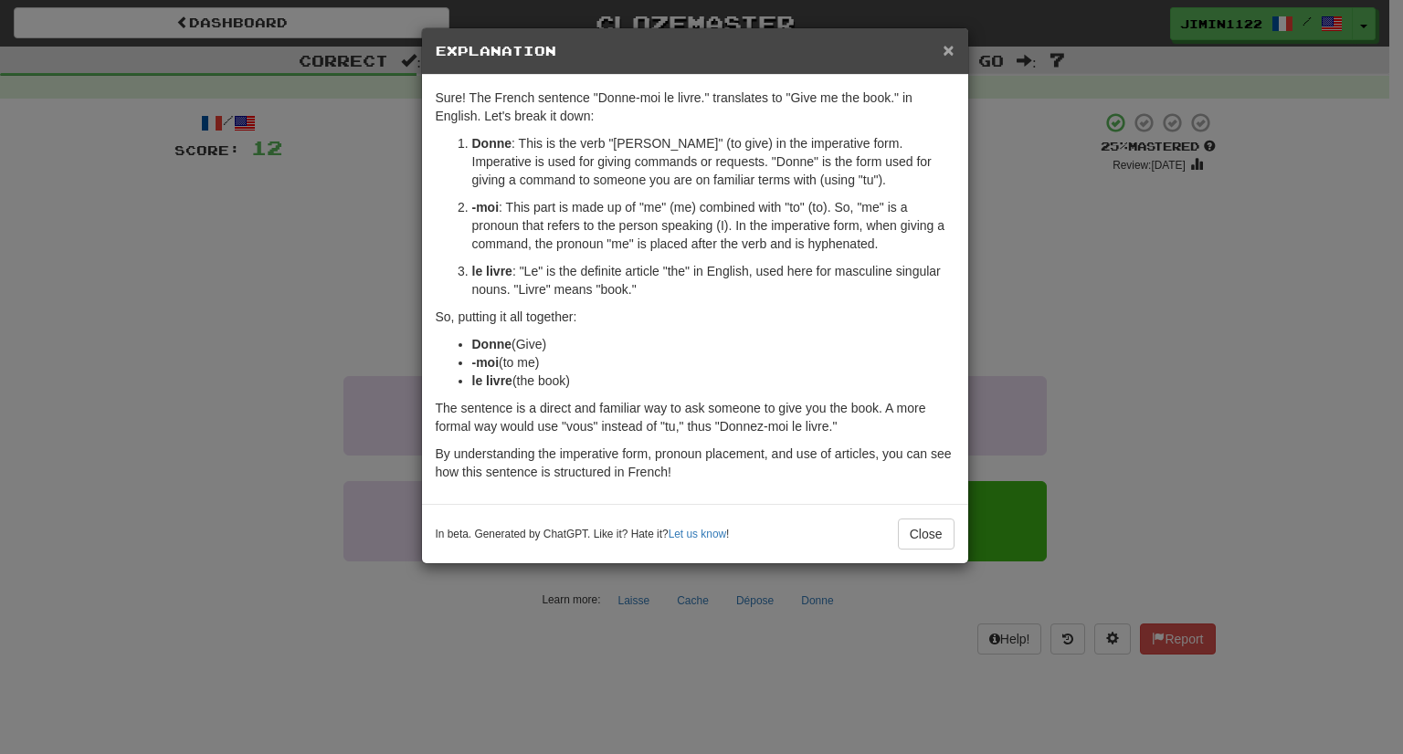
click at [951, 44] on span "×" at bounding box center [947, 49] width 11 height 21
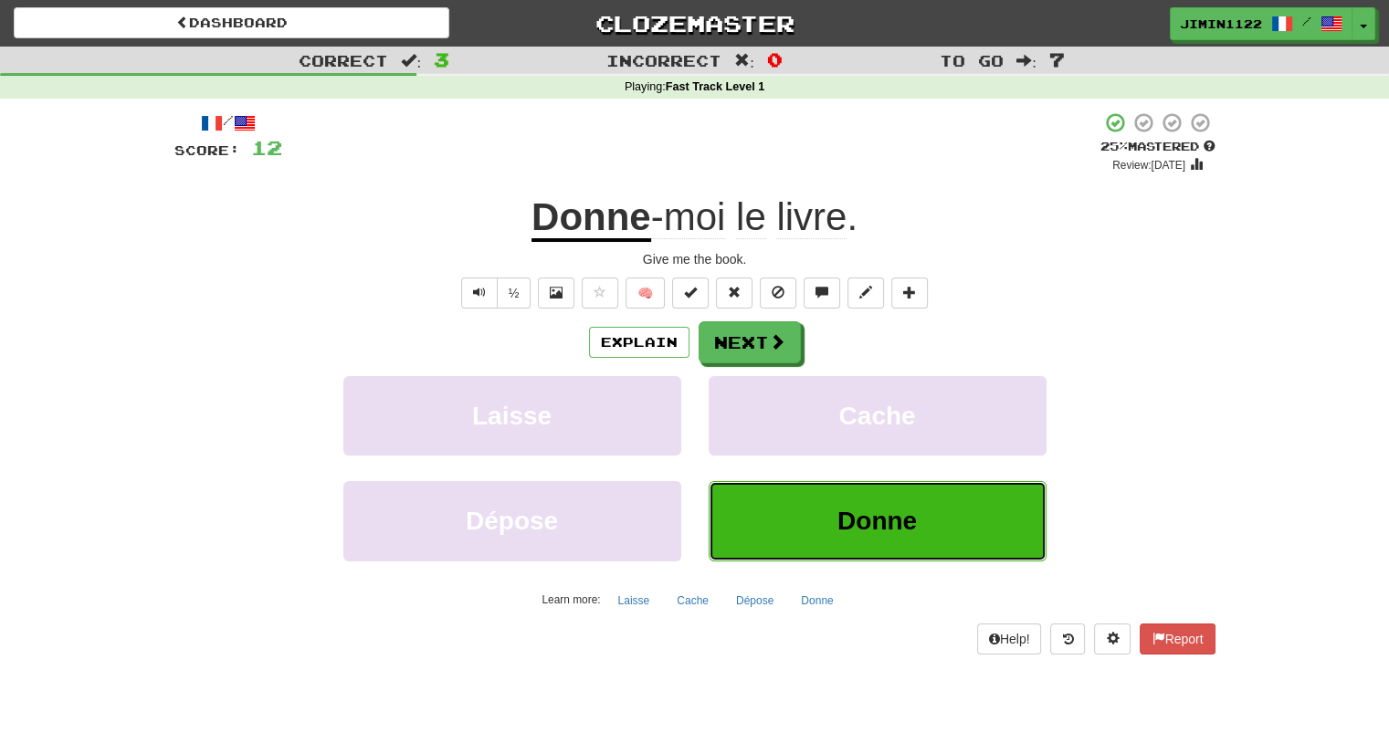
click at [817, 529] on button "Donne" at bounding box center [878, 520] width 338 height 79
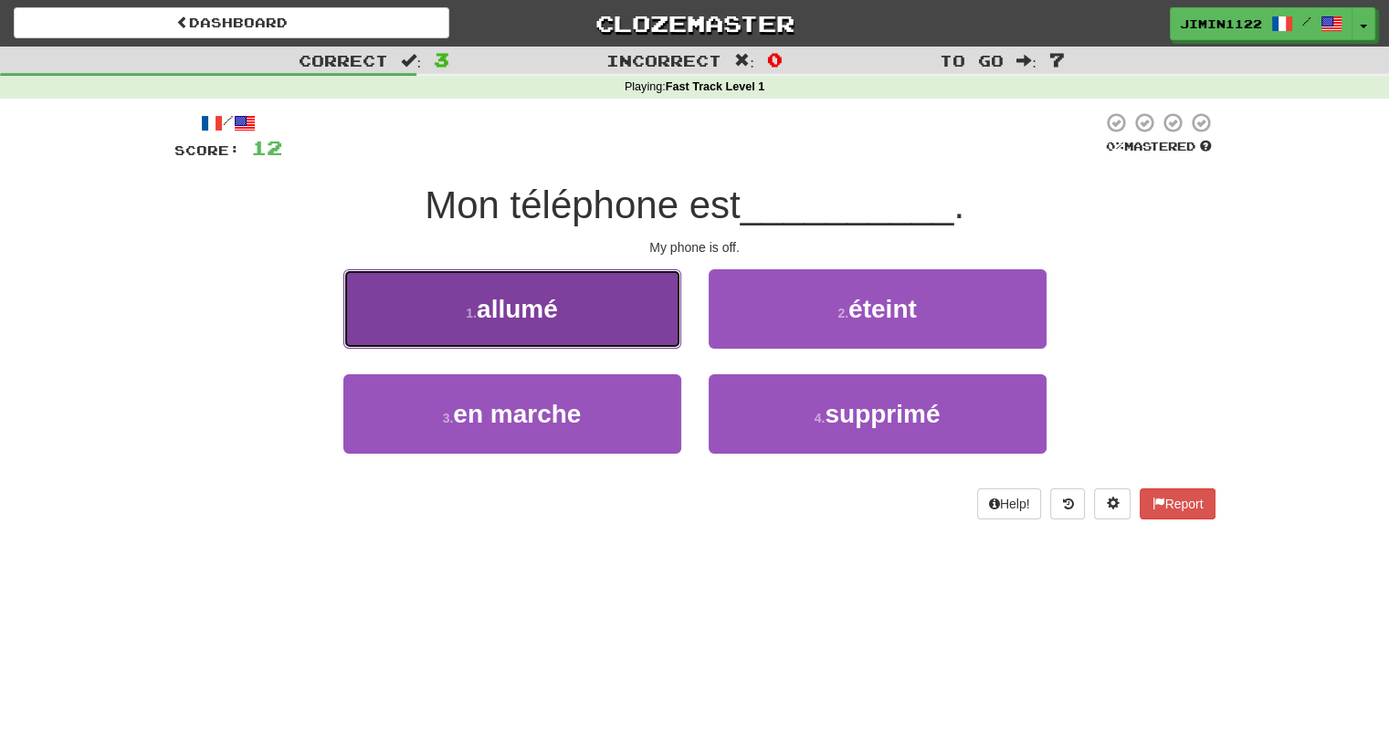
click at [616, 292] on button "1 . allumé" at bounding box center [512, 308] width 338 height 79
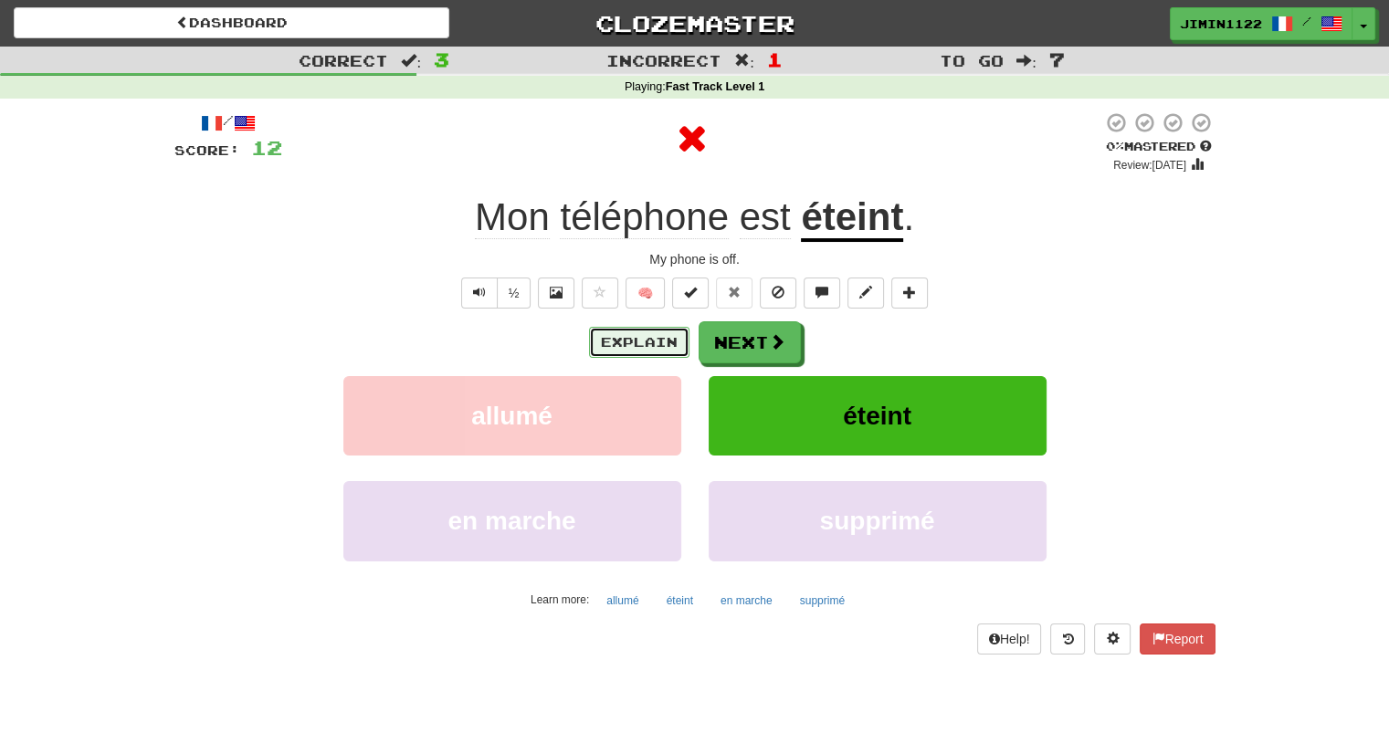
click at [671, 337] on button "Explain" at bounding box center [639, 342] width 100 height 31
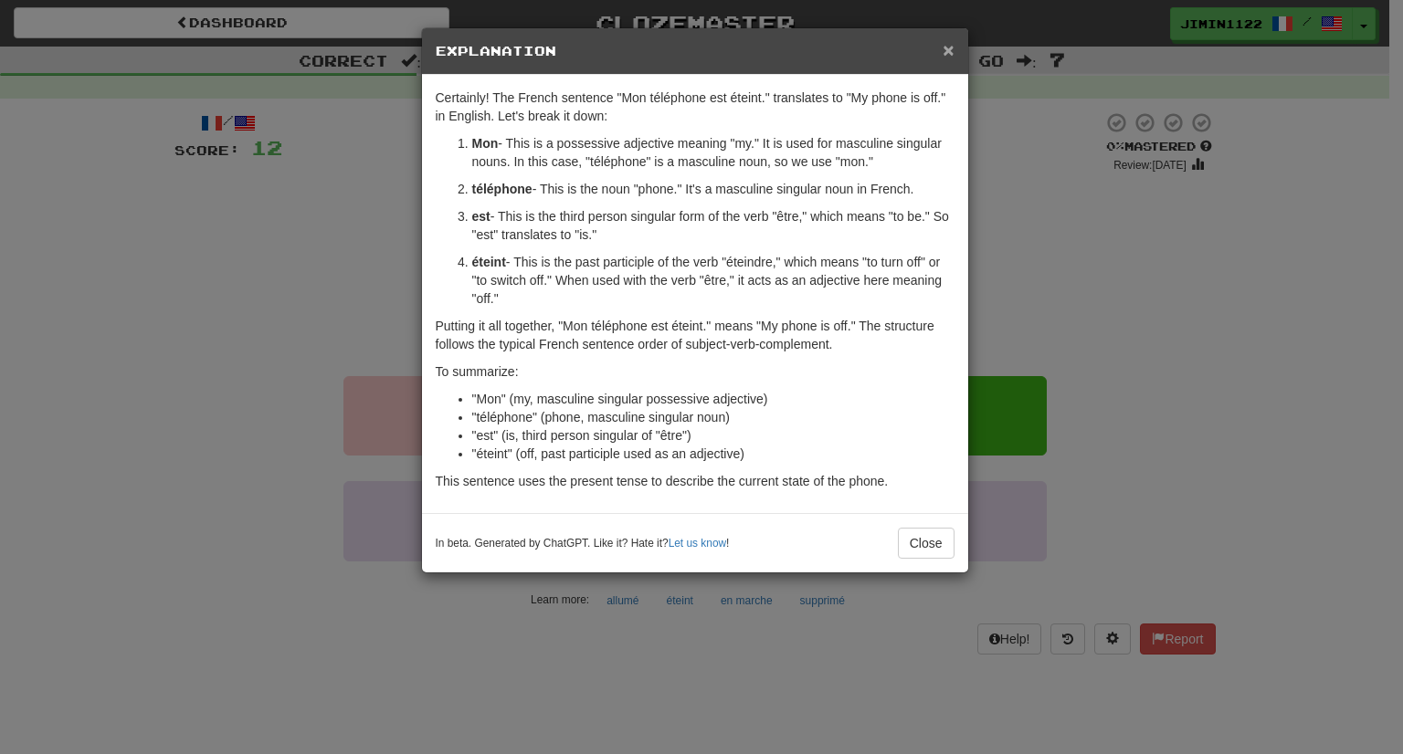
click at [943, 56] on span "×" at bounding box center [947, 49] width 11 height 21
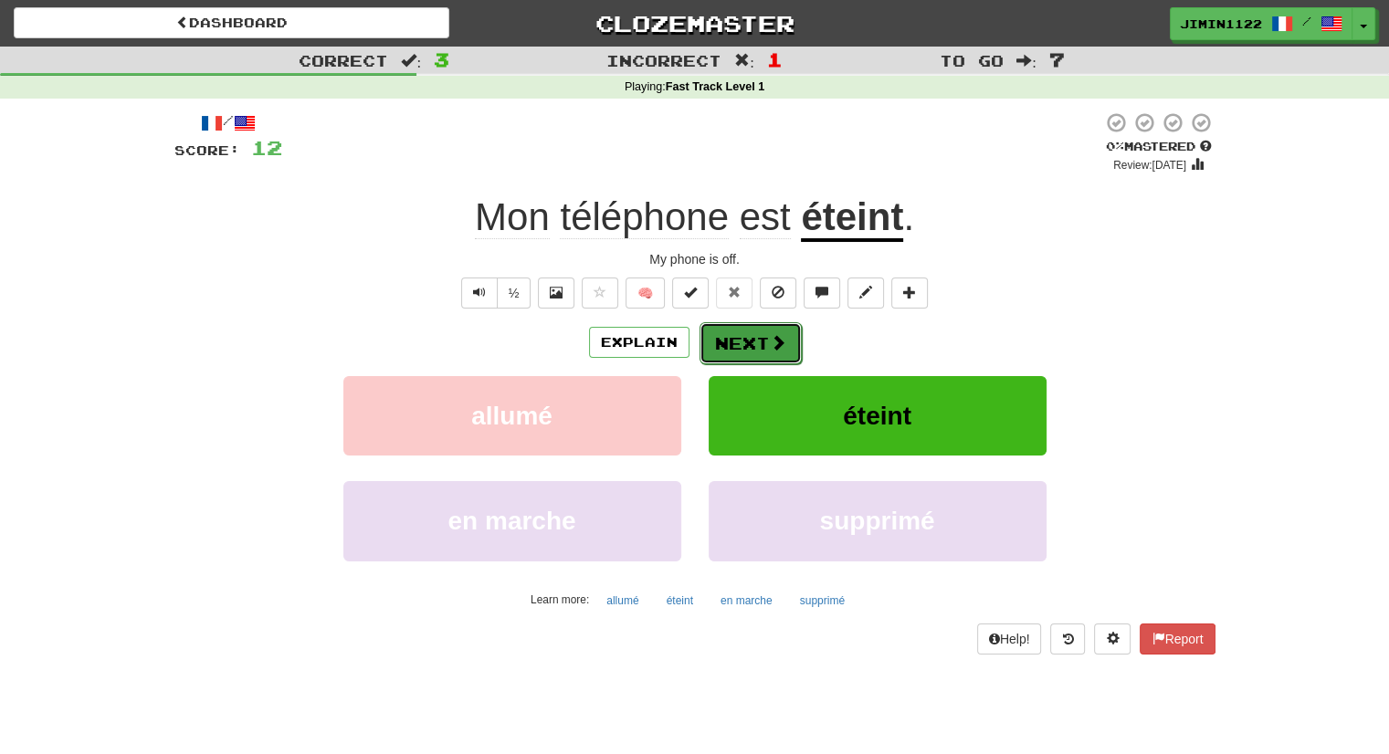
click at [727, 342] on button "Next" at bounding box center [751, 343] width 102 height 42
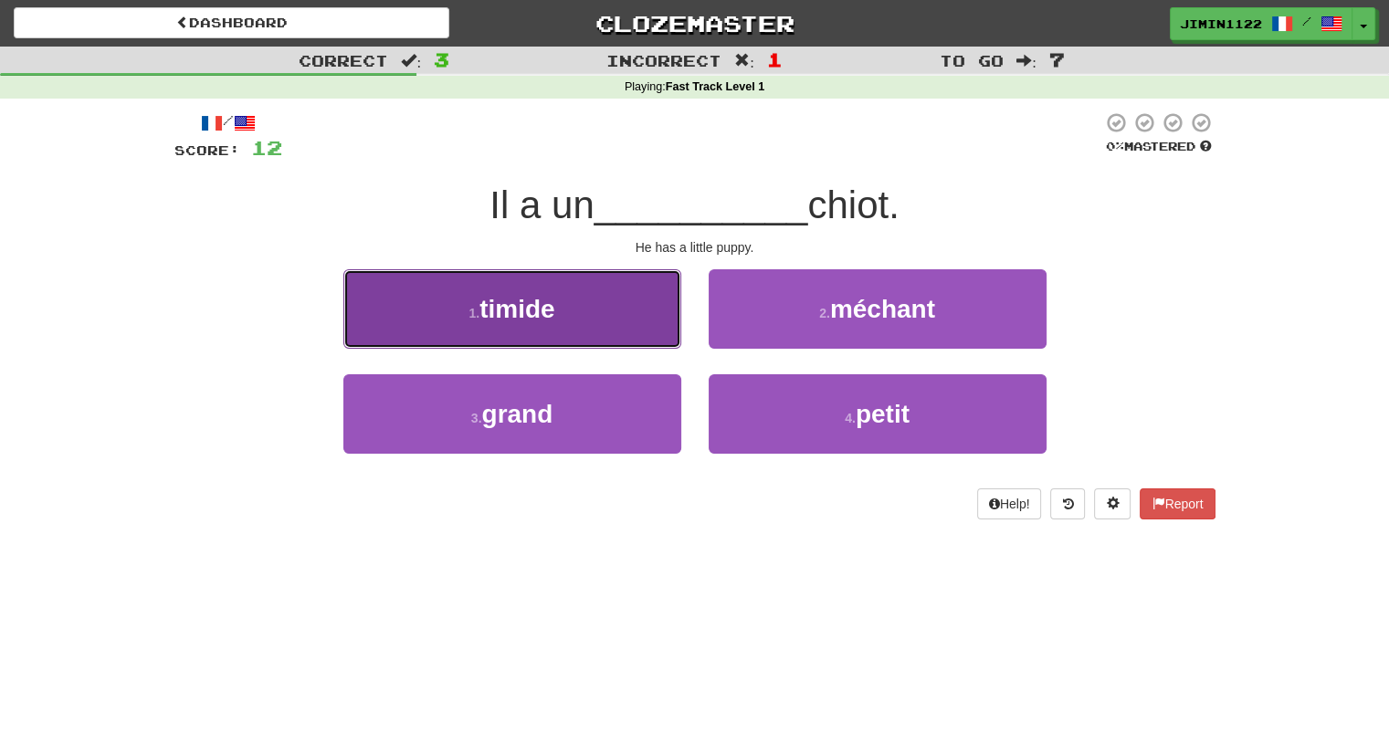
click at [654, 318] on button "1 . timide" at bounding box center [512, 308] width 338 height 79
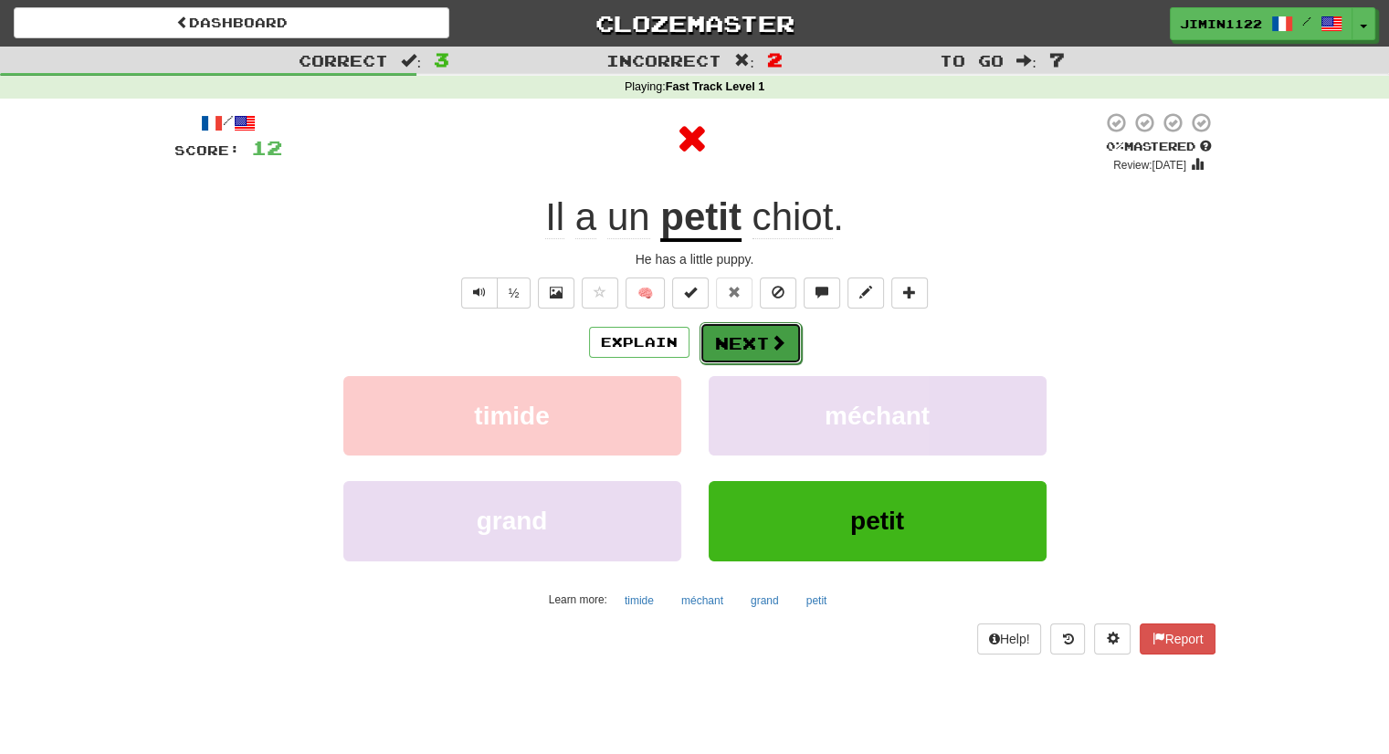
click at [737, 343] on button "Next" at bounding box center [751, 343] width 102 height 42
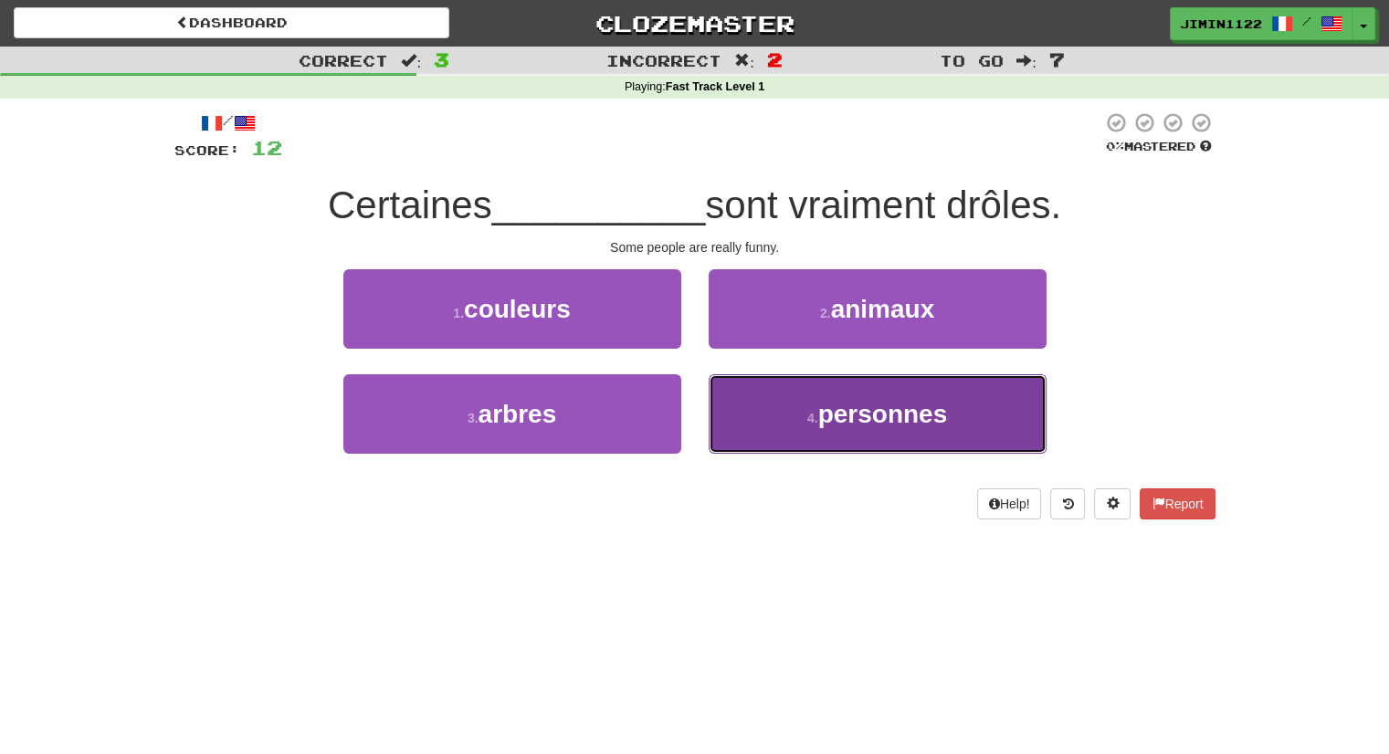
click at [749, 425] on button "4 . personnes" at bounding box center [878, 413] width 338 height 79
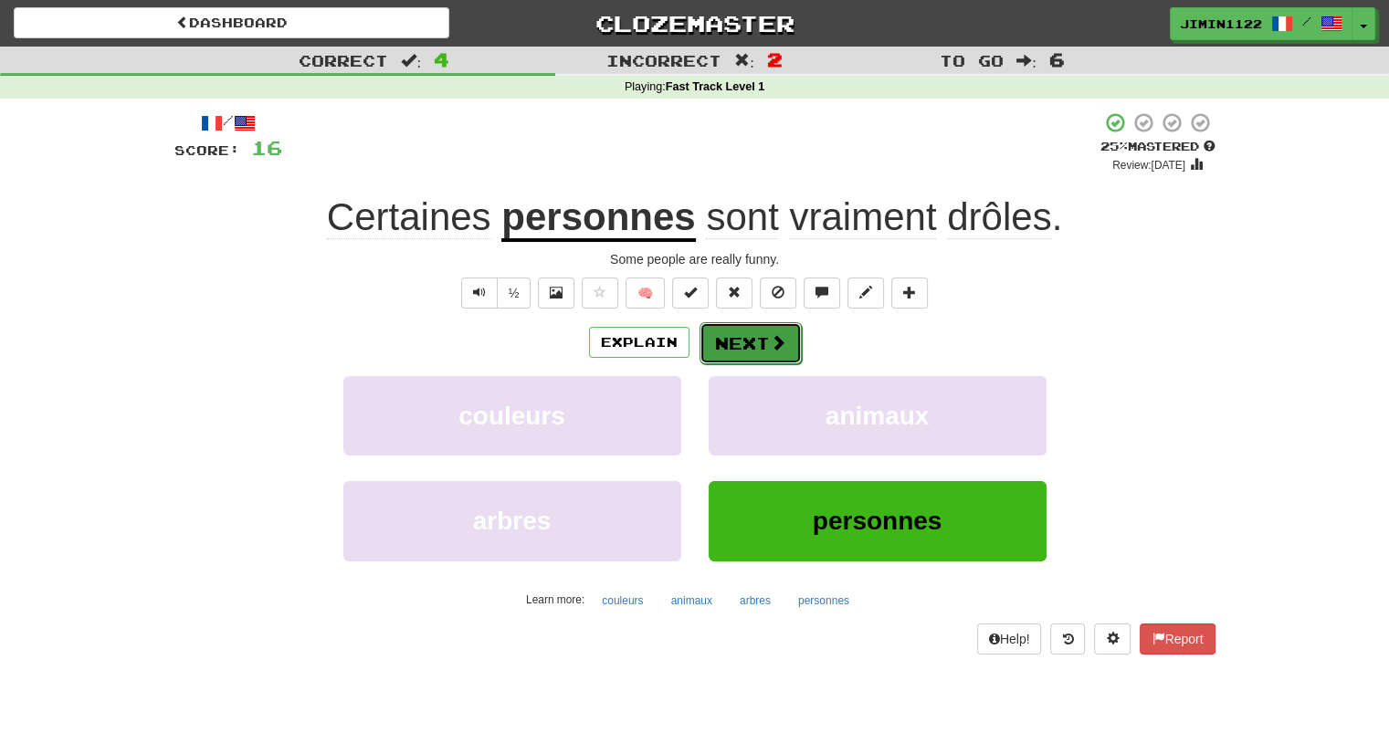
click at [780, 348] on span at bounding box center [778, 342] width 16 height 16
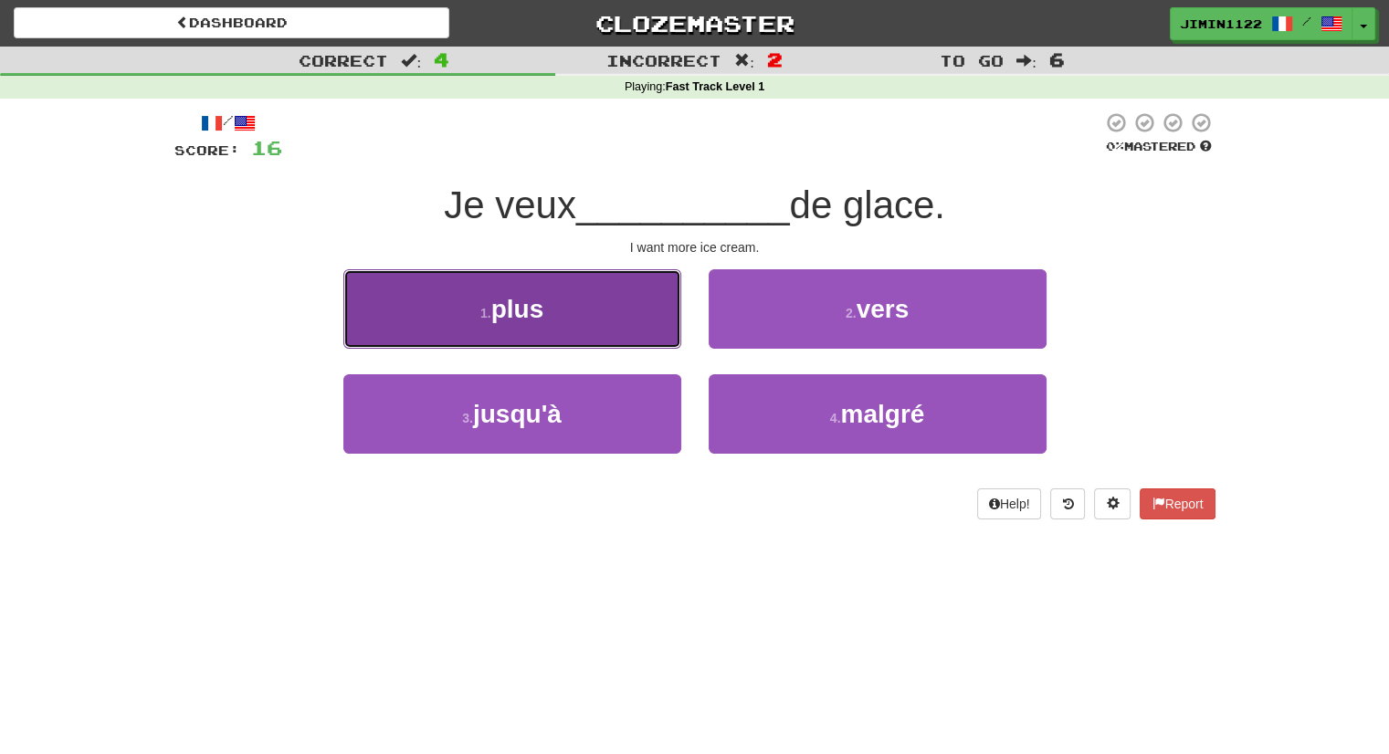
click at [632, 325] on button "1 . plus" at bounding box center [512, 308] width 338 height 79
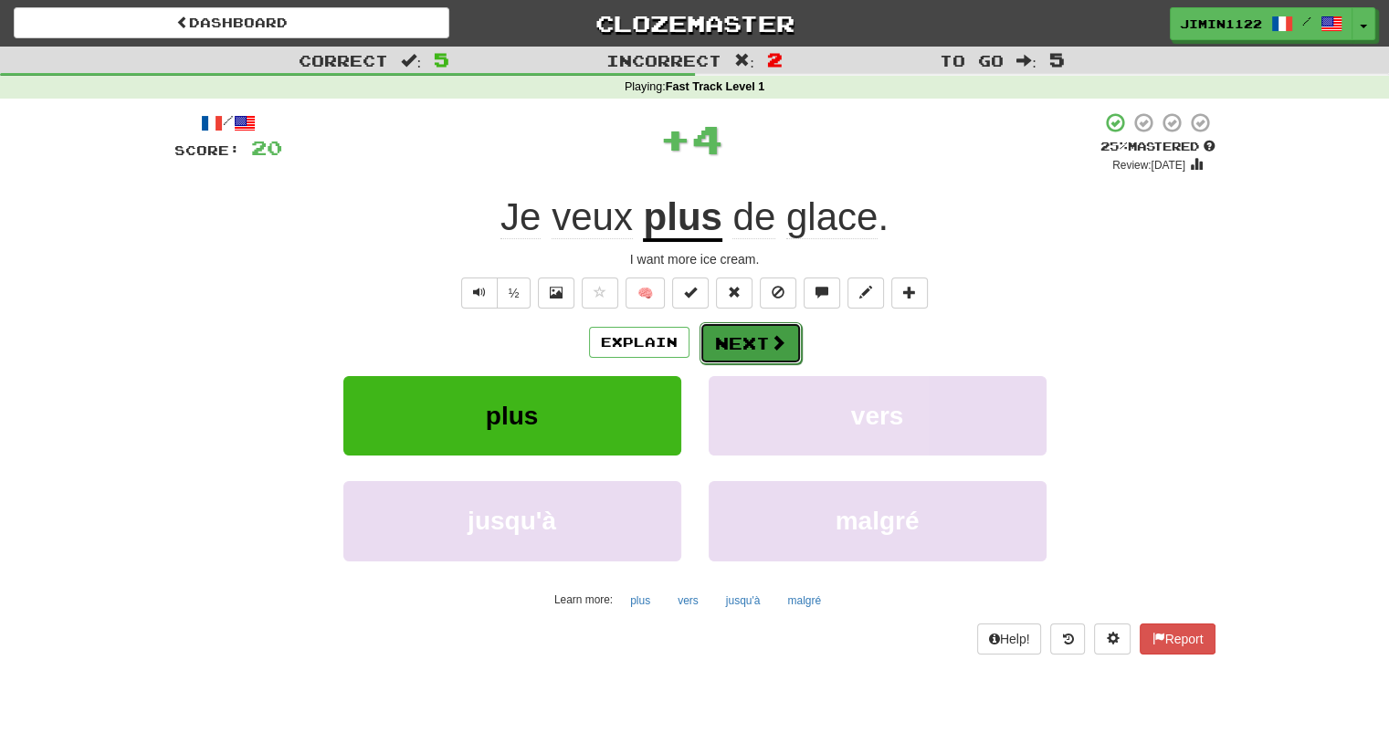
click at [782, 334] on span at bounding box center [778, 342] width 16 height 16
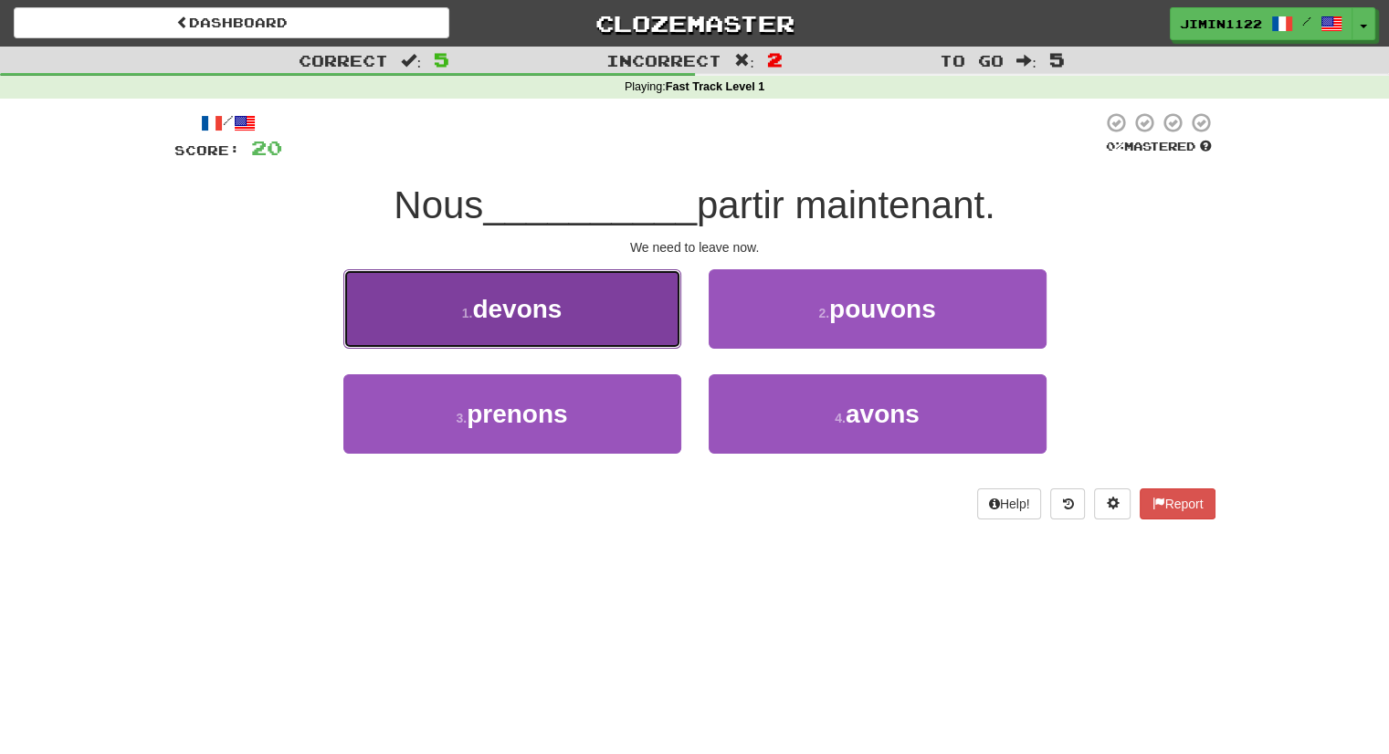
click at [615, 329] on button "1 . devons" at bounding box center [512, 308] width 338 height 79
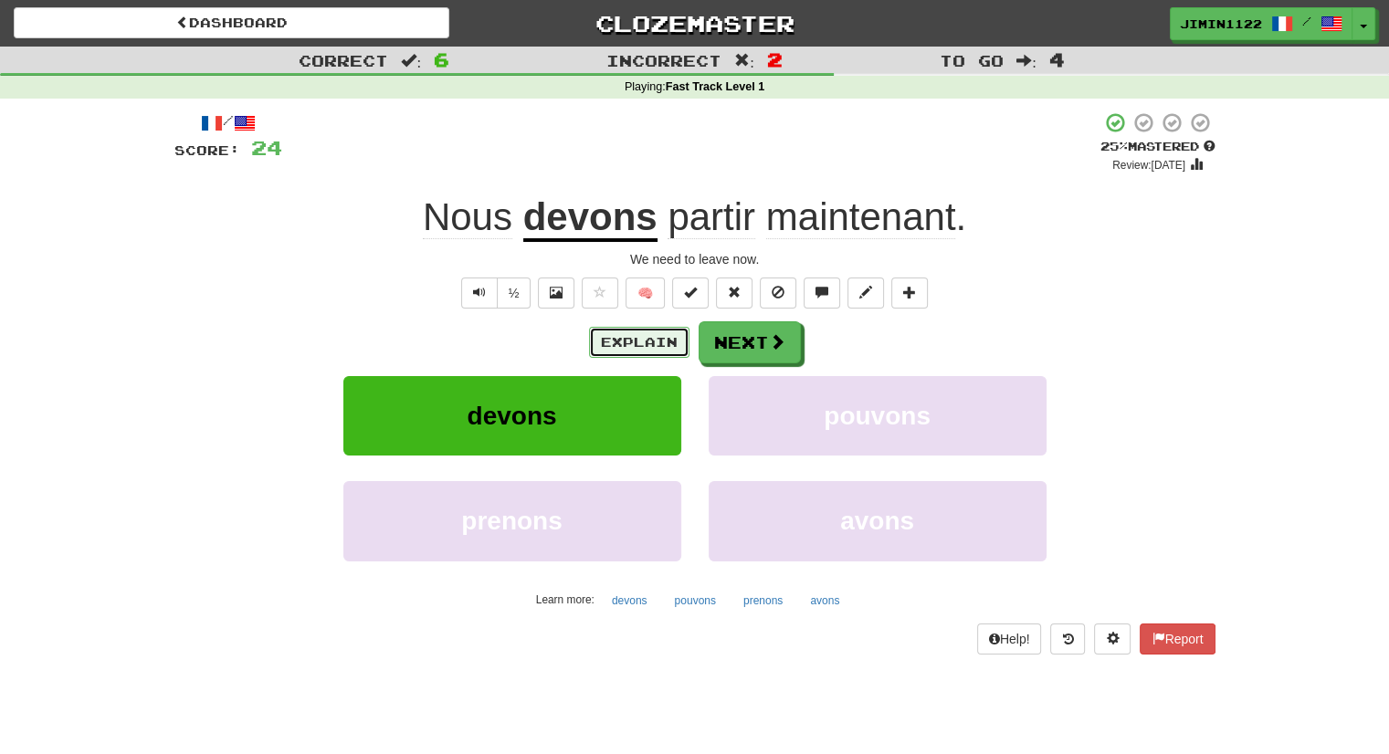
click at [647, 342] on button "Explain" at bounding box center [639, 342] width 100 height 31
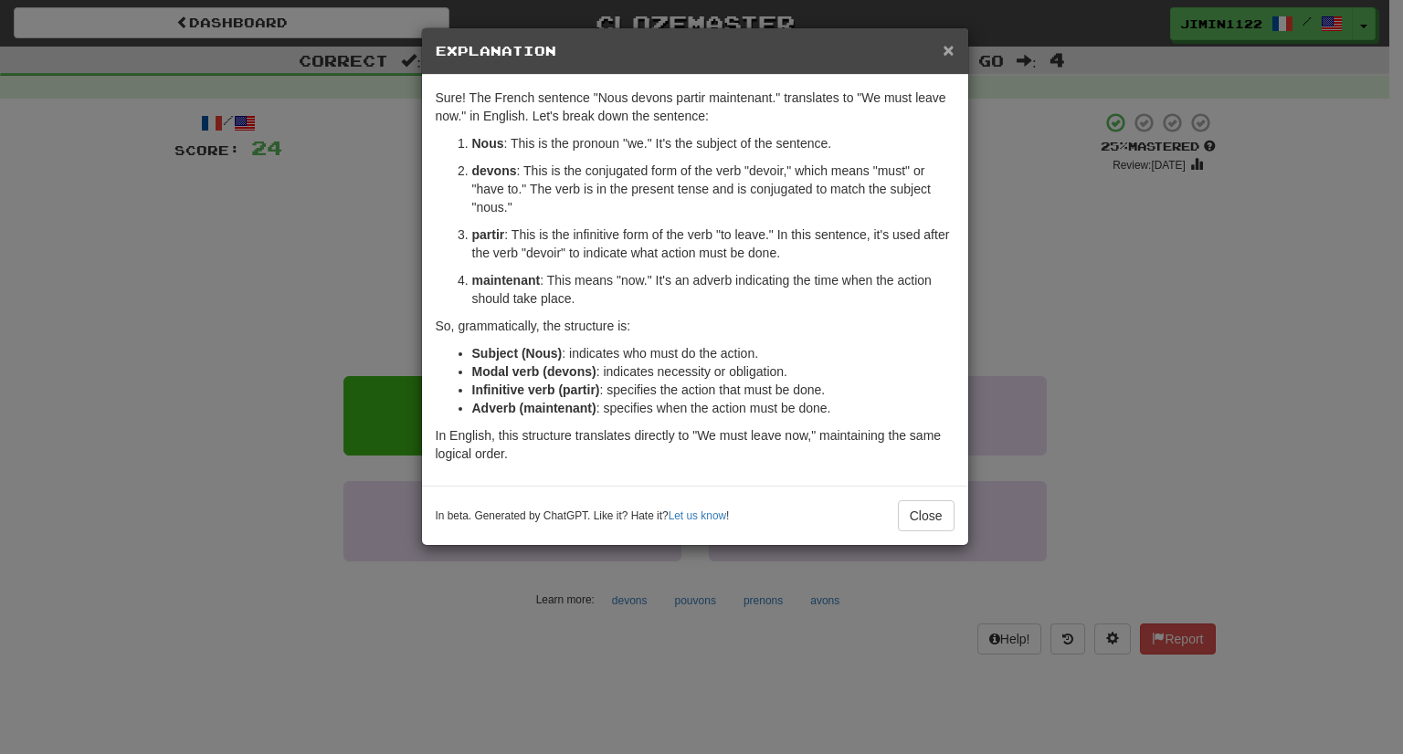
click at [946, 47] on span "×" at bounding box center [947, 49] width 11 height 21
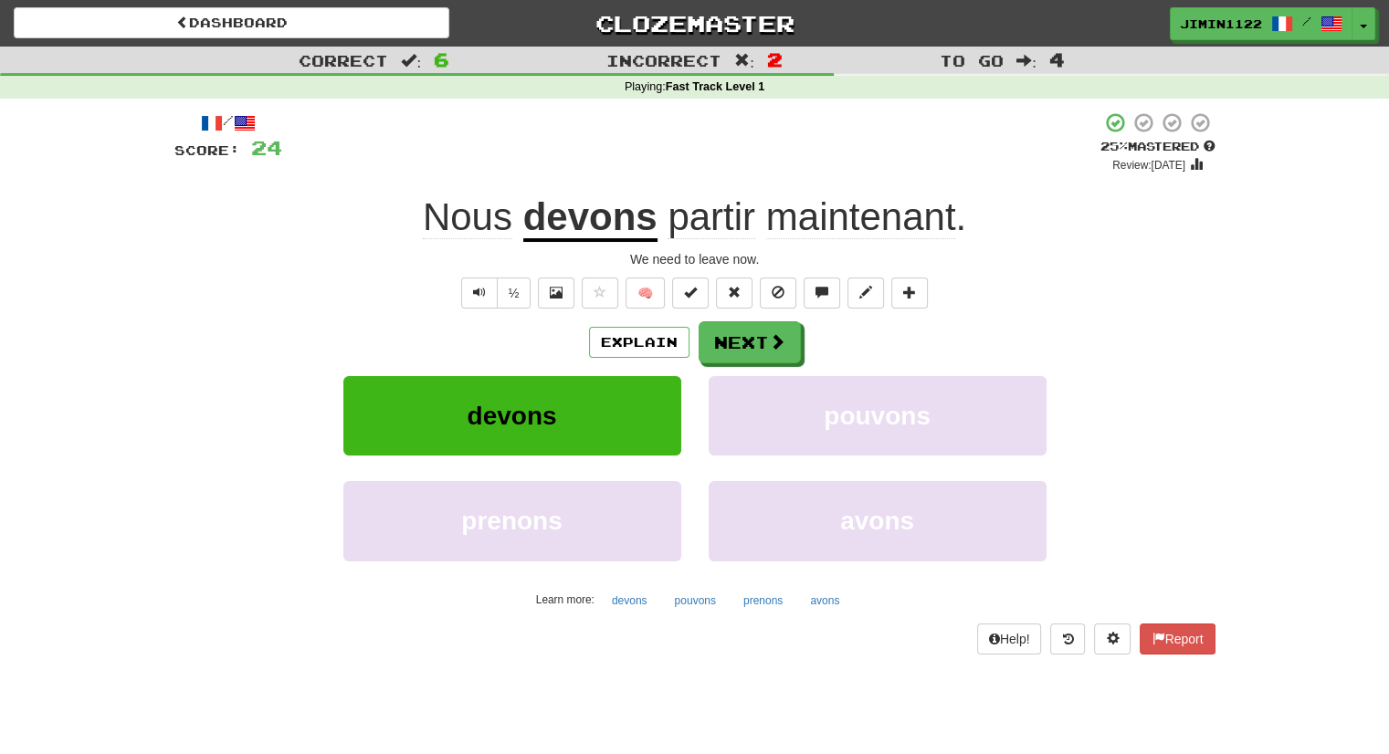
click at [798, 347] on div "Explain Next" at bounding box center [694, 342] width 1041 height 42
click at [774, 341] on span at bounding box center [778, 342] width 16 height 16
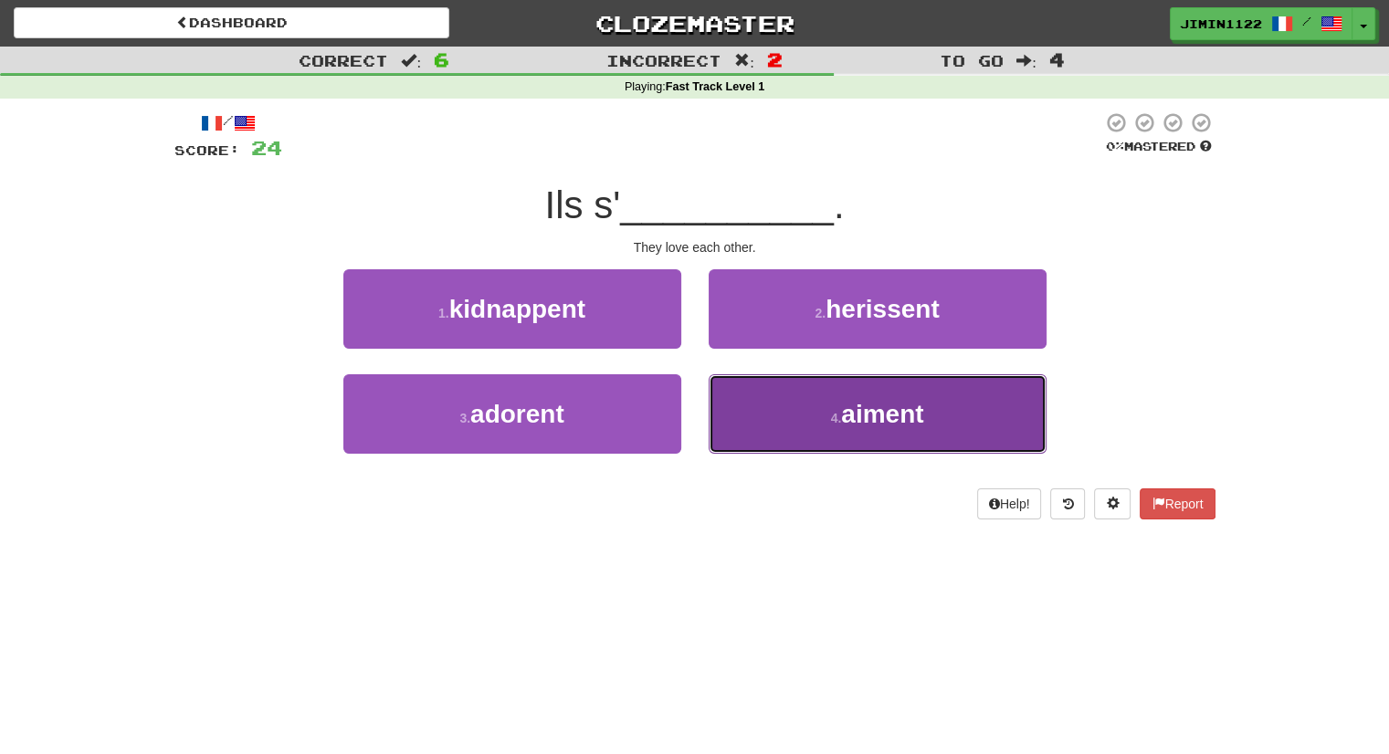
click at [796, 445] on button "4 . aiment" at bounding box center [878, 413] width 338 height 79
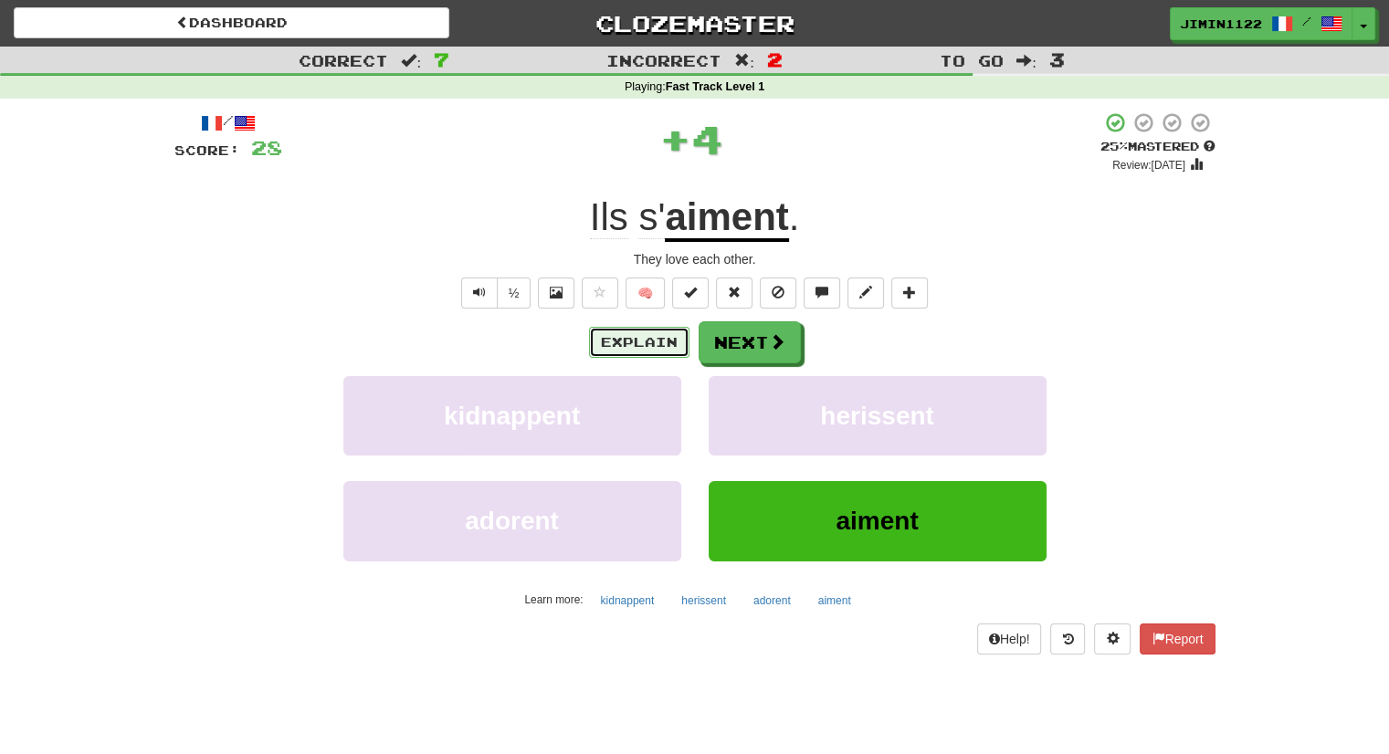
click at [657, 337] on button "Explain" at bounding box center [639, 342] width 100 height 31
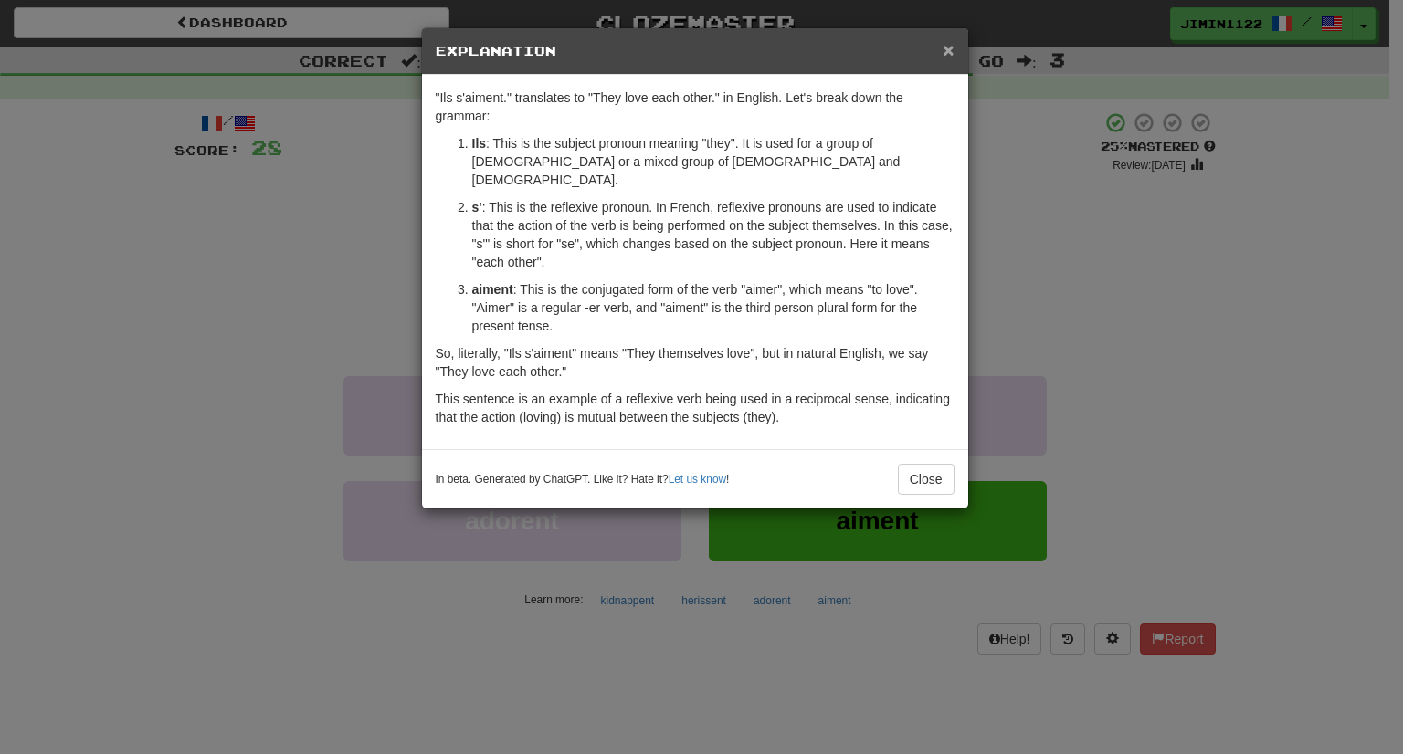
click at [950, 42] on span "×" at bounding box center [947, 49] width 11 height 21
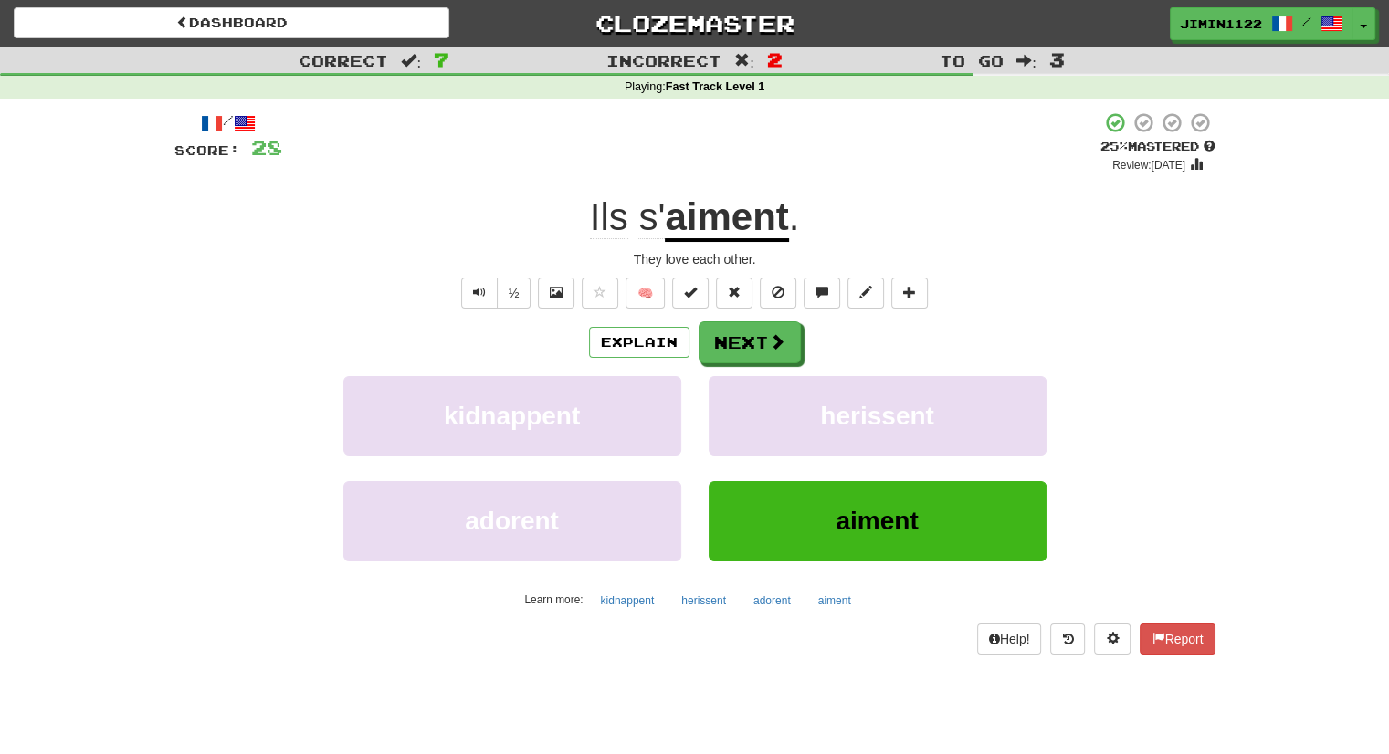
click at [803, 352] on div "Explain Next" at bounding box center [694, 342] width 1041 height 42
click at [790, 341] on button "Next" at bounding box center [751, 343] width 102 height 42
